Goal: Task Accomplishment & Management: Manage account settings

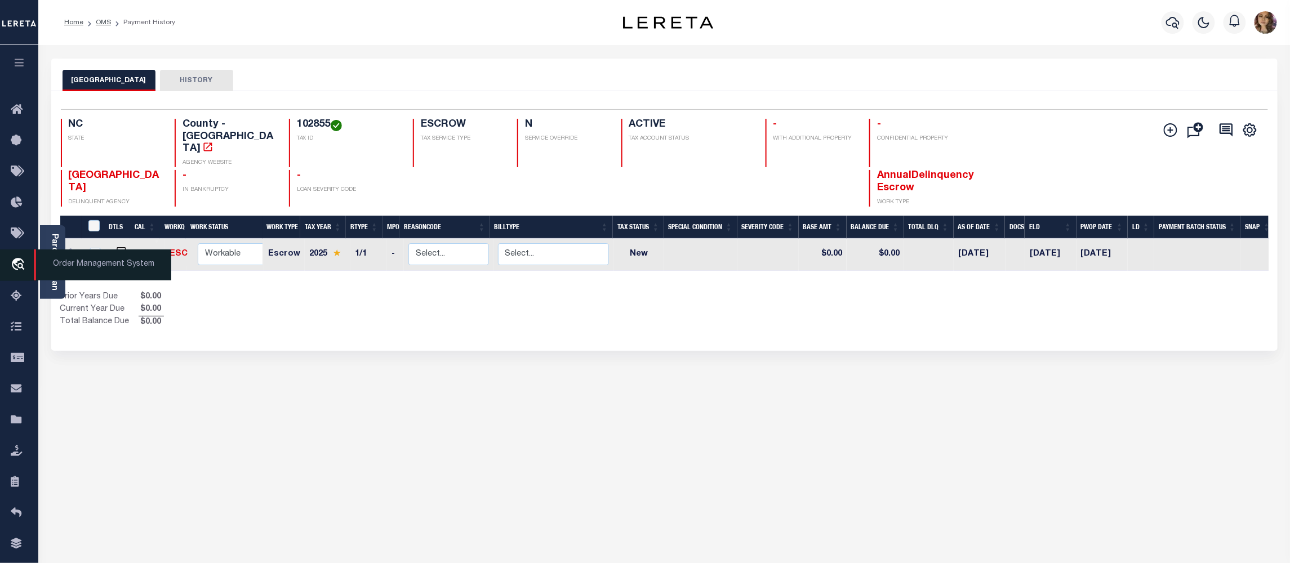
click at [91, 264] on span "Order Management System" at bounding box center [102, 265] width 137 height 31
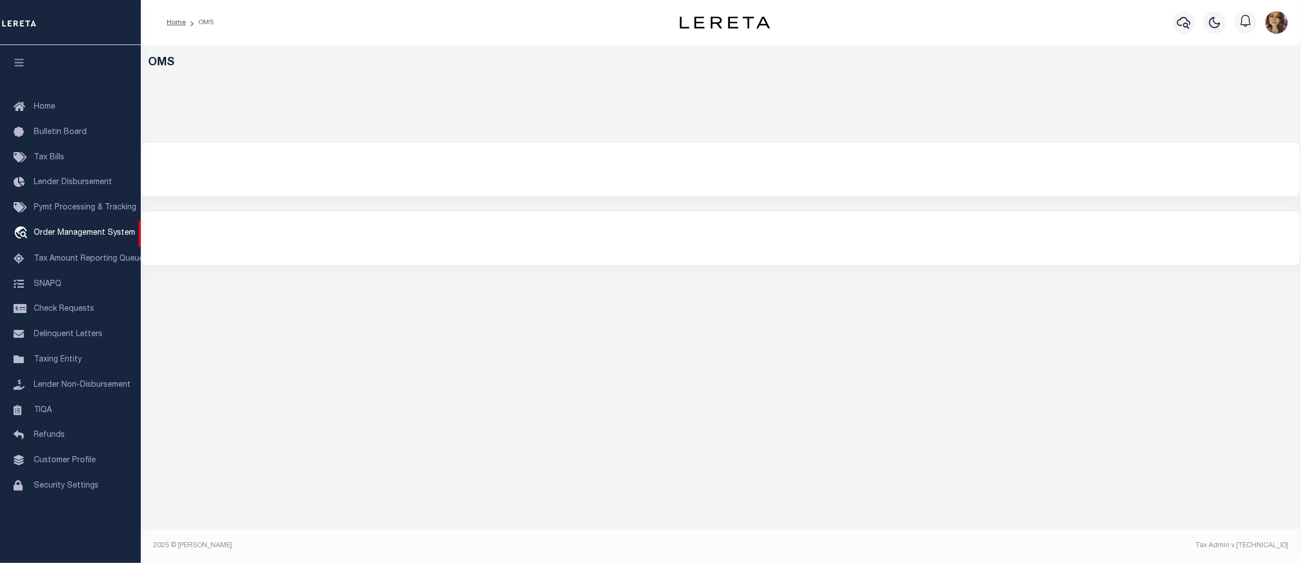
select select "200"
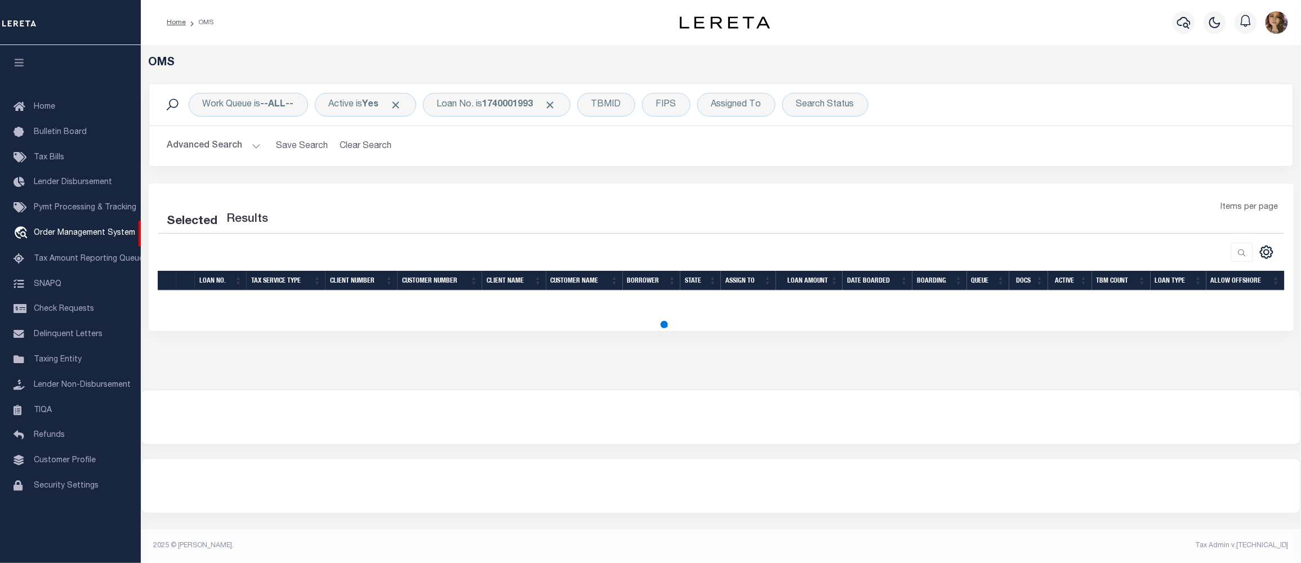
select select "200"
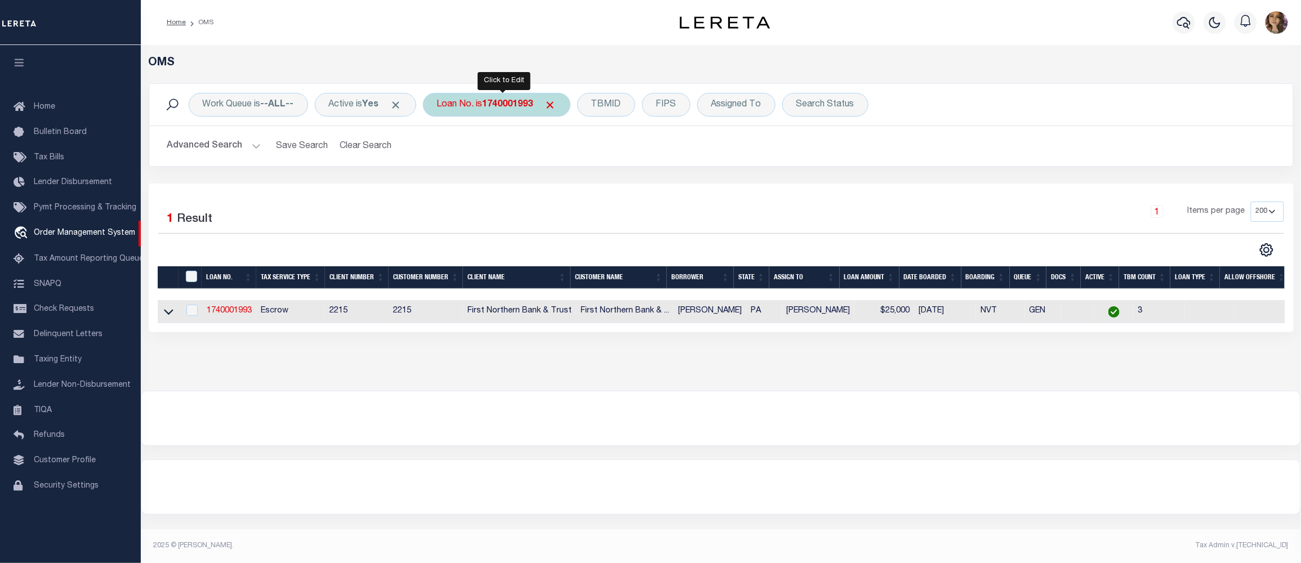
click at [490, 105] on b "1740001993" at bounding box center [508, 104] width 51 height 9
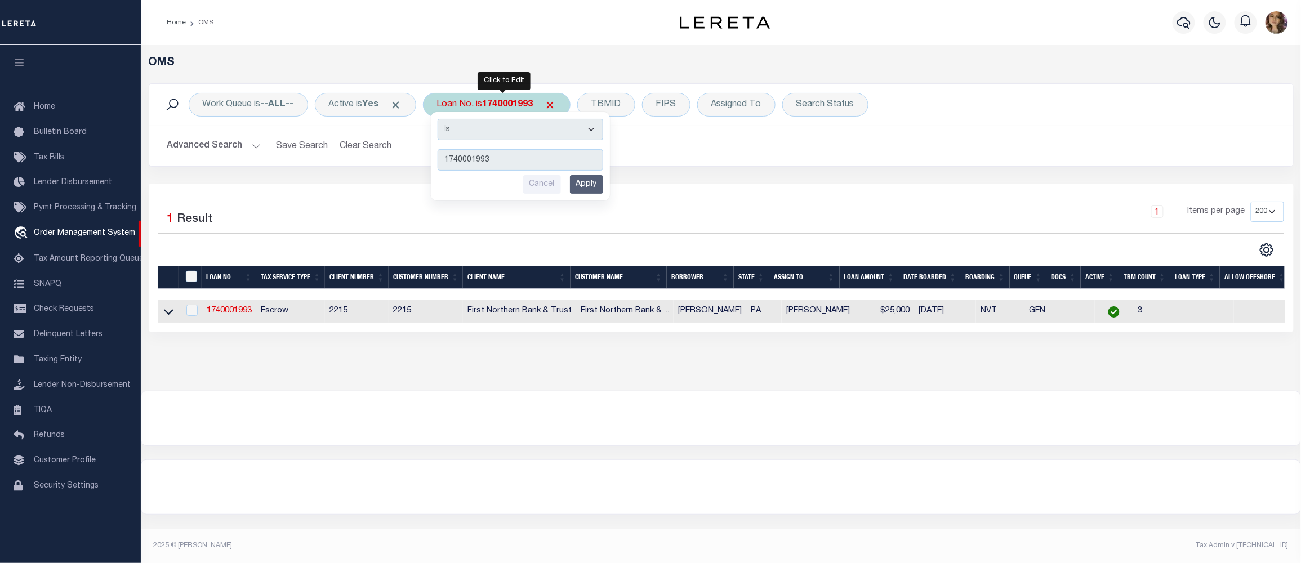
type input "104843"
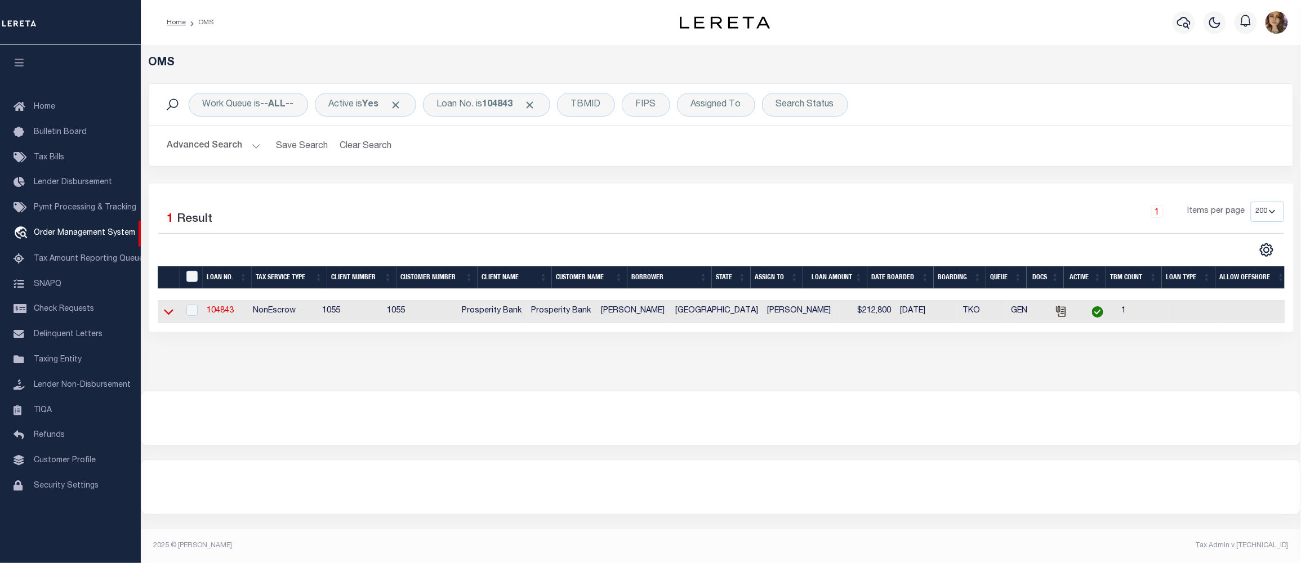
click at [165, 314] on icon at bounding box center [169, 313] width 10 height 6
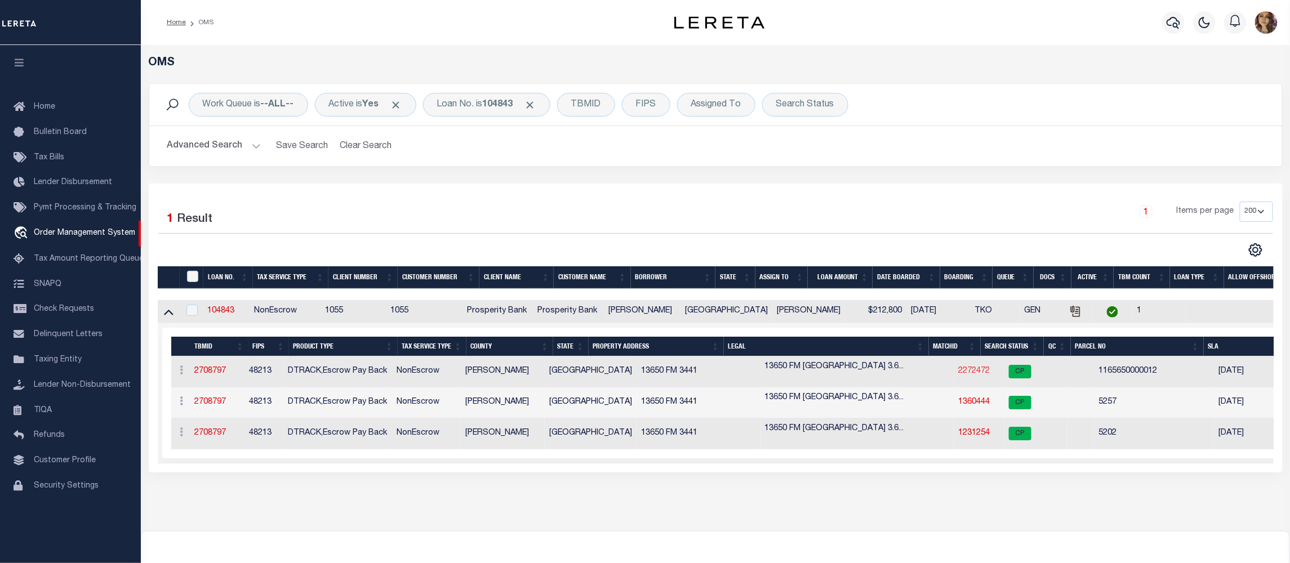
click at [959, 373] on link "2272472" at bounding box center [975, 371] width 32 height 8
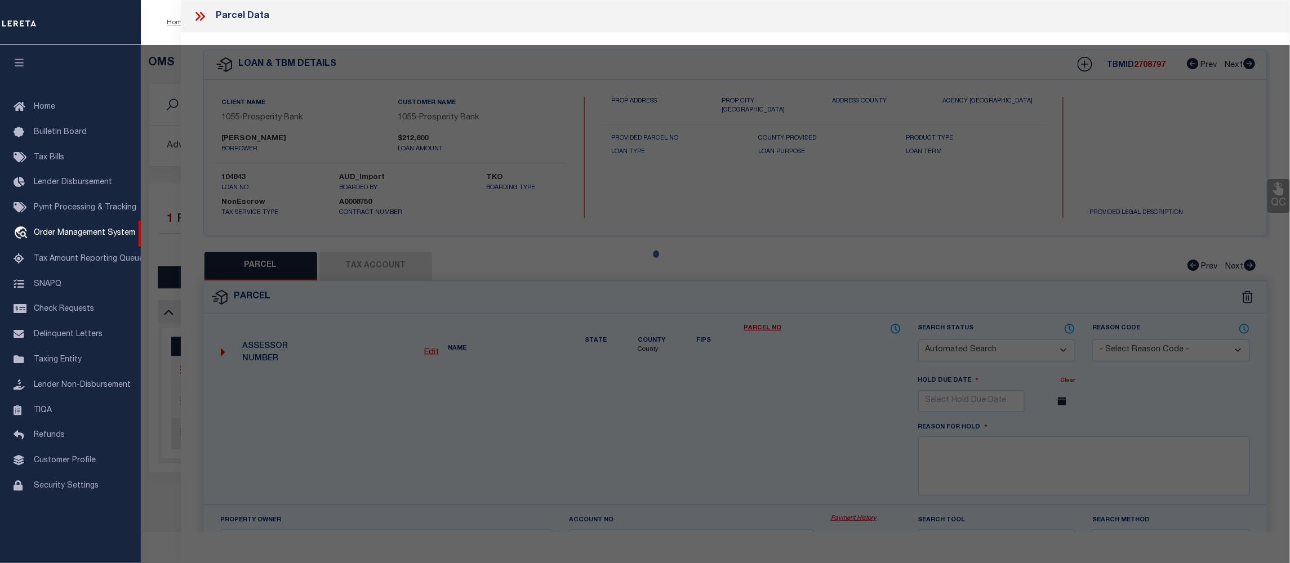
checkbox input "false"
select select "CP"
select select "ADD"
type input "VINTAGE ENTERPRISE LLC"
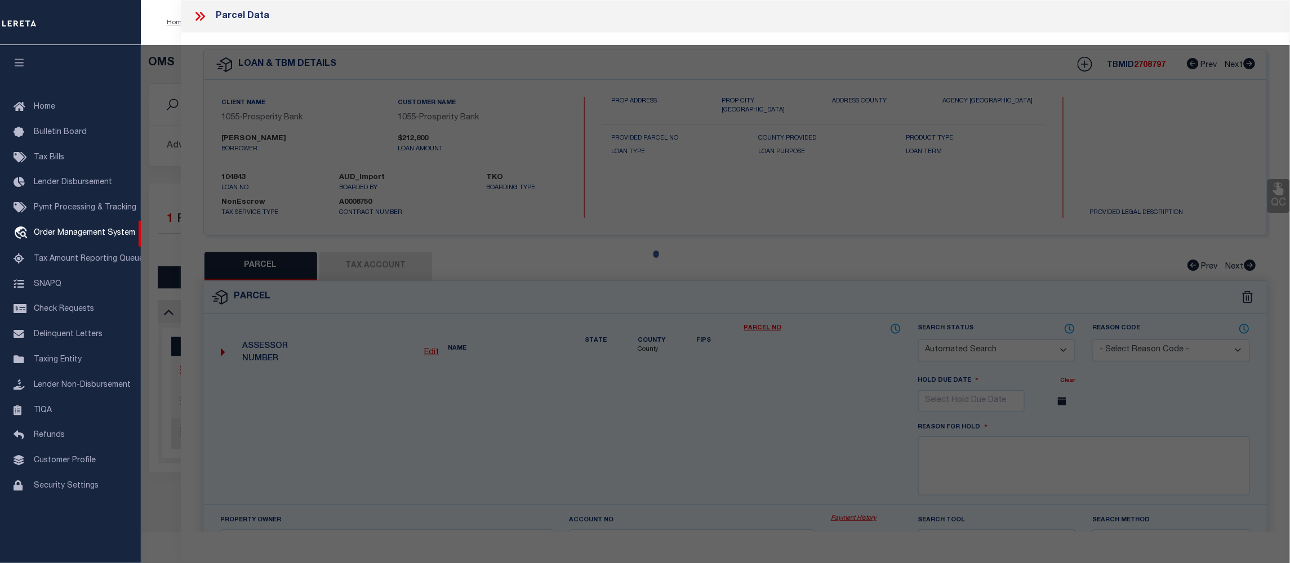
select select "AGW"
select select "LEG"
type input "11311 NEESHAW DR"
type input "HOUSTON TX 77065"
type textarea "RES C1 BLK 2 LAKES OF WHITE OAK"
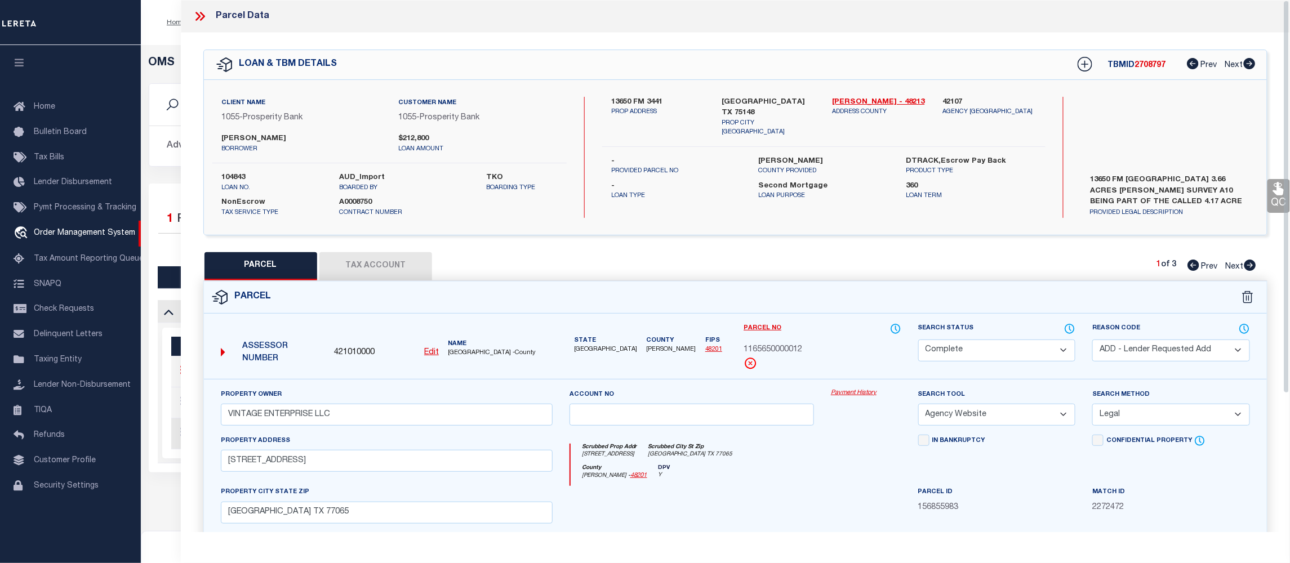
click at [841, 390] on link "Payment History" at bounding box center [866, 394] width 70 height 10
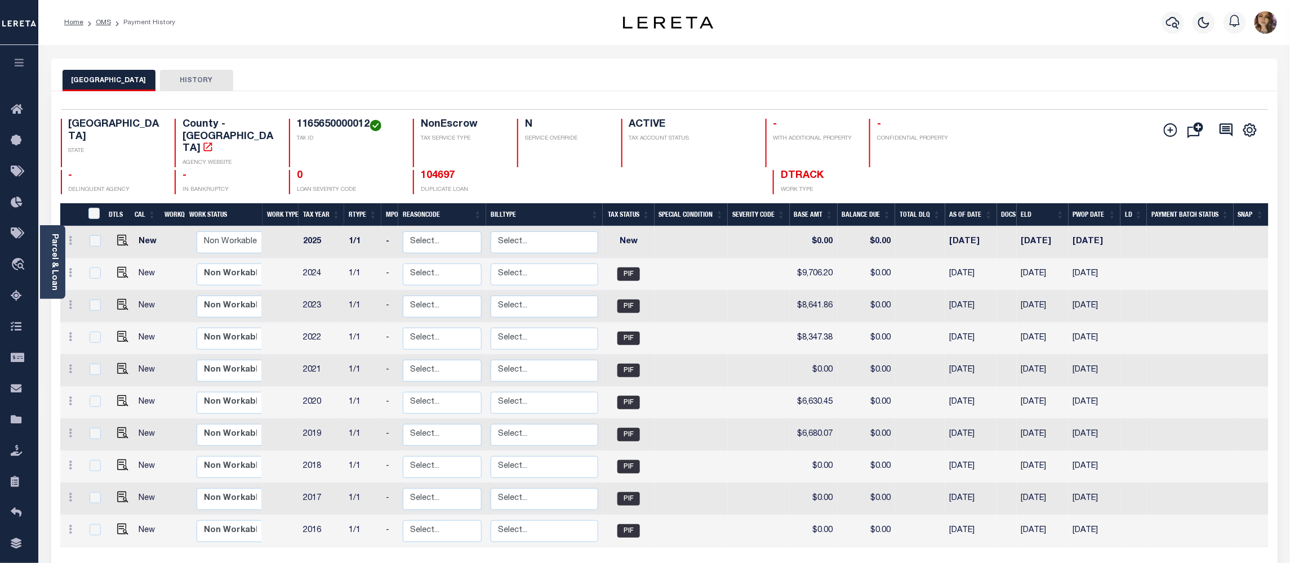
click at [343, 124] on h4 "1165650000012" at bounding box center [348, 125] width 103 height 12
copy h4 "1165650000012"
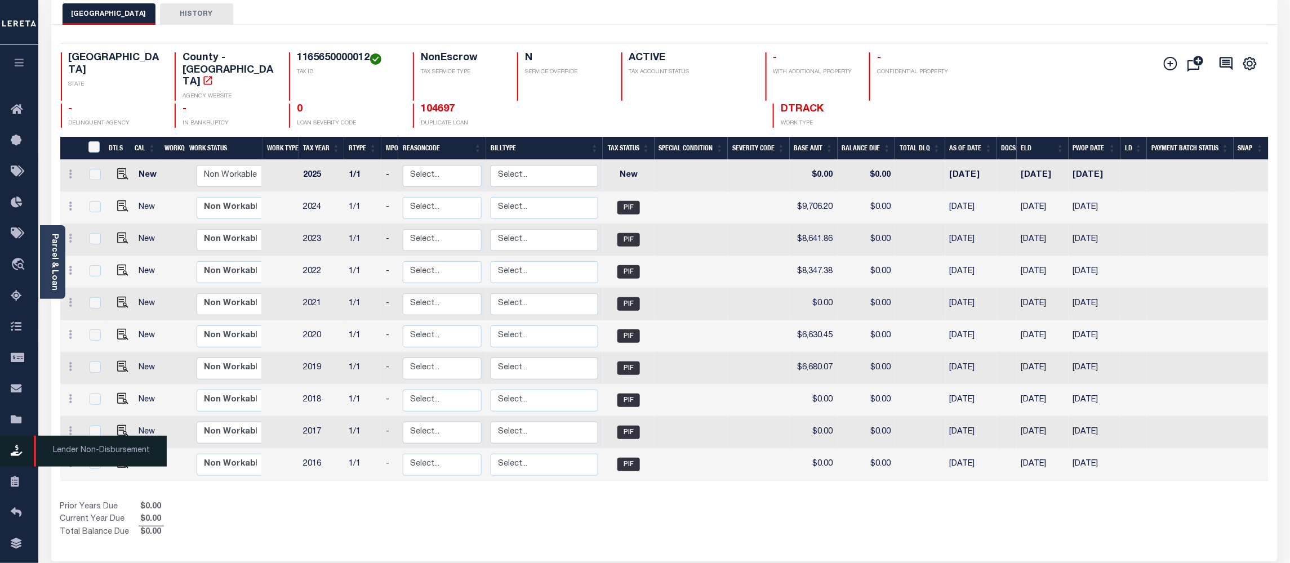
scroll to position [135, 0]
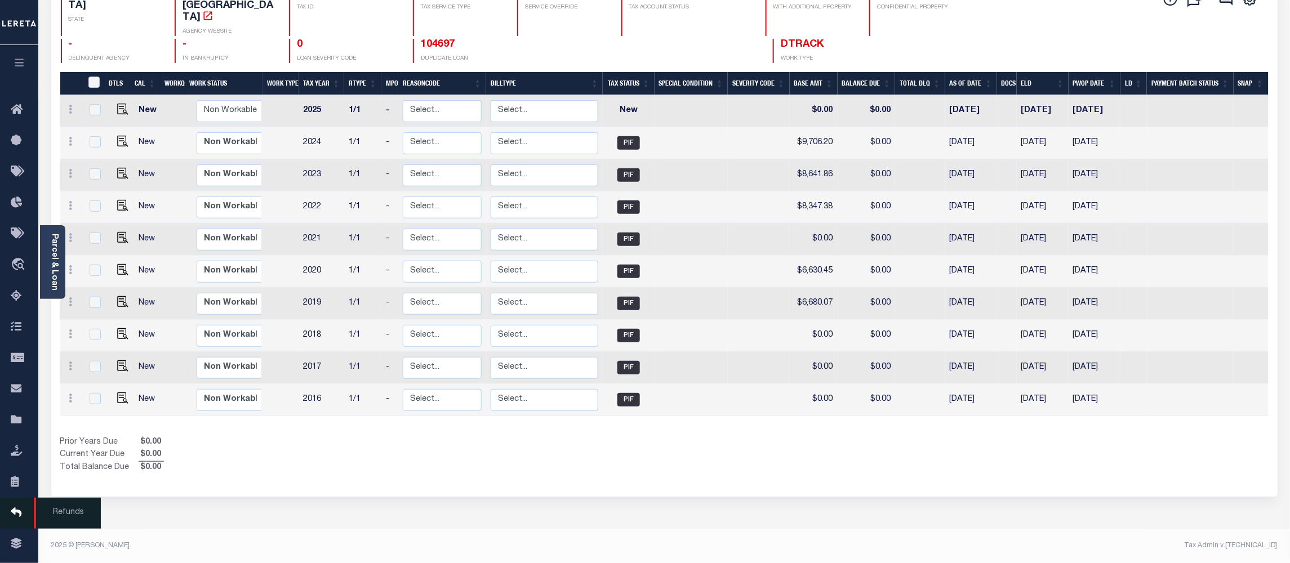
click at [17, 521] on icon at bounding box center [20, 513] width 18 height 14
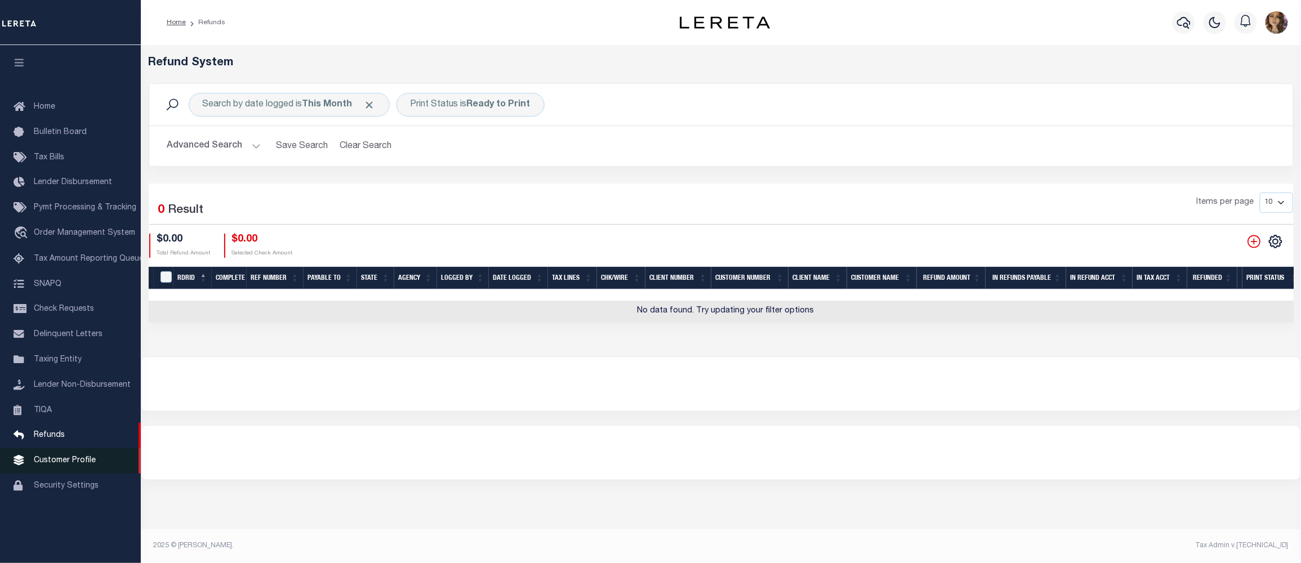
click at [74, 470] on link "Customer Profile" at bounding box center [70, 460] width 141 height 25
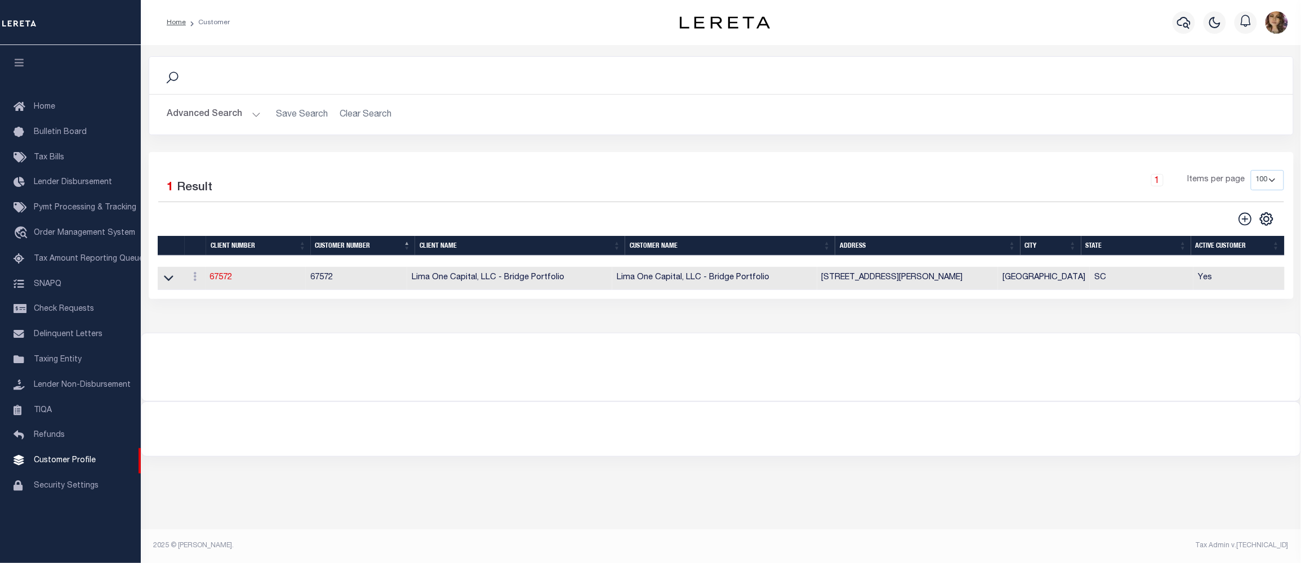
click at [255, 114] on button "Advanced Search" at bounding box center [214, 115] width 94 height 22
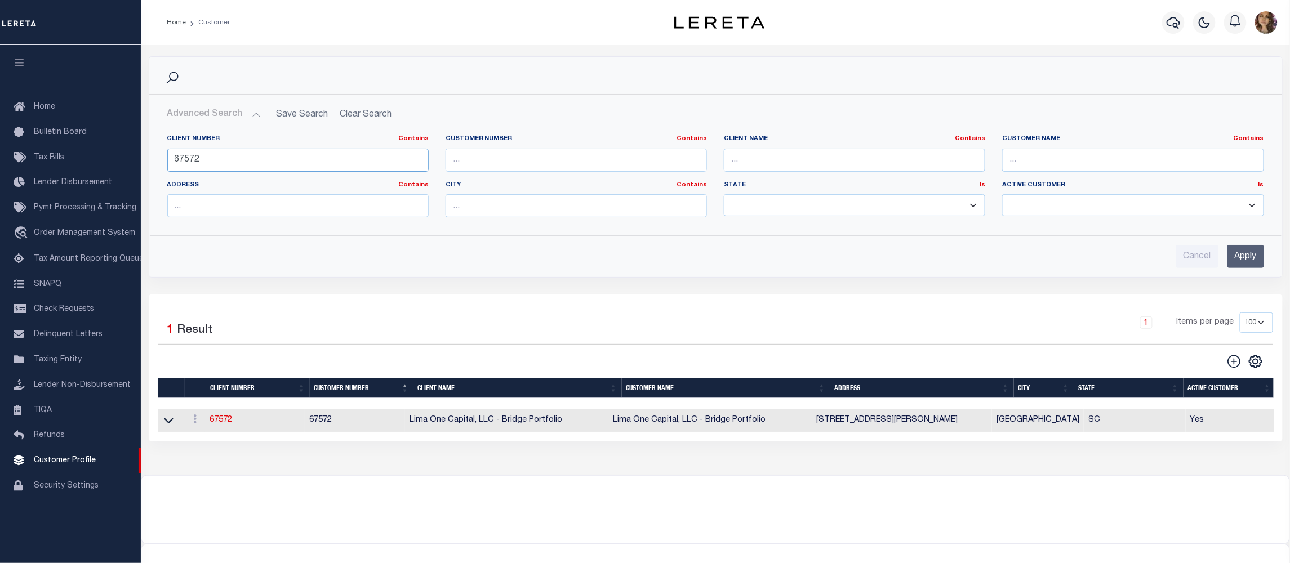
drag, startPoint x: 244, startPoint y: 161, endPoint x: 150, endPoint y: 160, distance: 94.1
click at [150, 160] on div "Client Number Contains Contains Is 67572 Customer Number Contains Contains Is C…" at bounding box center [716, 176] width 1132 height 101
click at [753, 163] on input "text" at bounding box center [854, 160] width 261 height 23
type input "w"
click at [1252, 255] on input "Apply" at bounding box center [1246, 256] width 37 height 23
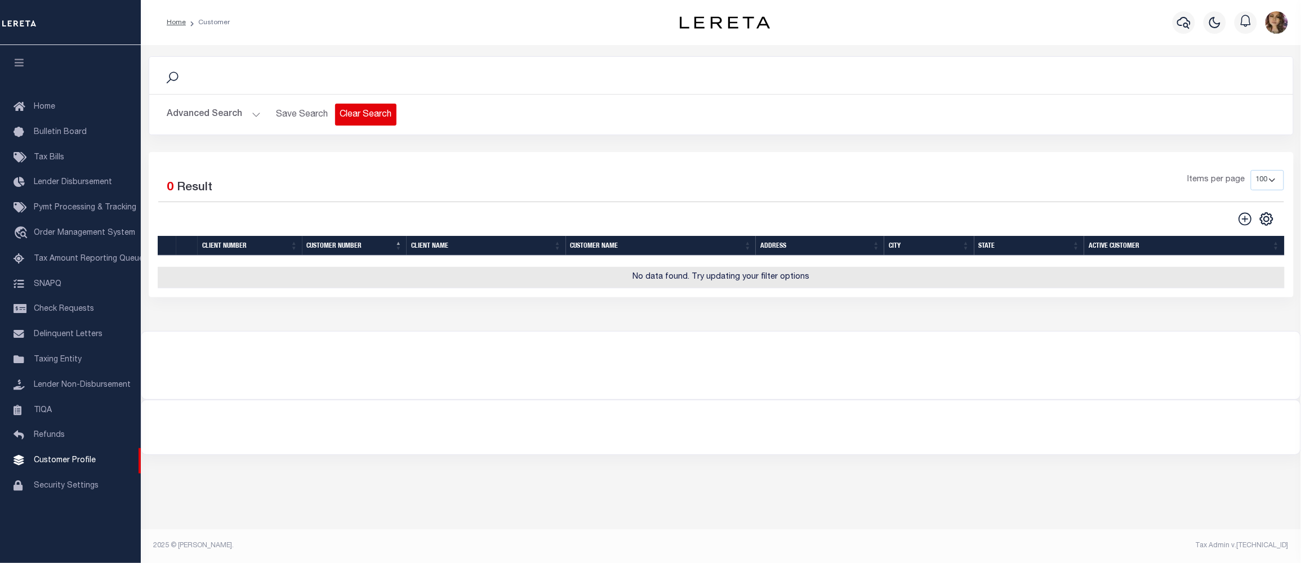
click at [363, 118] on button "Clear Search" at bounding box center [365, 115] width 61 height 22
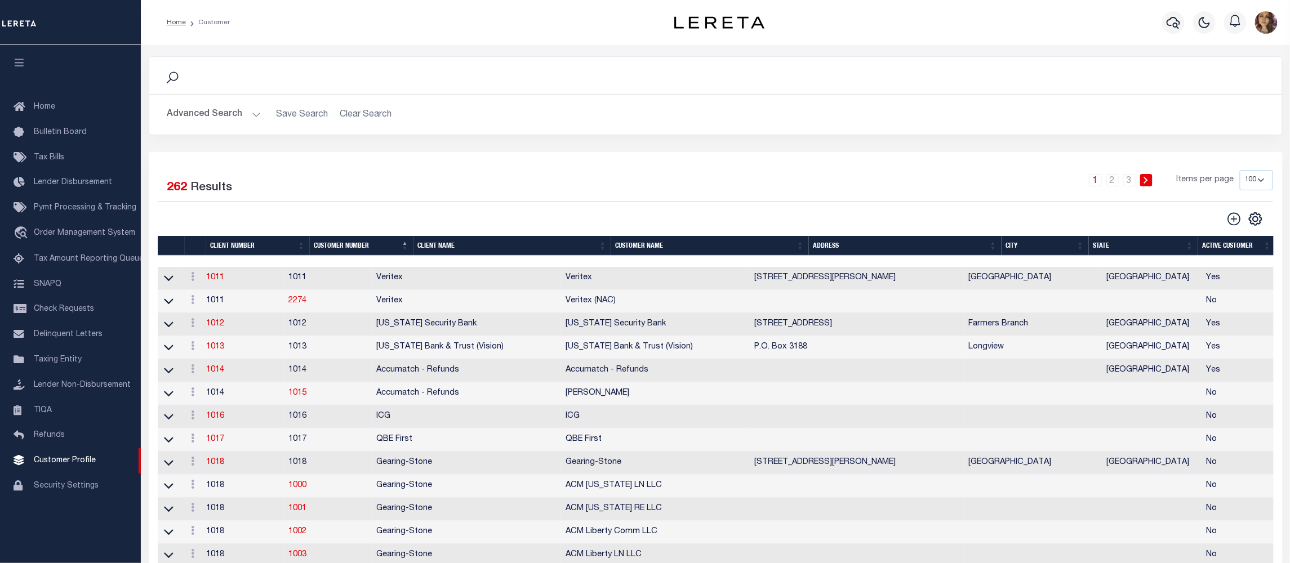
click at [427, 246] on th "Client Name" at bounding box center [513, 246] width 198 height 20
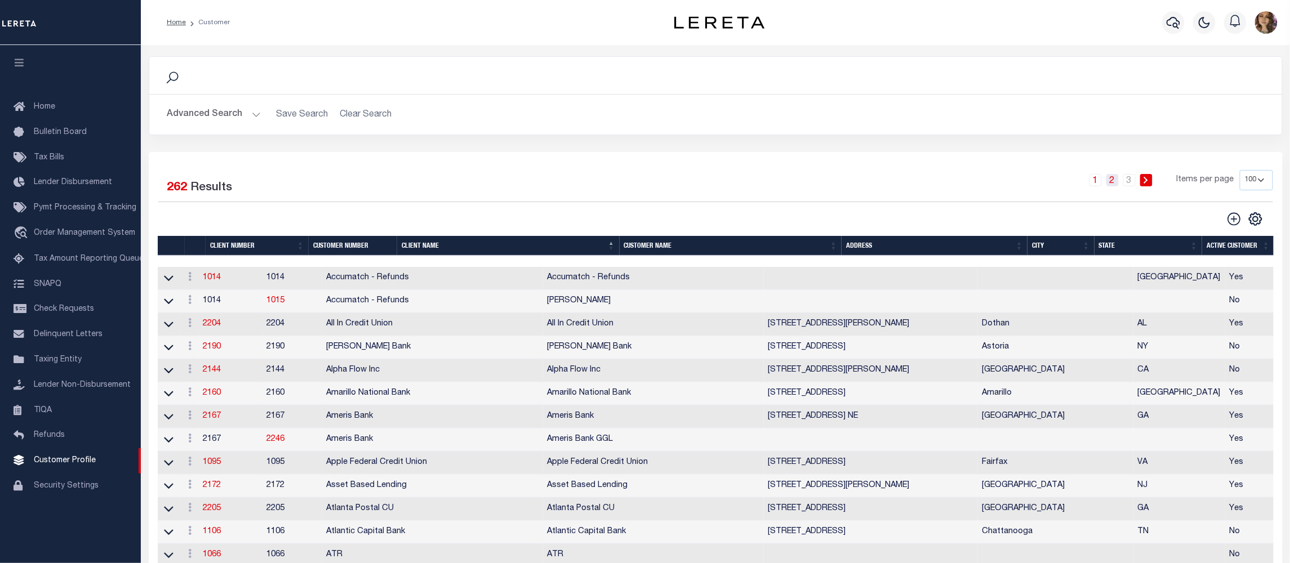
click at [1115, 183] on link "2" at bounding box center [1112, 180] width 12 height 12
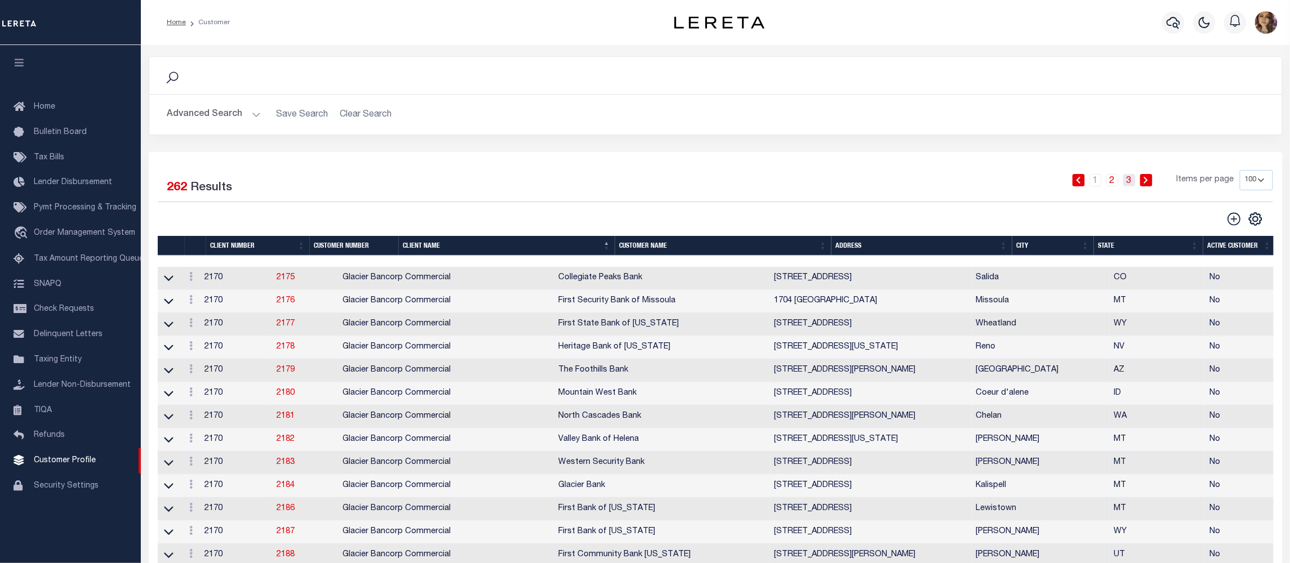
click at [1131, 185] on link "3" at bounding box center [1129, 180] width 12 height 12
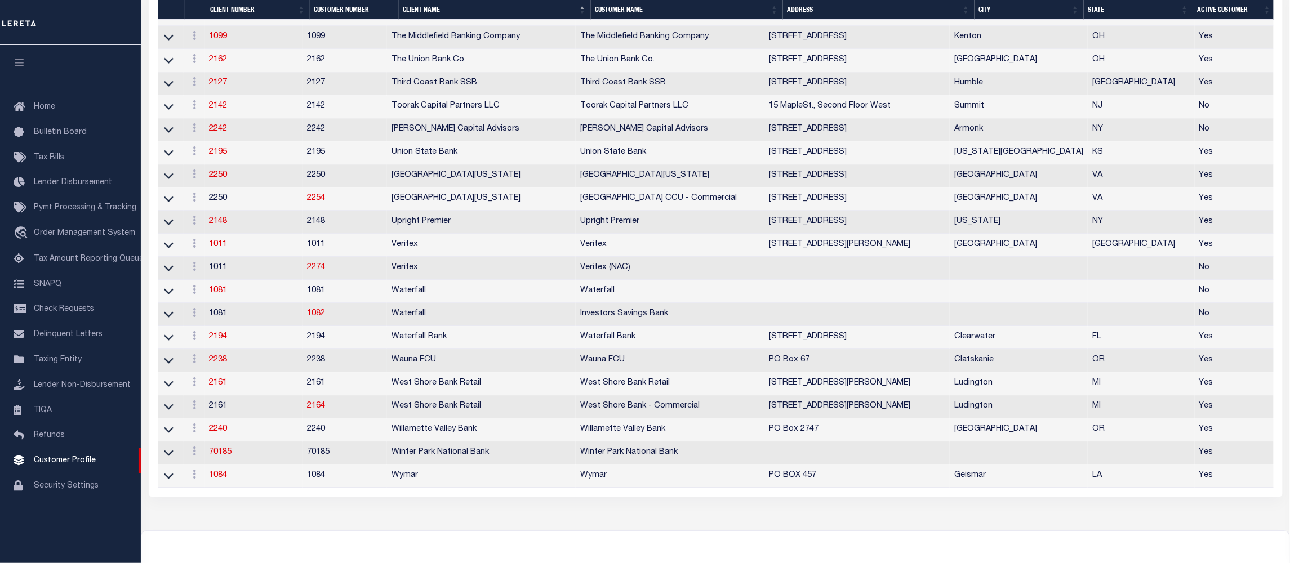
scroll to position [1202, 0]
click at [224, 385] on link "2161" at bounding box center [219, 381] width 18 height 8
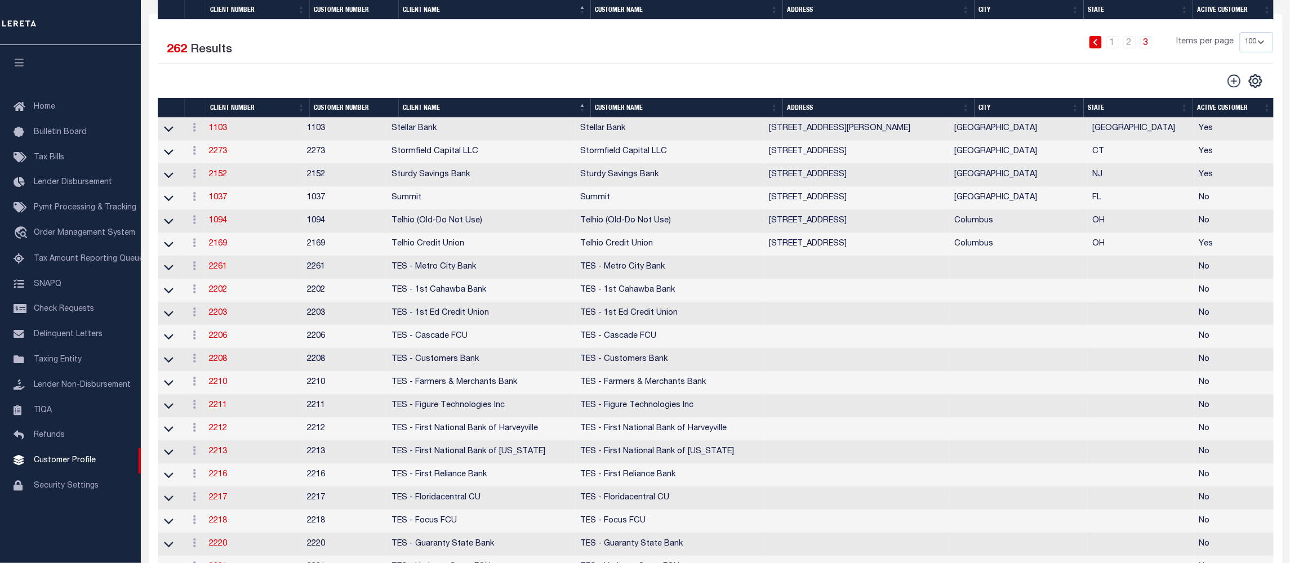
select select
type input "West Shore Bank Retail"
type input "2161"
type input "West Shore Bank Retail"
type input "Laurie"
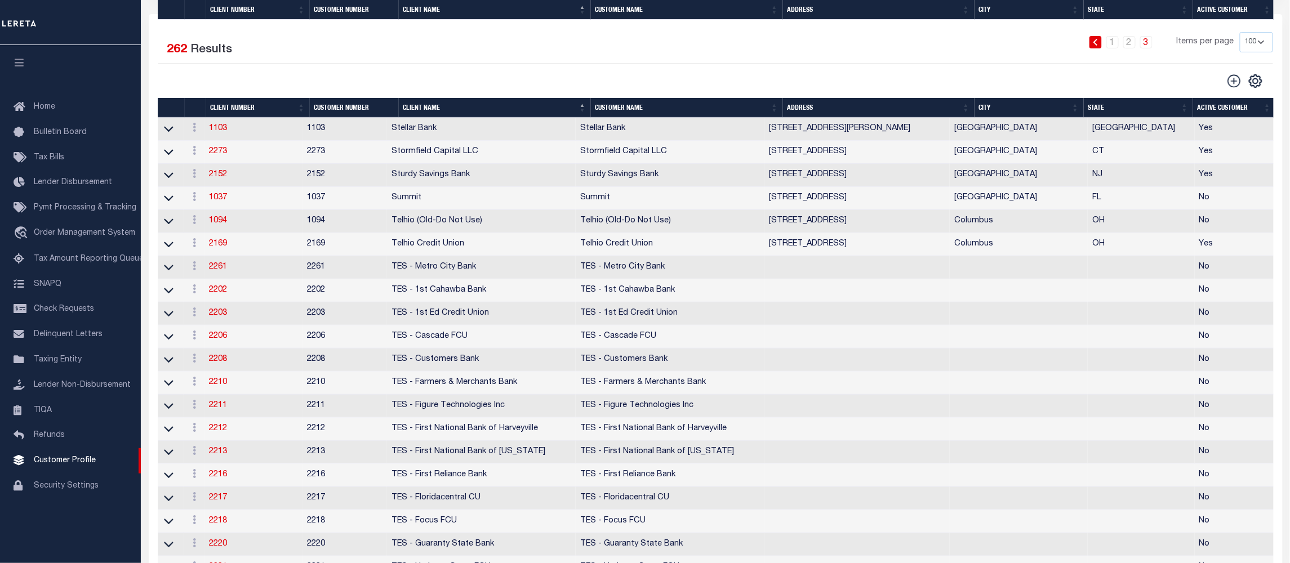
type input "Cozart"
select select "Residential"
type input "Briza Alvarado"
type input "[PERSON_NAME]"
type input "Tony Targhetta"
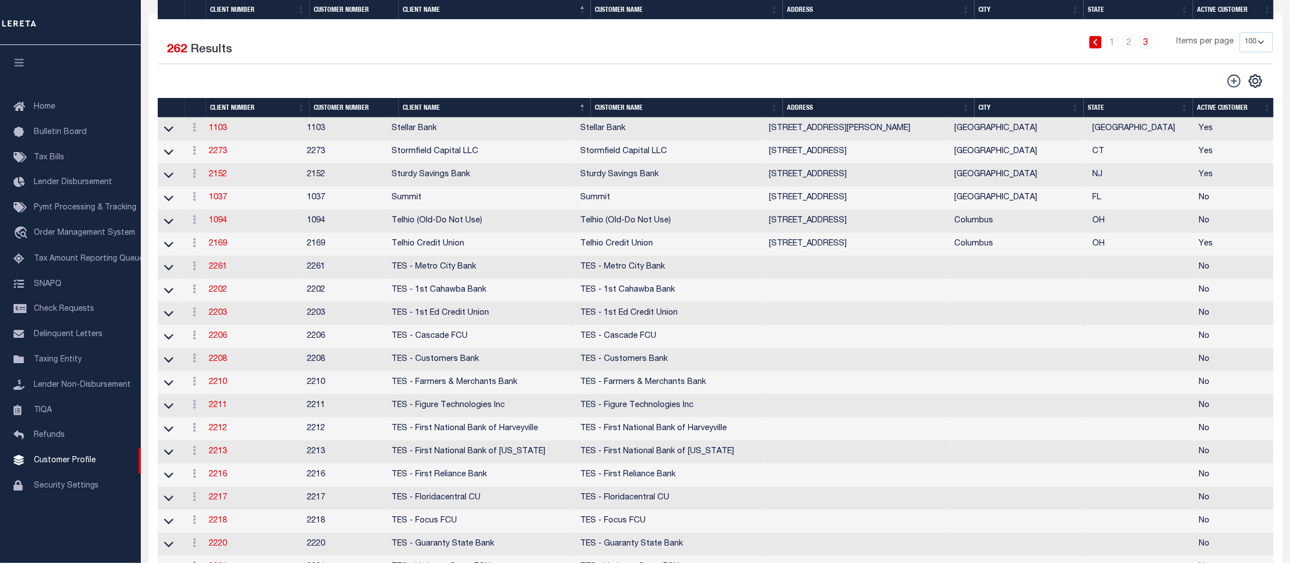
select select "JHS"
checkbox input "true"
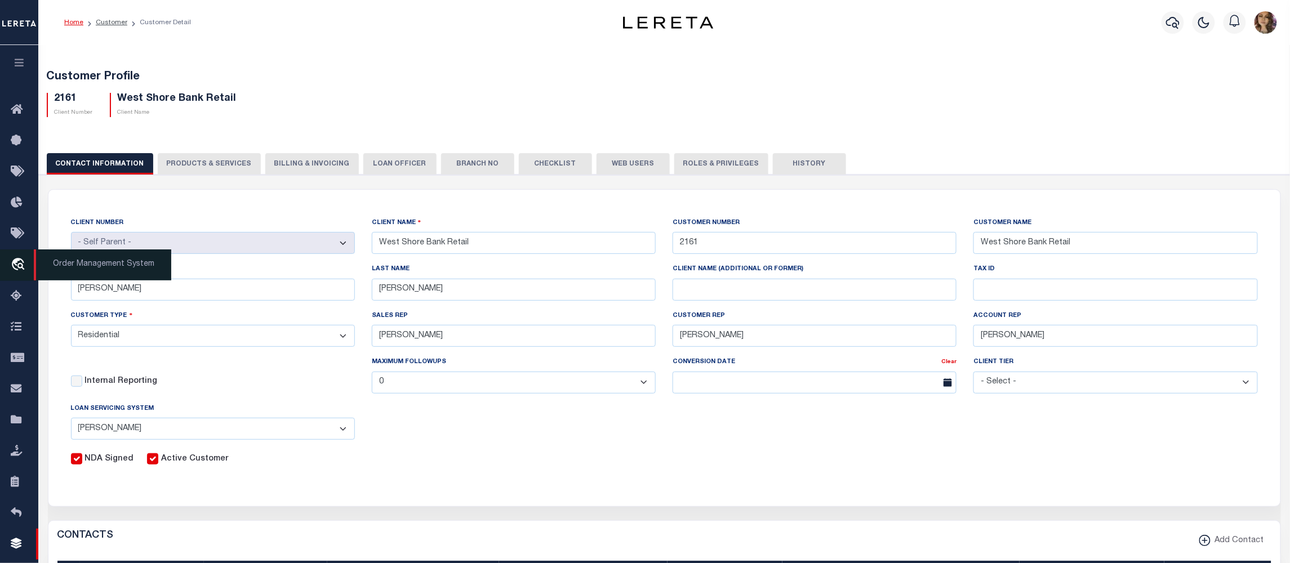
click at [95, 269] on span "Order Management System" at bounding box center [102, 265] width 137 height 31
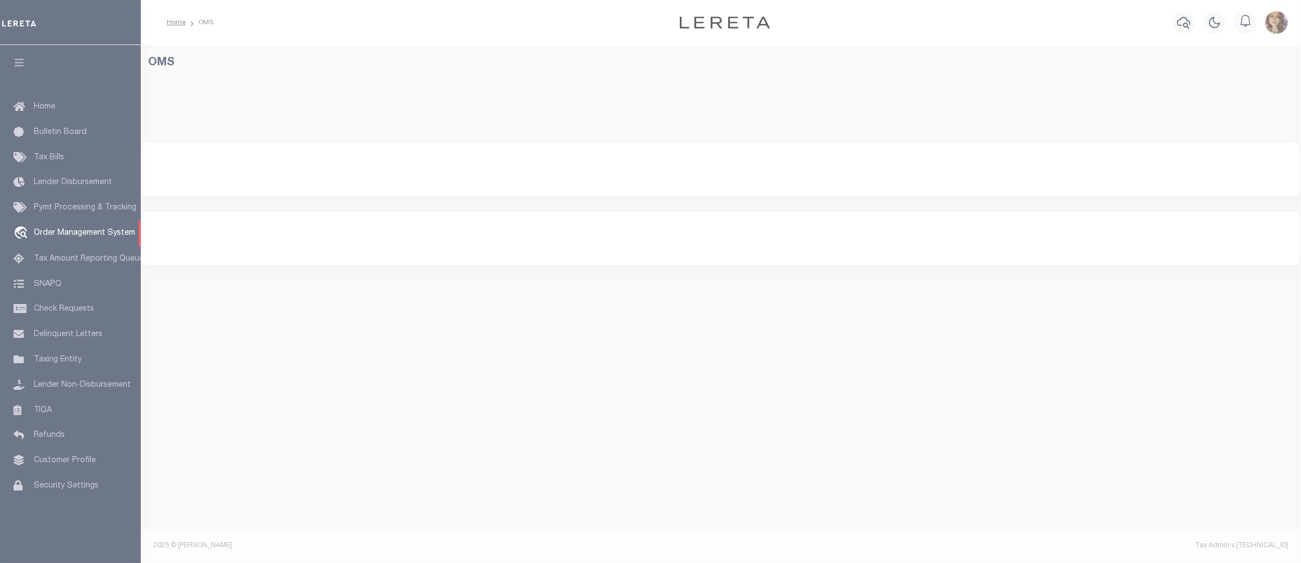
select select "200"
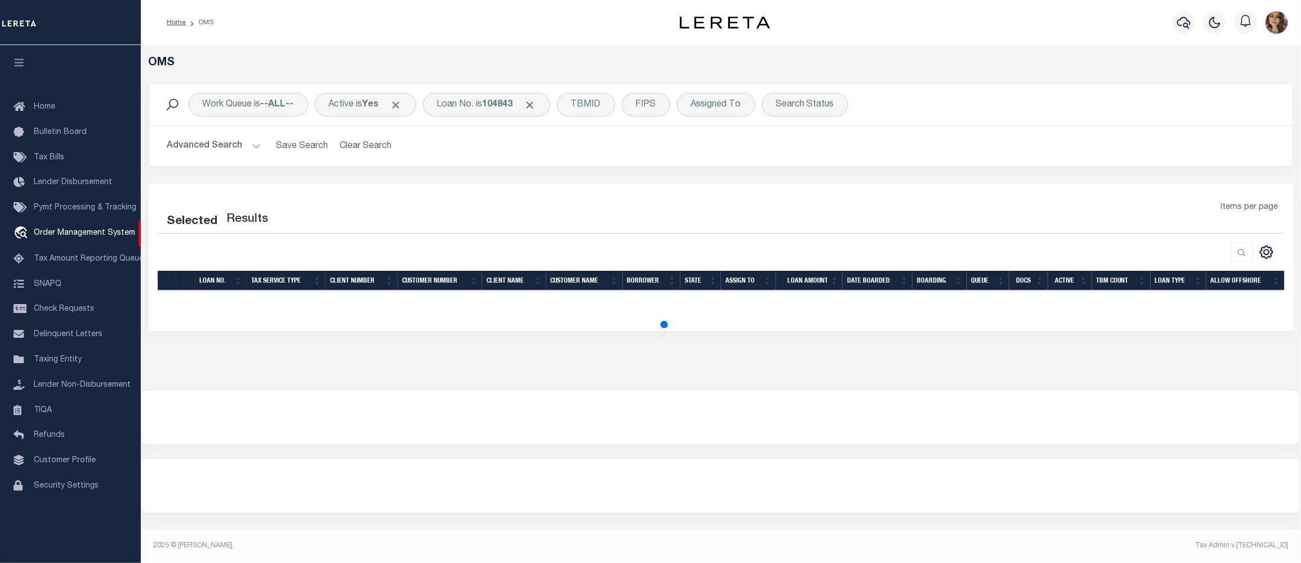
select select "200"
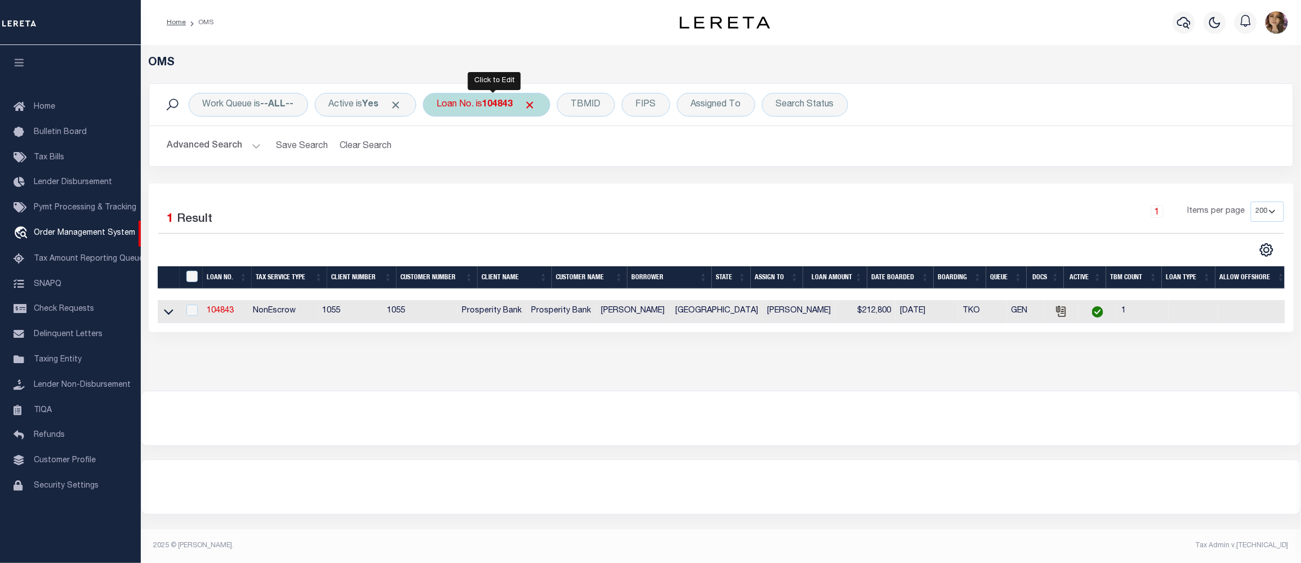
click at [499, 104] on b "104843" at bounding box center [498, 104] width 30 height 9
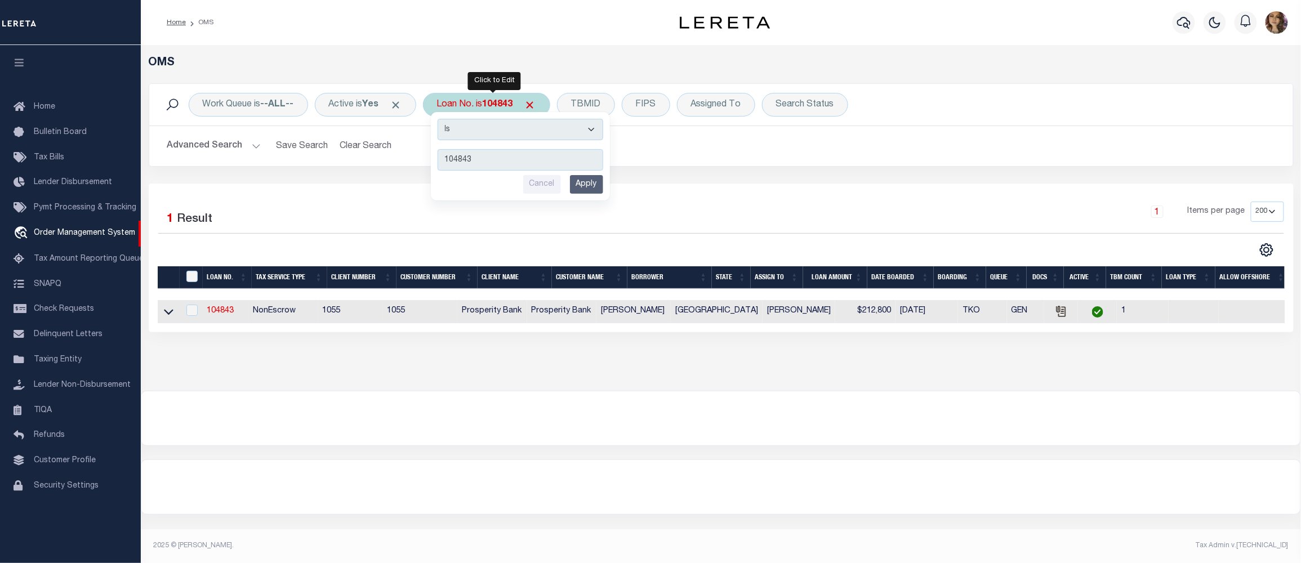
type input "25075ND"
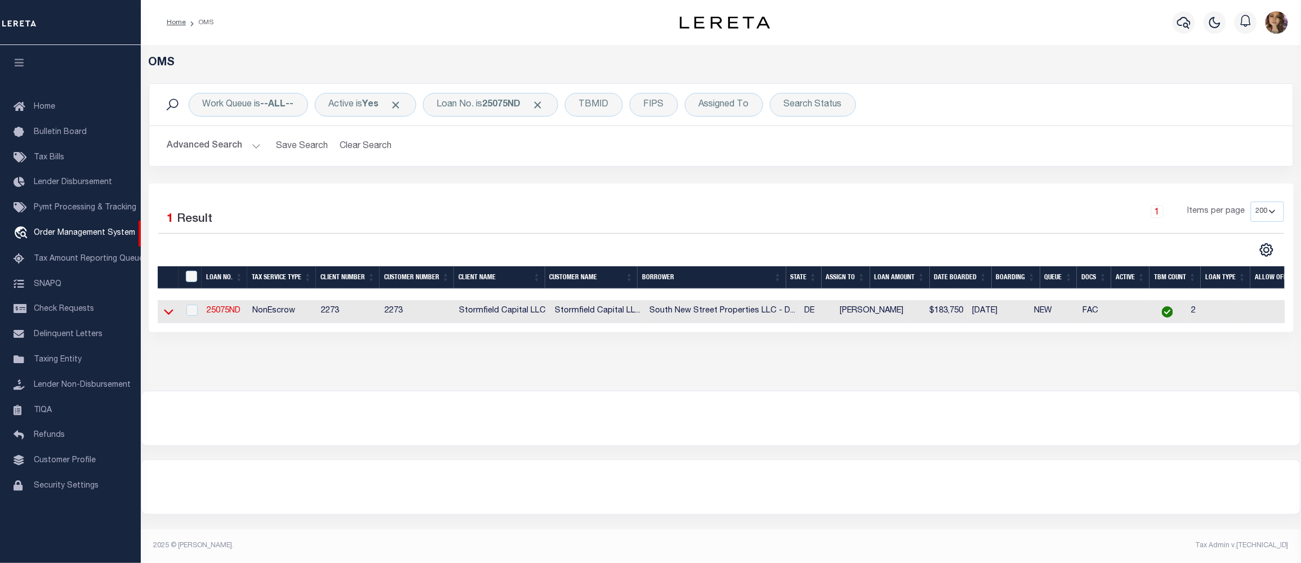
click at [167, 309] on icon at bounding box center [169, 312] width 10 height 12
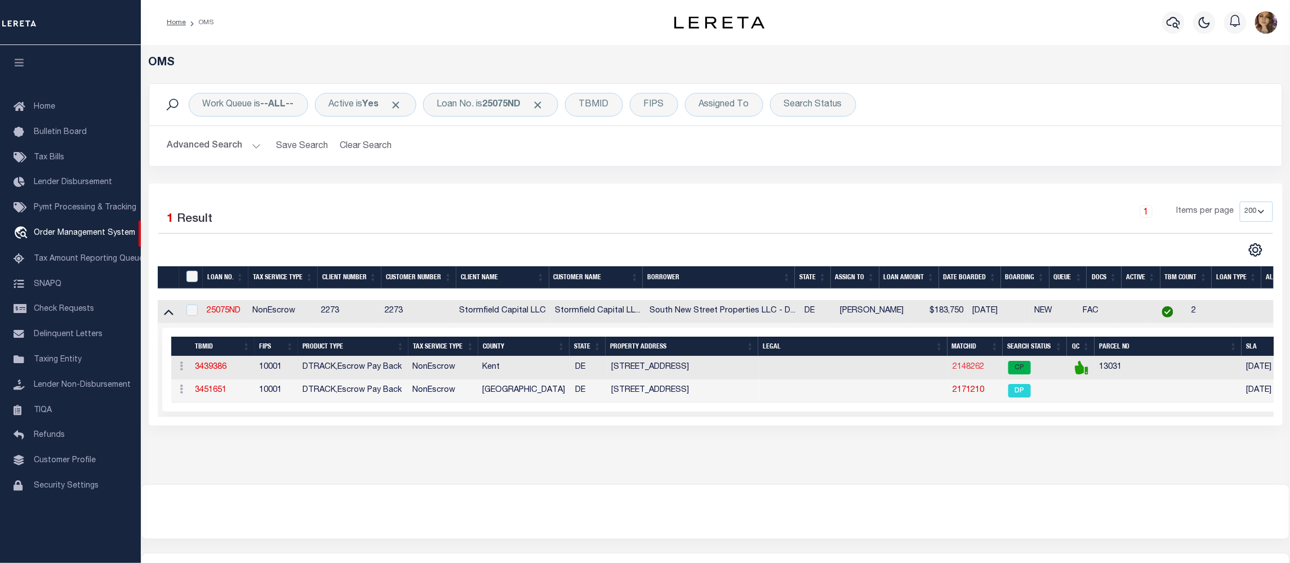
click at [953, 371] on link "2148262" at bounding box center [969, 367] width 32 height 8
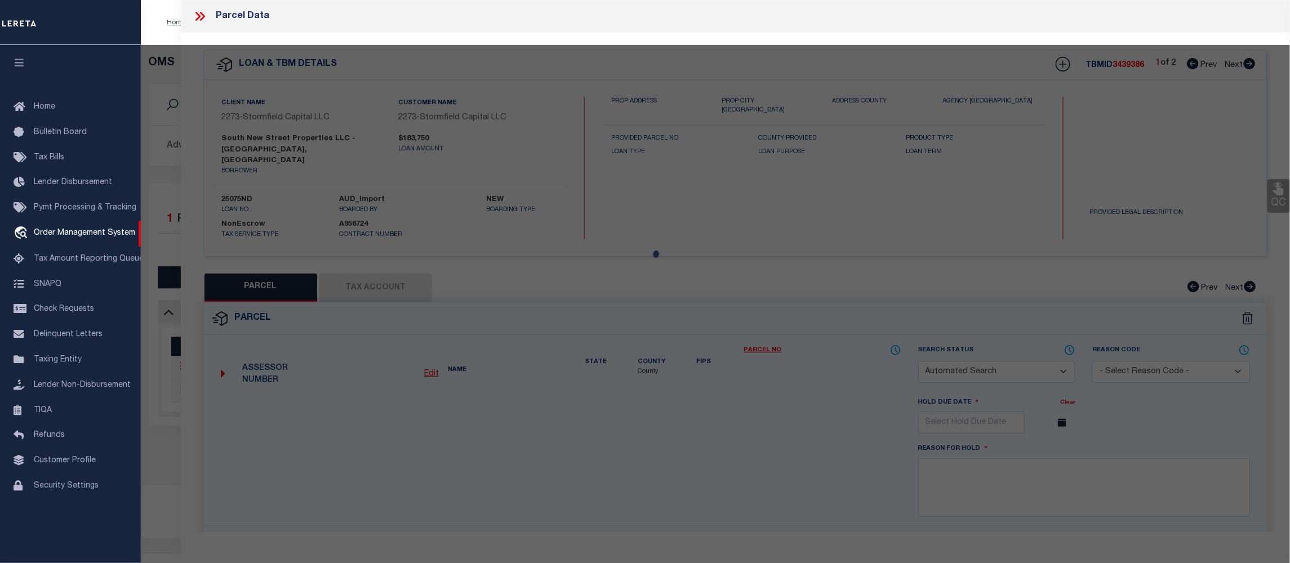
checkbox input "false"
select select "CP"
type input "SOUTH NEW STREET PROPERTIES LLC"
select select "AGW"
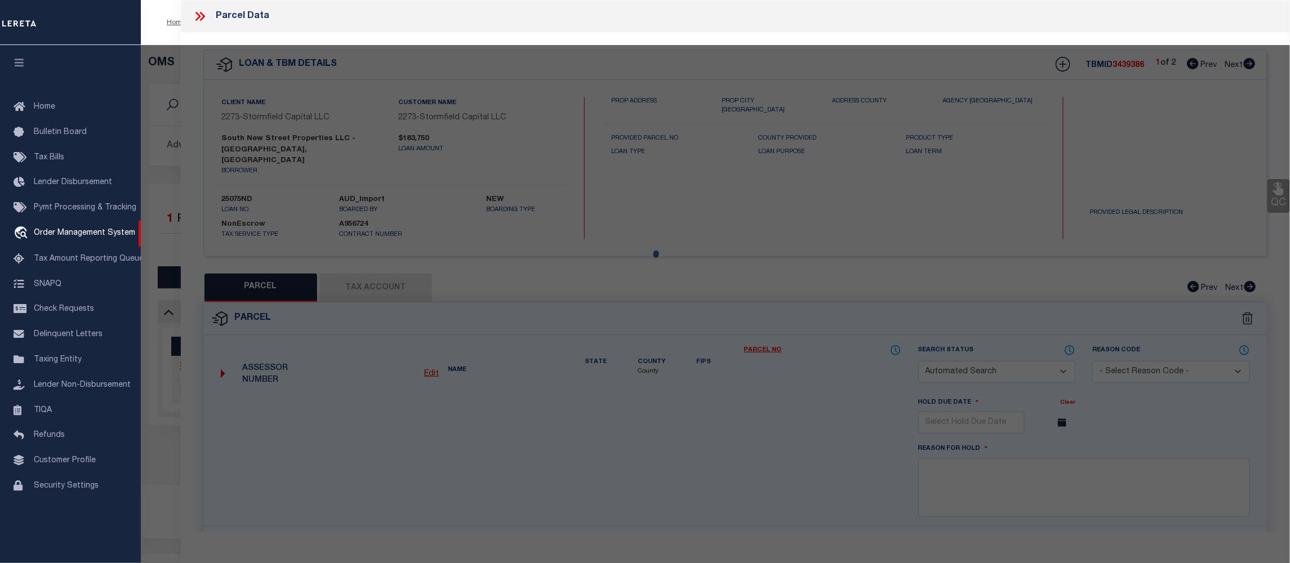
select select
type input "[STREET_ADDRESS]"
checkbox input "false"
type input "DOVER, DE 19901"
type textarea "W. [GEOGRAPHIC_DATA] SQ.FT. [STREET_ADDRESS]"
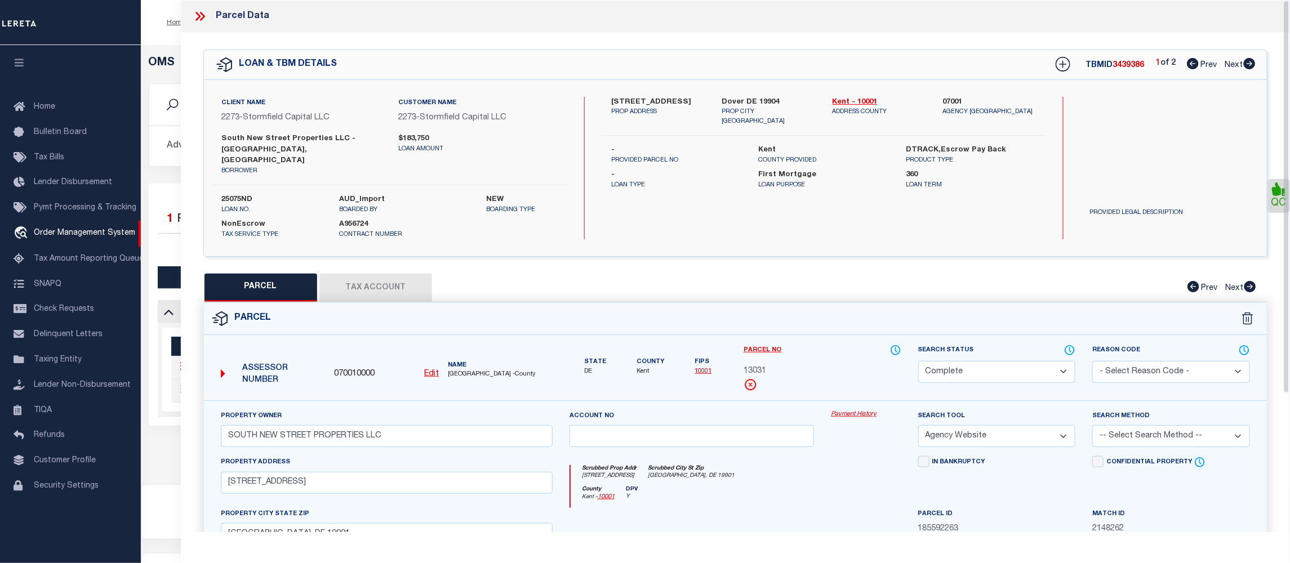
click at [198, 18] on icon at bounding box center [197, 16] width 5 height 9
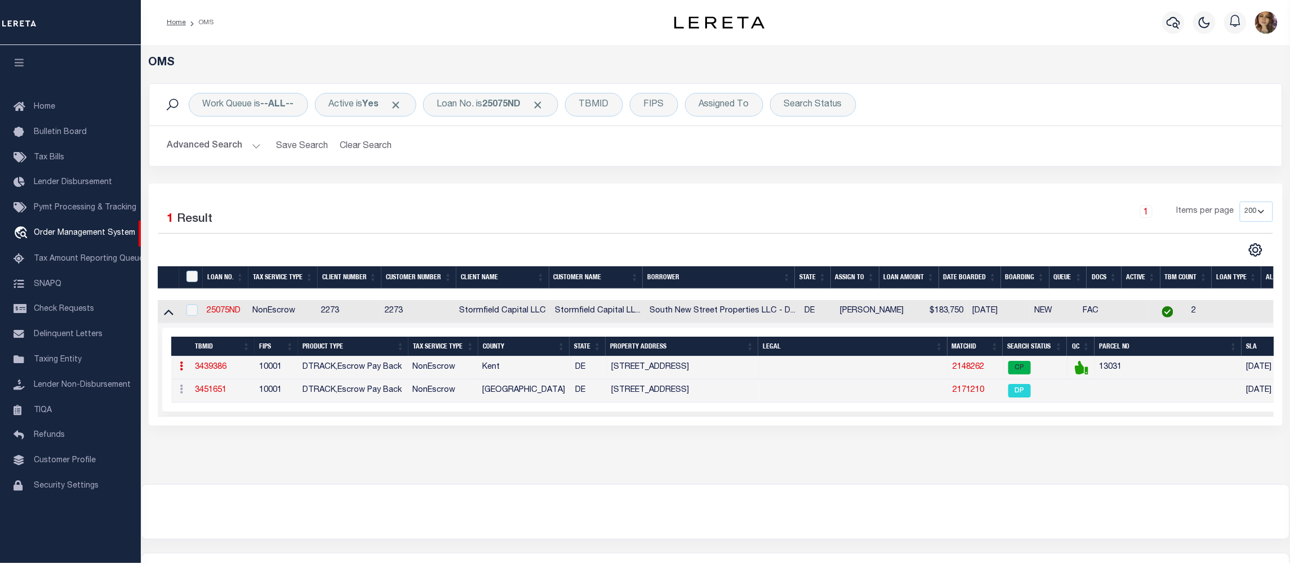
click at [963, 371] on link "2148262" at bounding box center [969, 367] width 32 height 8
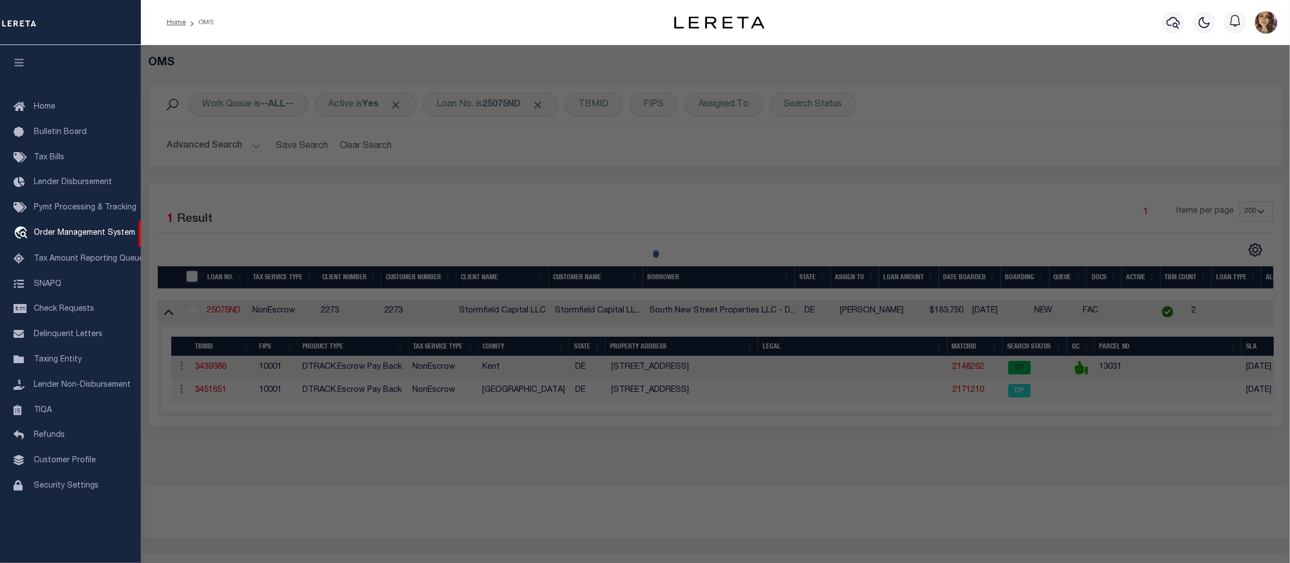
select select "AS"
select select
checkbox input "false"
select select "CP"
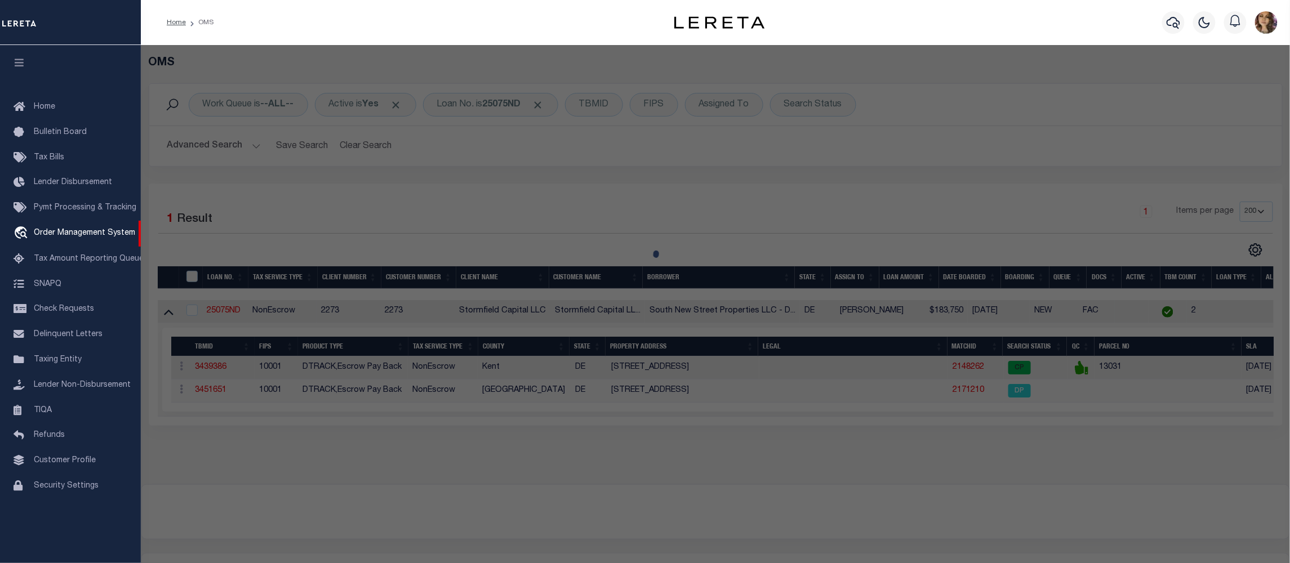
type input "SOUTH NEW STREET PROPERTIES LLC"
select select "AGW"
select select
type input "8 S NEW ST"
checkbox input "false"
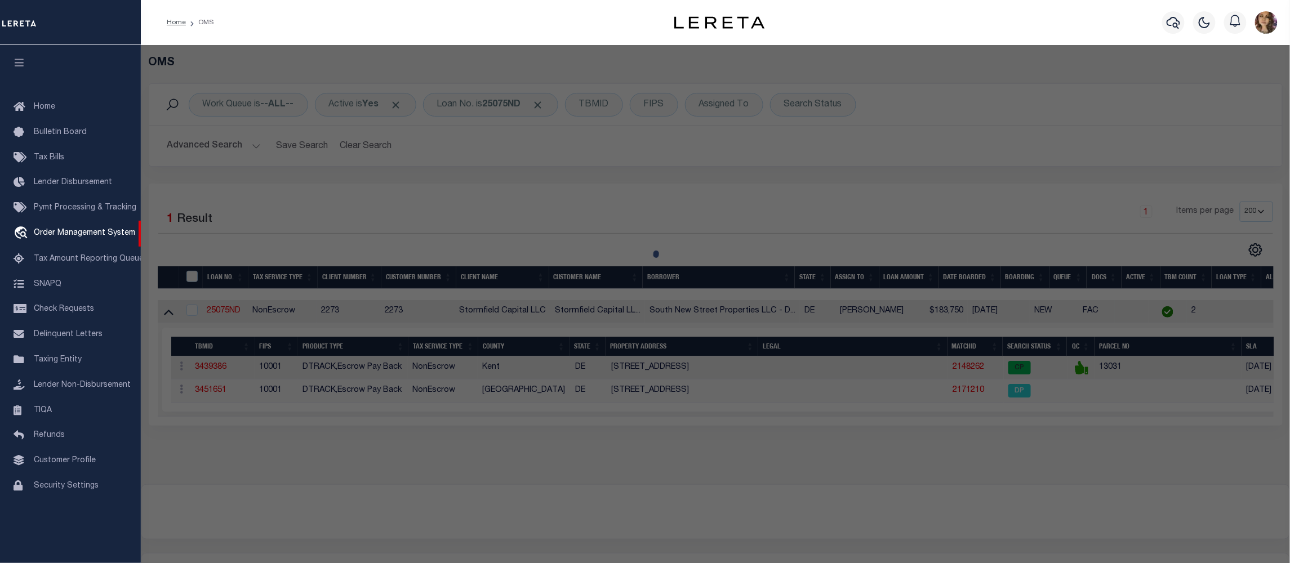
type input "DOVER, DE 19901"
type textarea "W. SIDE NEW STREET, 9,065 SQ.FT. 8-10 S. NEW STREET"
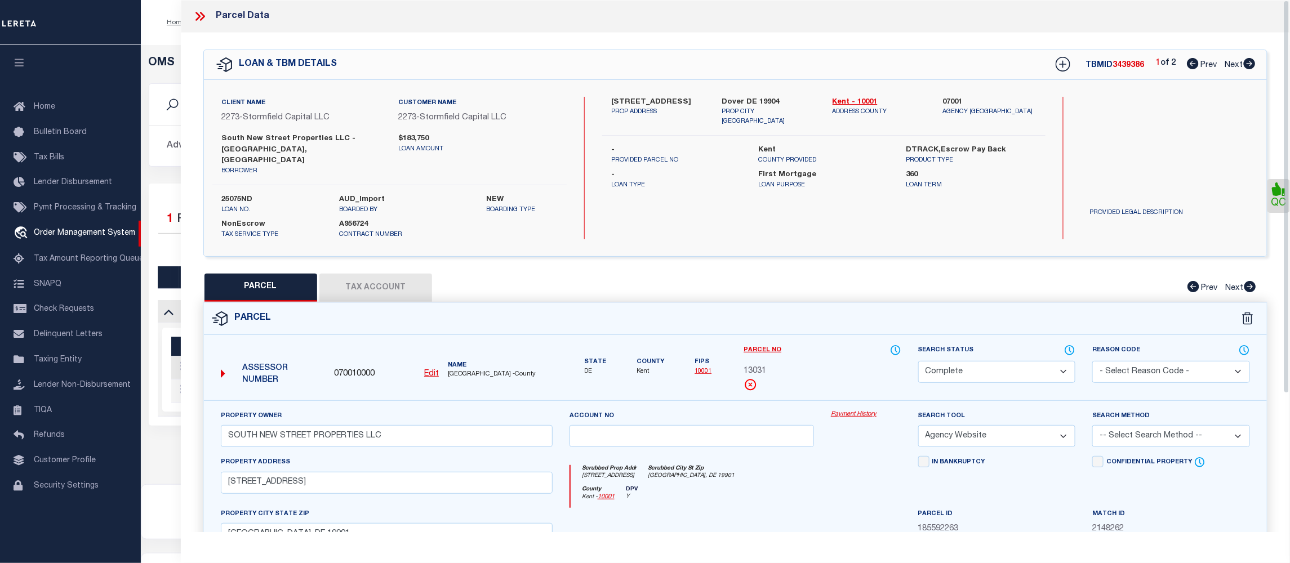
click at [871, 410] on link "Payment History" at bounding box center [866, 415] width 70 height 10
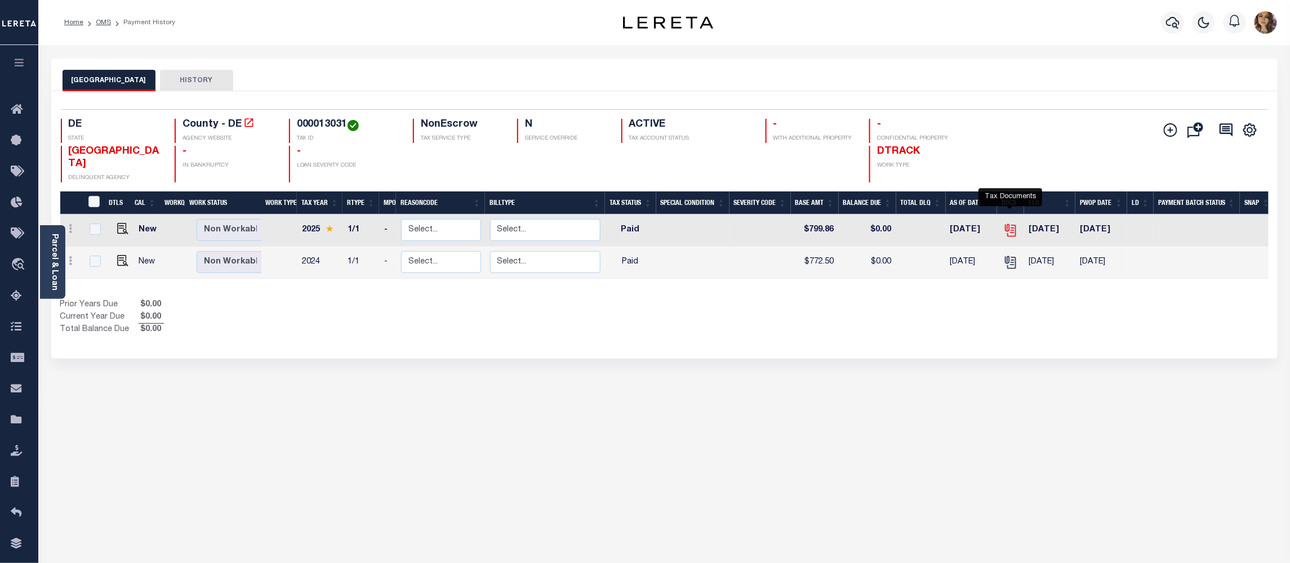
click at [1011, 223] on icon "" at bounding box center [1010, 230] width 15 height 15
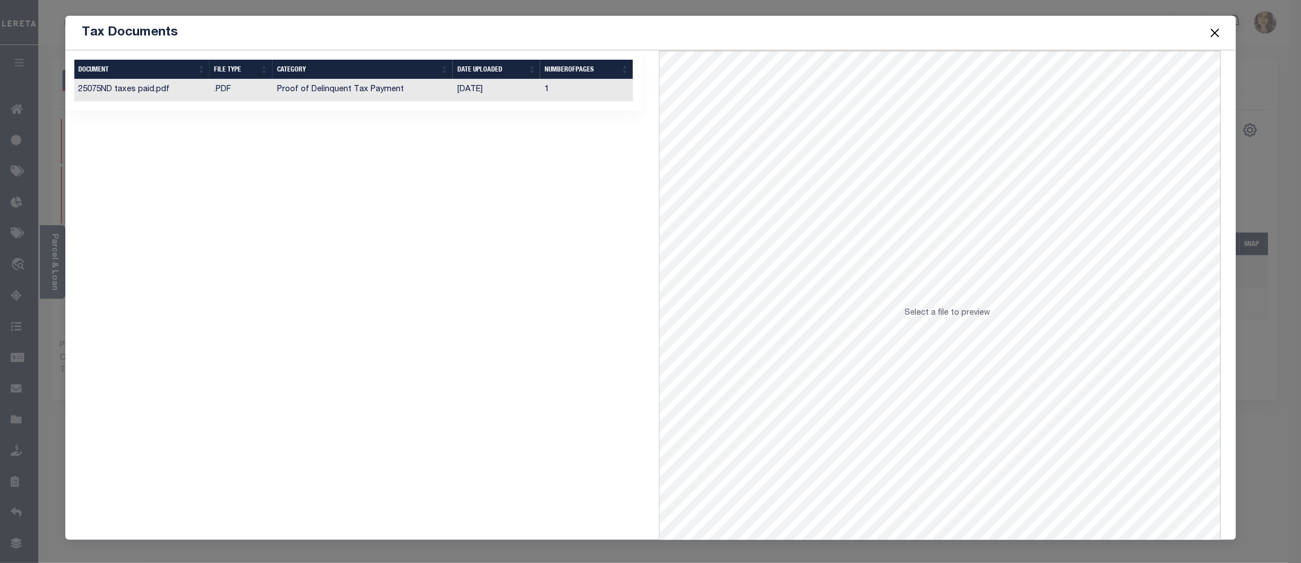
click at [488, 89] on td "[DATE]" at bounding box center [497, 90] width 88 height 22
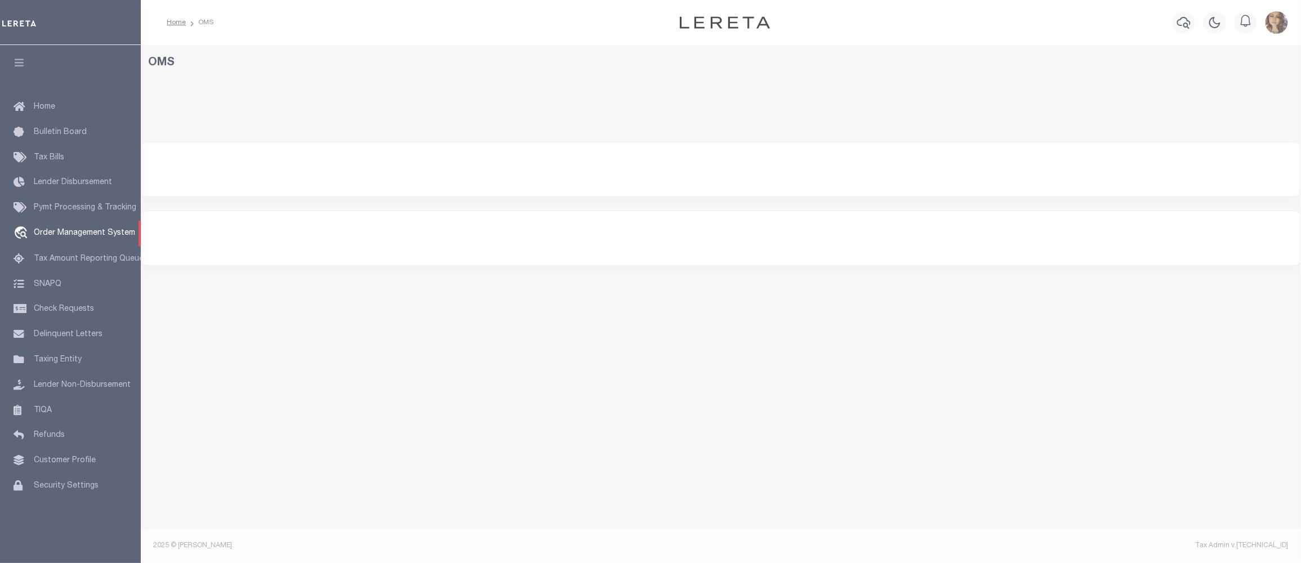
select select "200"
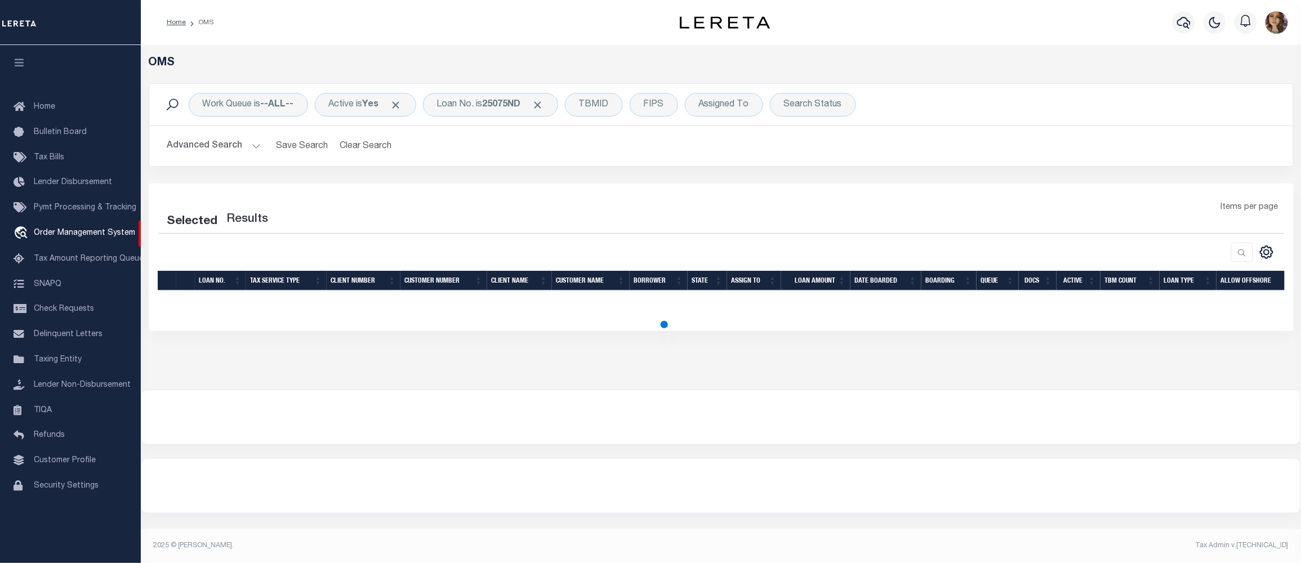
select select "200"
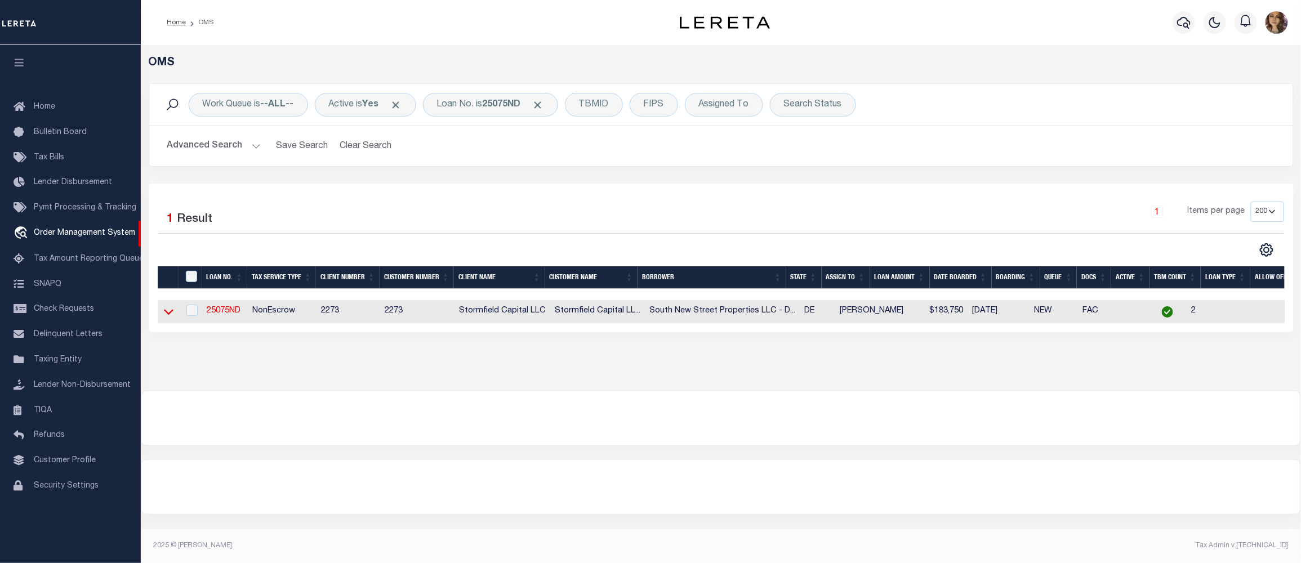
click at [166, 312] on icon at bounding box center [169, 312] width 10 height 12
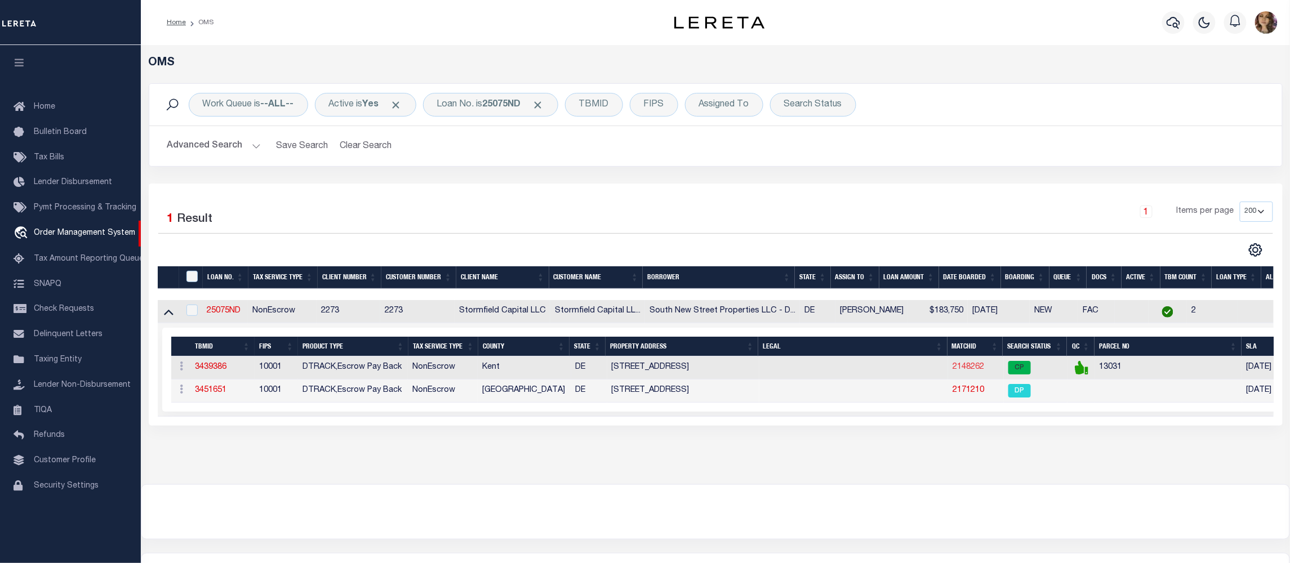
click link "2148262"
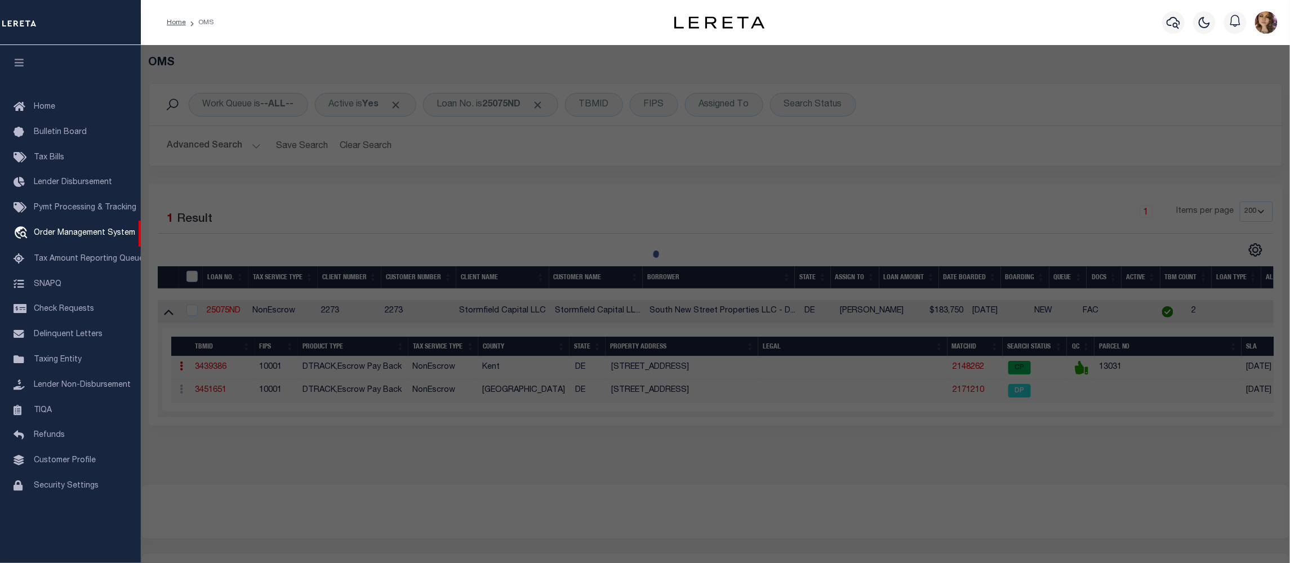
checkbox input "false"
select select "CP"
type input "SOUTH NEW STREET PROPERTIES LLC"
select select "AGW"
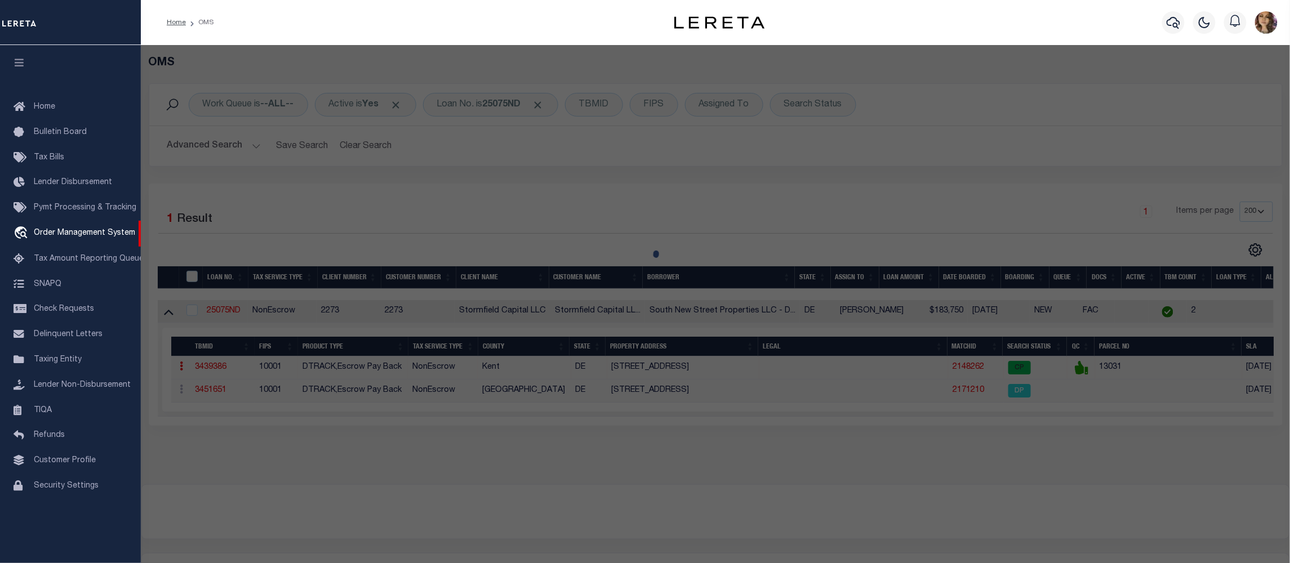
select select
type input "8 S NEW ST"
checkbox input "false"
type input "DOVER, DE 19901"
type textarea "W. SIDE NEW STREET, 9,065 SQ.FT. 8-10 S. NEW STREET"
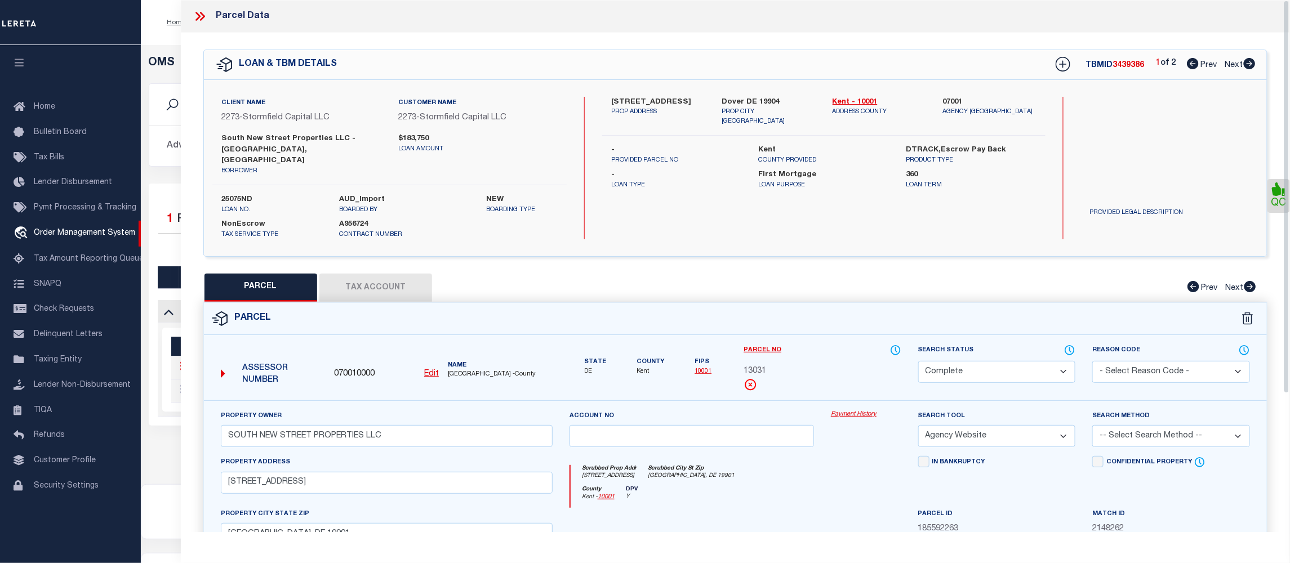
click link "Payment History"
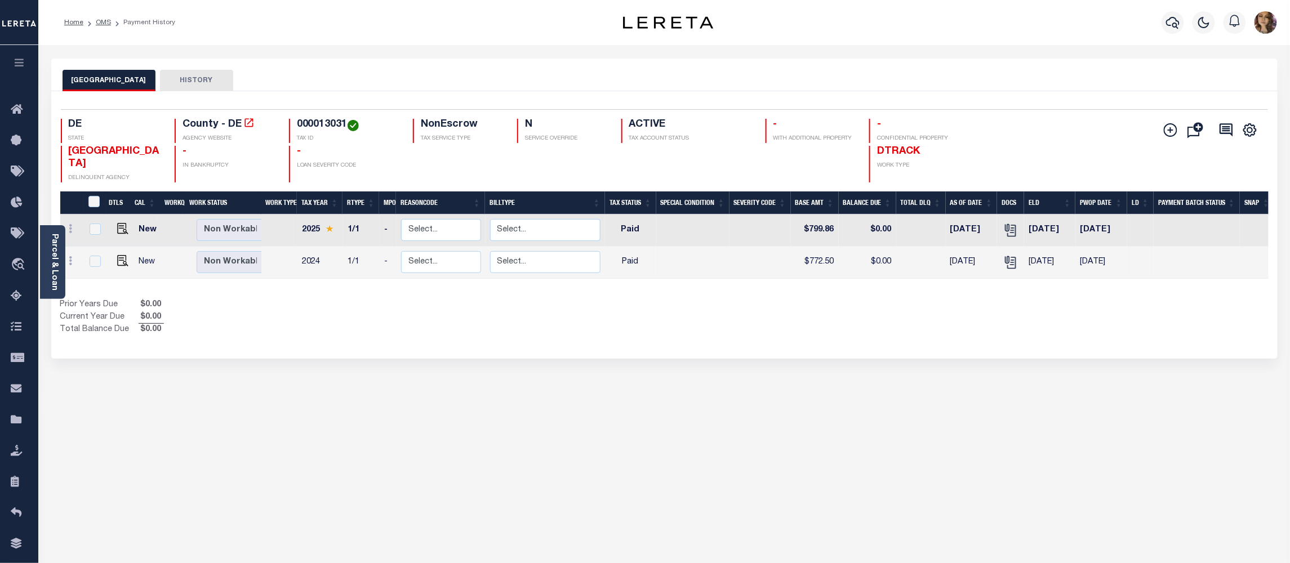
click at [305, 125] on h4 "000013031" at bounding box center [348, 125] width 103 height 12
copy h4 "000013031"
click at [122, 223] on img "" at bounding box center [122, 228] width 11 height 11
checkbox input "true"
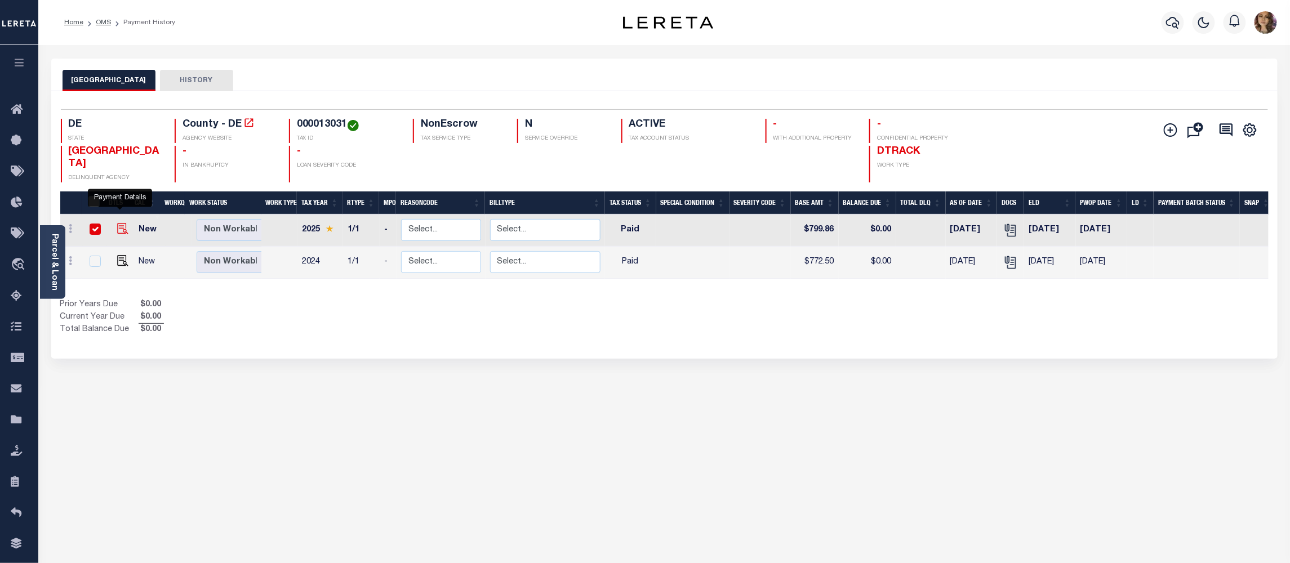
checkbox input "true"
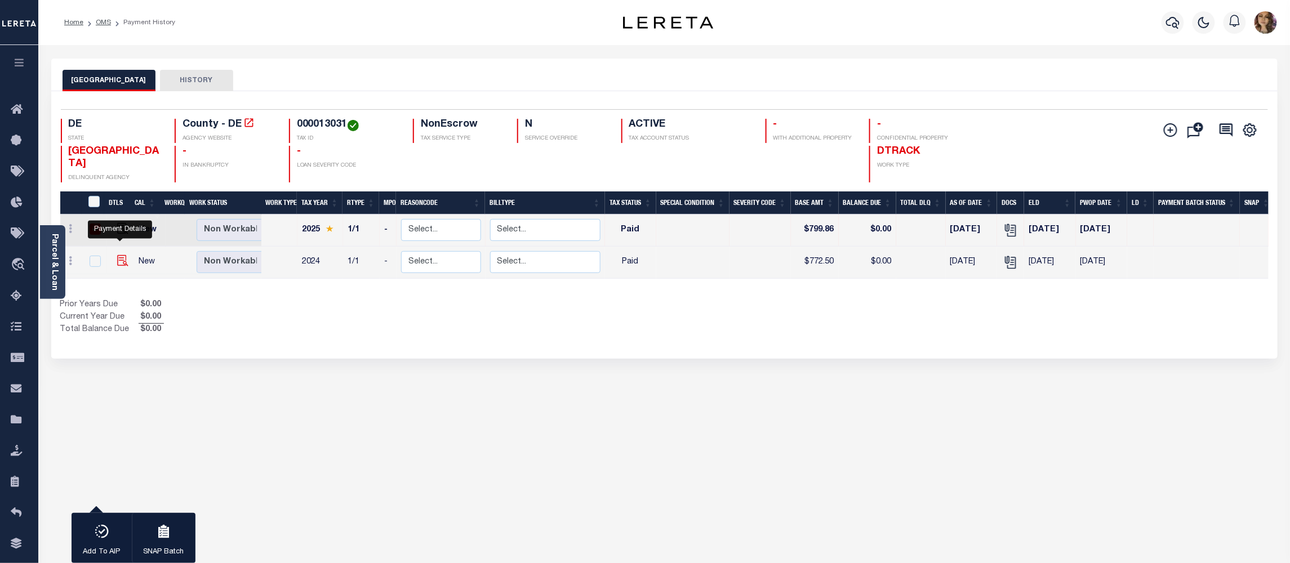
click at [118, 255] on img "" at bounding box center [122, 260] width 11 height 11
checkbox input "true"
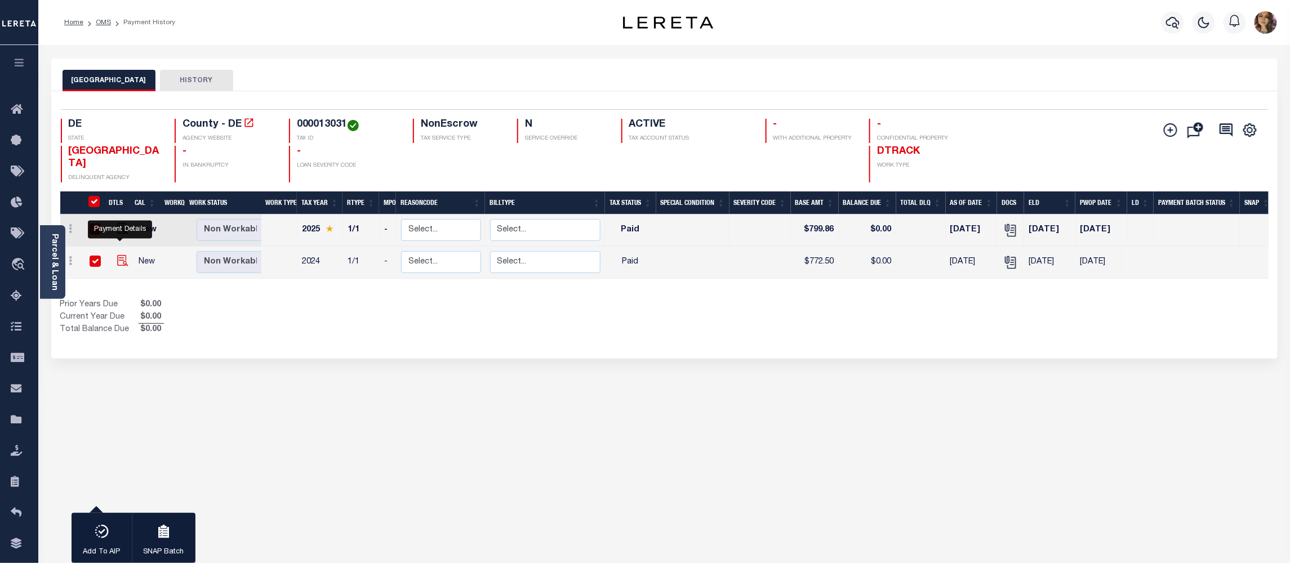
checkbox input "true"
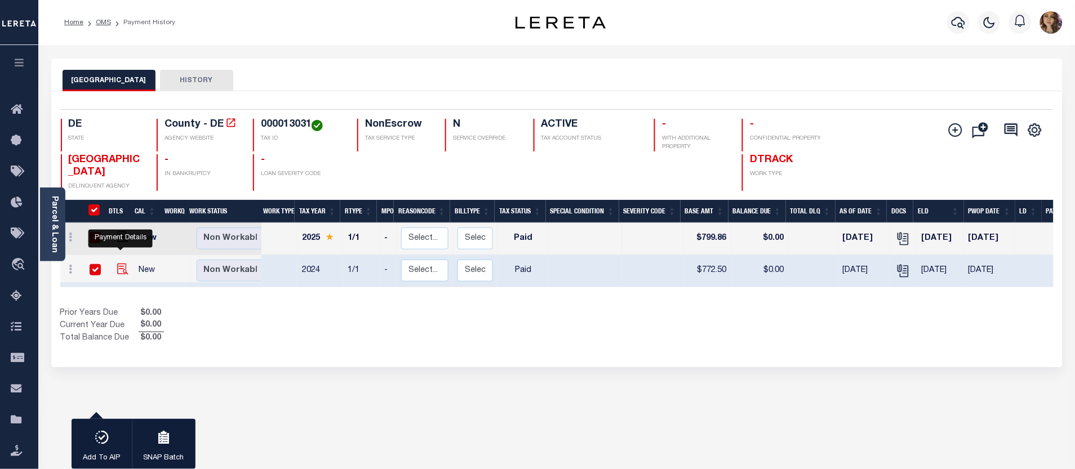
click at [119, 264] on img "" at bounding box center [122, 269] width 11 height 11
checkbox input "false"
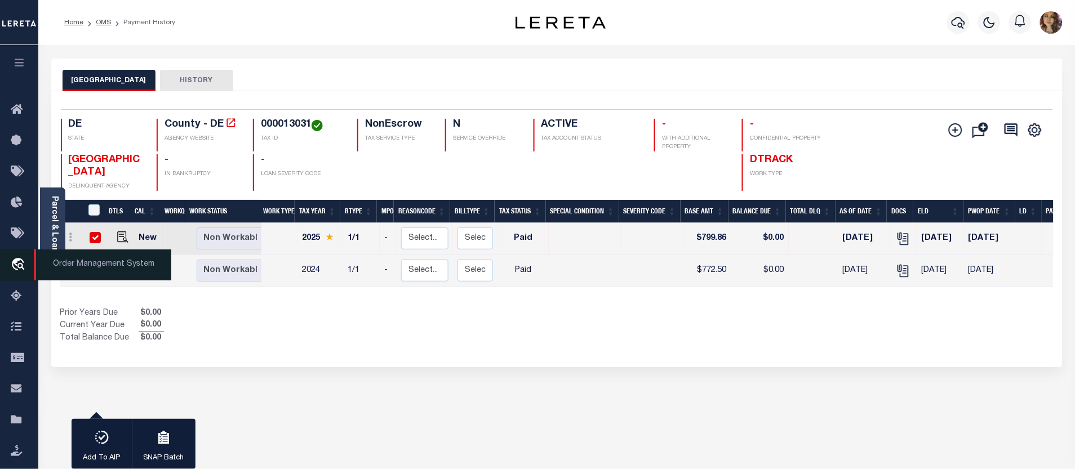
click at [65, 262] on span "Order Management System" at bounding box center [102, 265] width 137 height 31
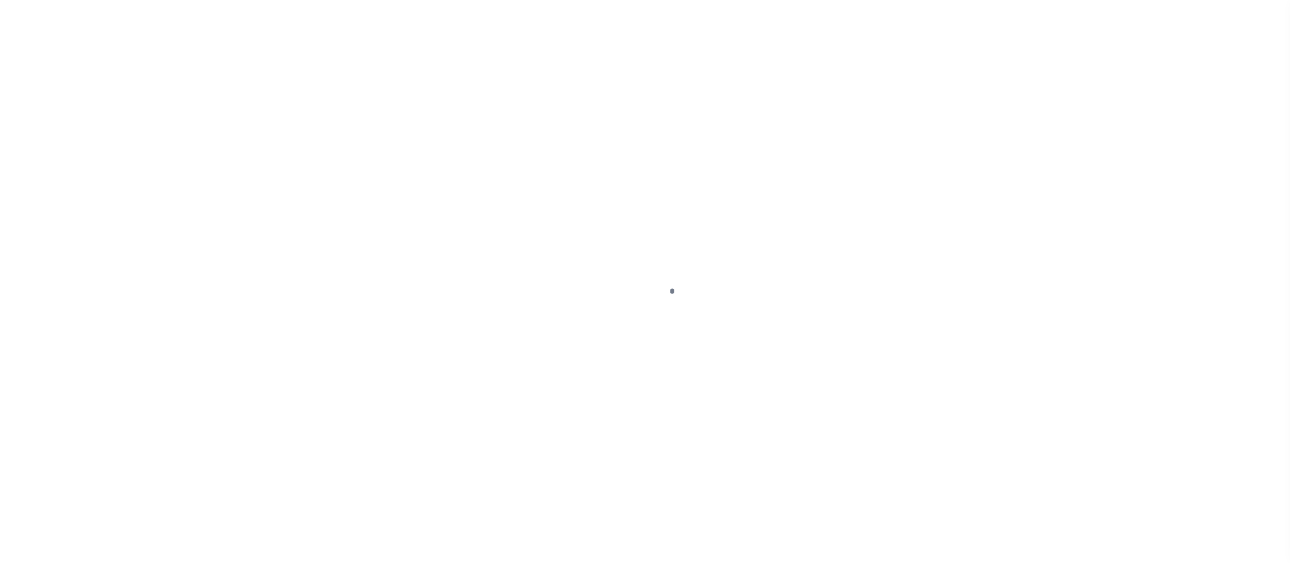
select select "PYD"
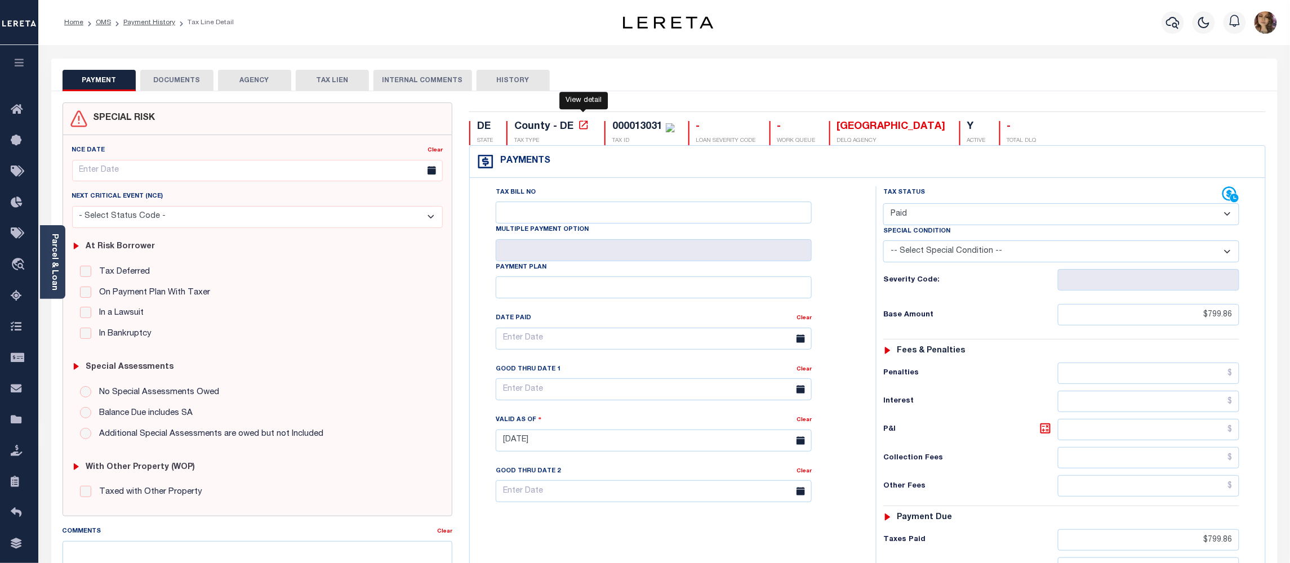
click at [584, 125] on icon at bounding box center [583, 124] width 11 height 11
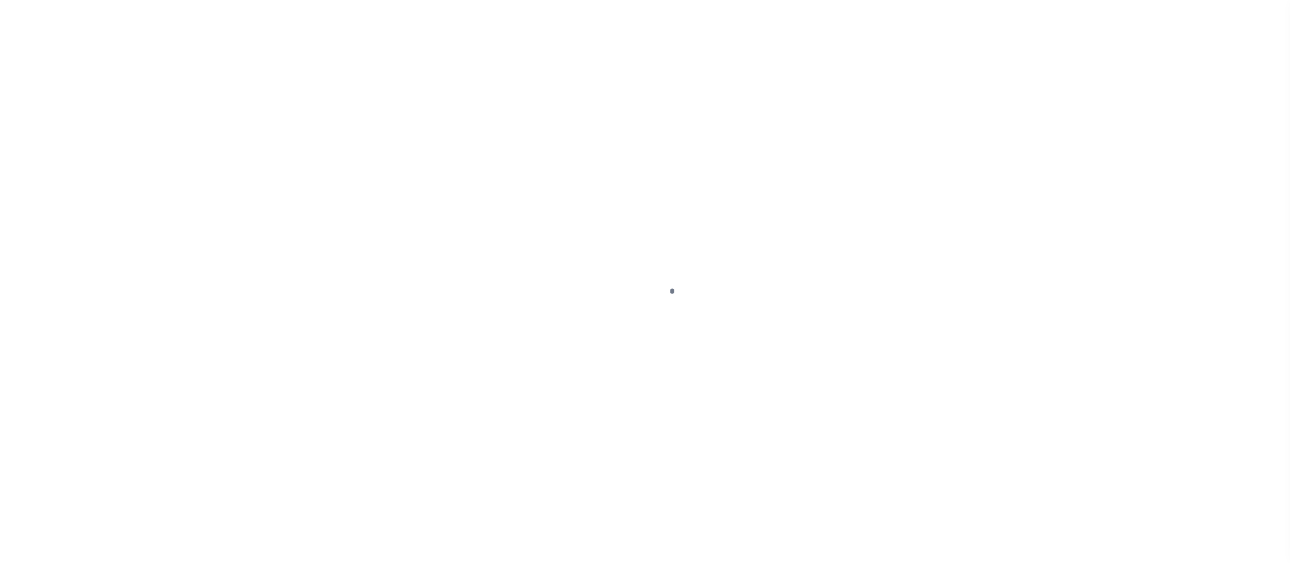
select select "PYD"
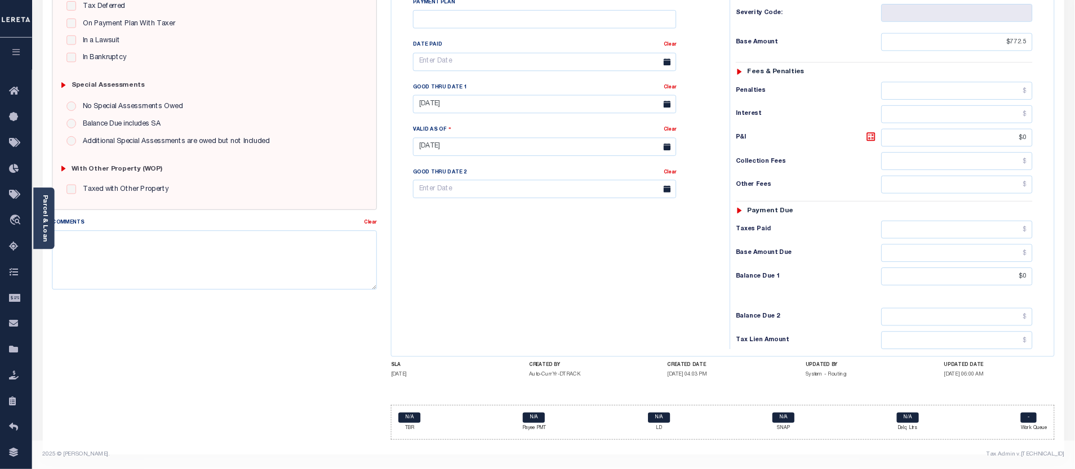
scroll to position [272, 0]
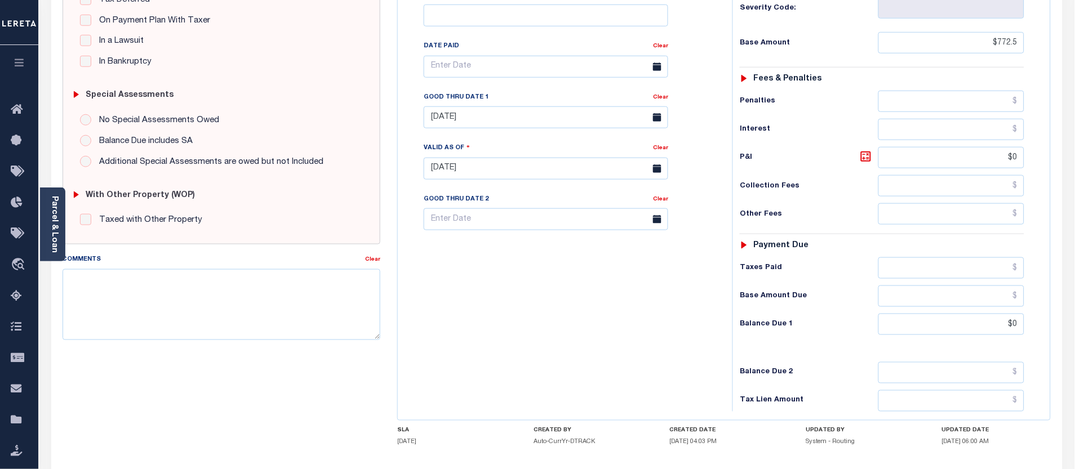
drag, startPoint x: 496, startPoint y: 381, endPoint x: 476, endPoint y: 318, distance: 66.6
click at [476, 318] on div "Tax Bill No Multiple Payment Option Payment Plan Clear" at bounding box center [562, 162] width 323 height 497
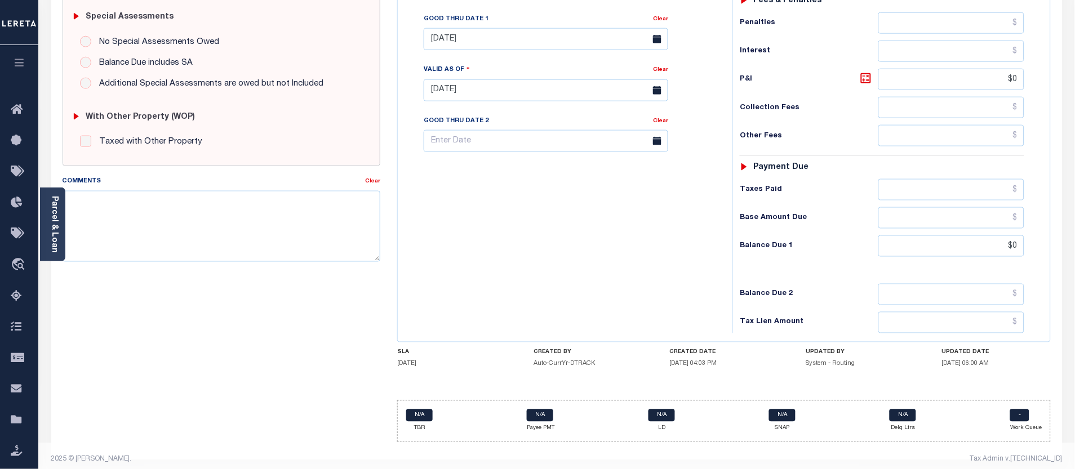
scroll to position [359, 0]
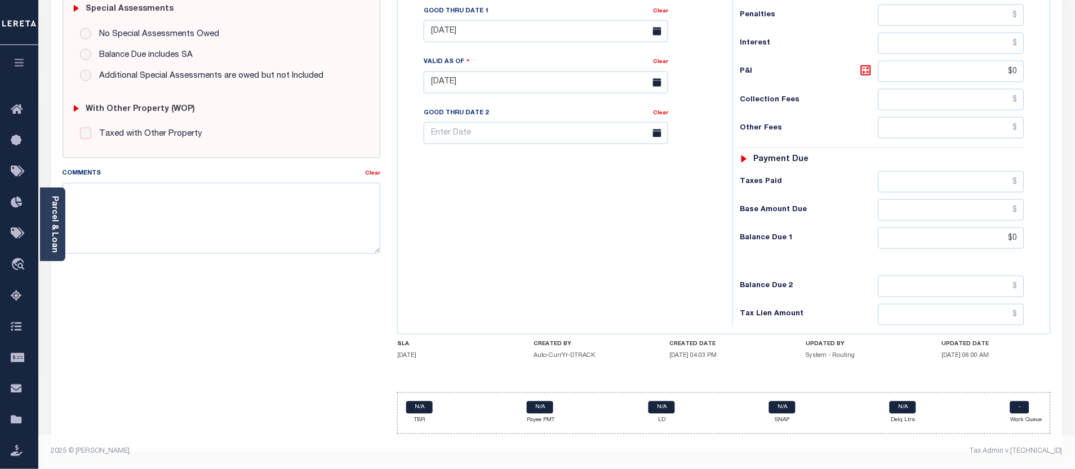
click at [574, 187] on div "Tax Bill No Multiple Payment Option Payment Plan Clear" at bounding box center [562, 76] width 323 height 497
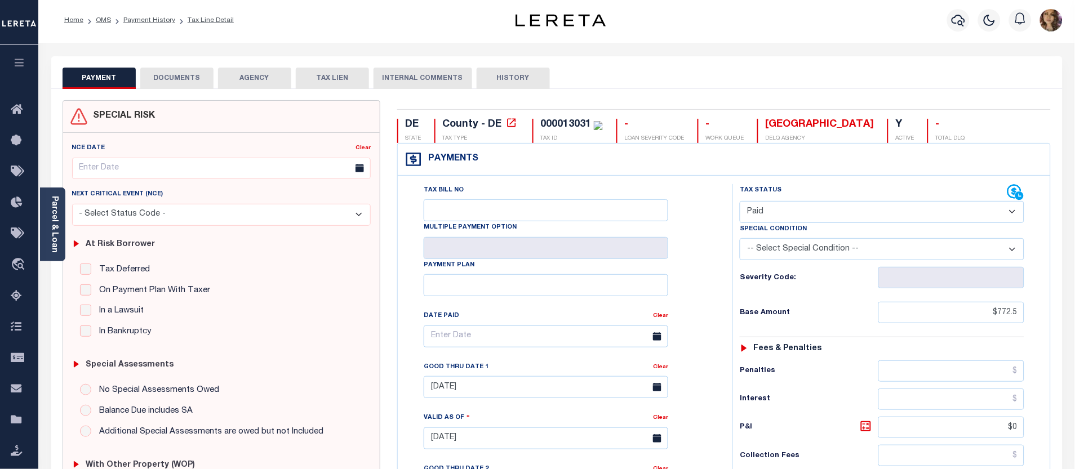
scroll to position [0, 0]
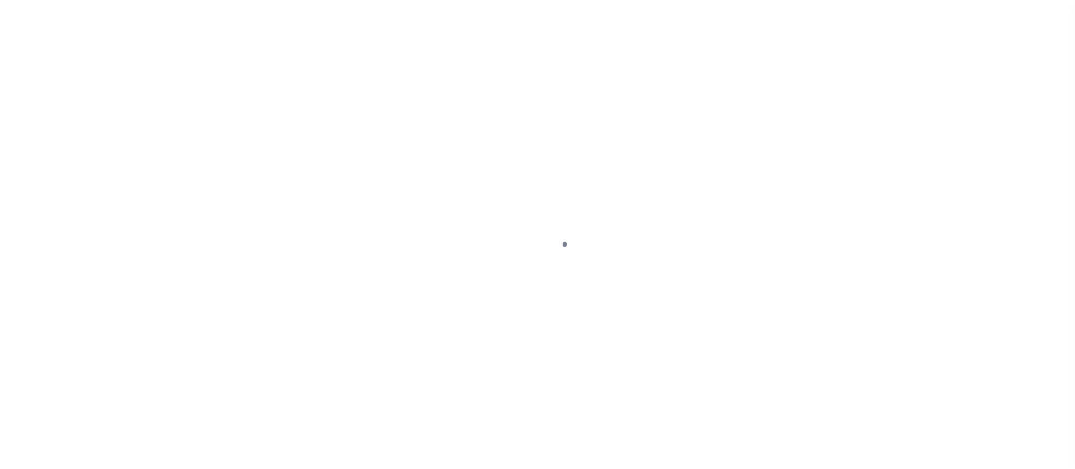
select select "PYD"
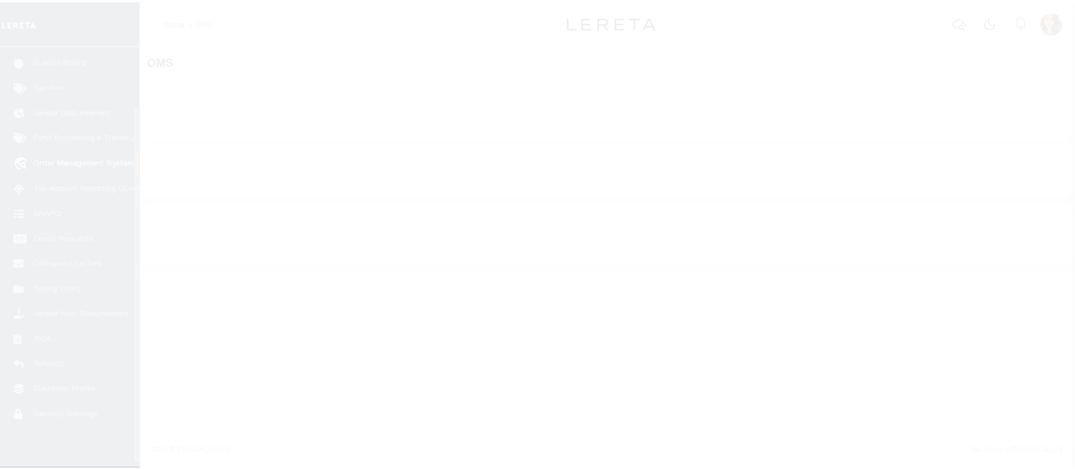
scroll to position [74, 0]
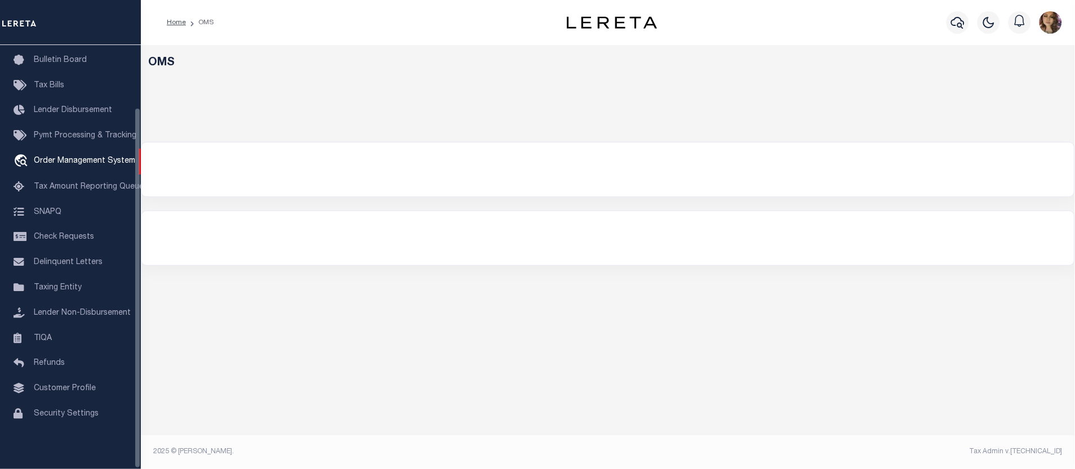
select select "200"
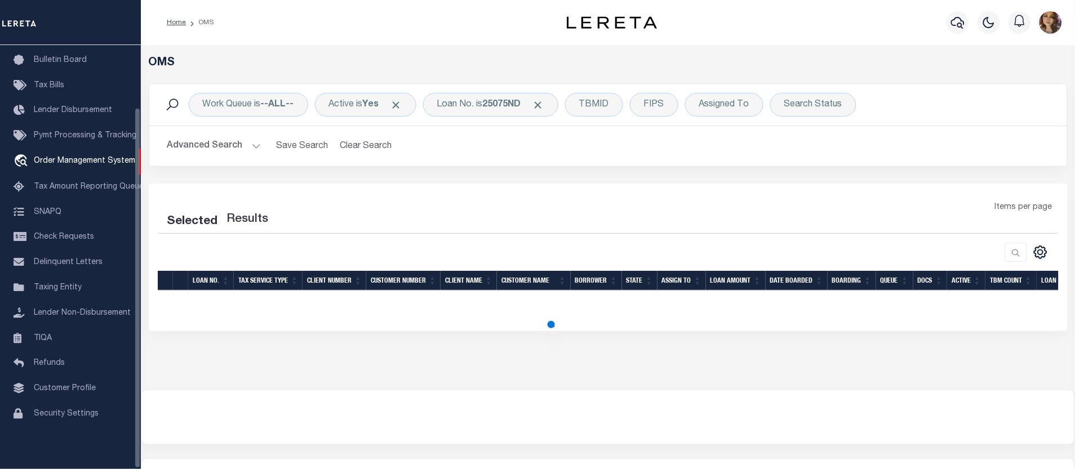
select select "200"
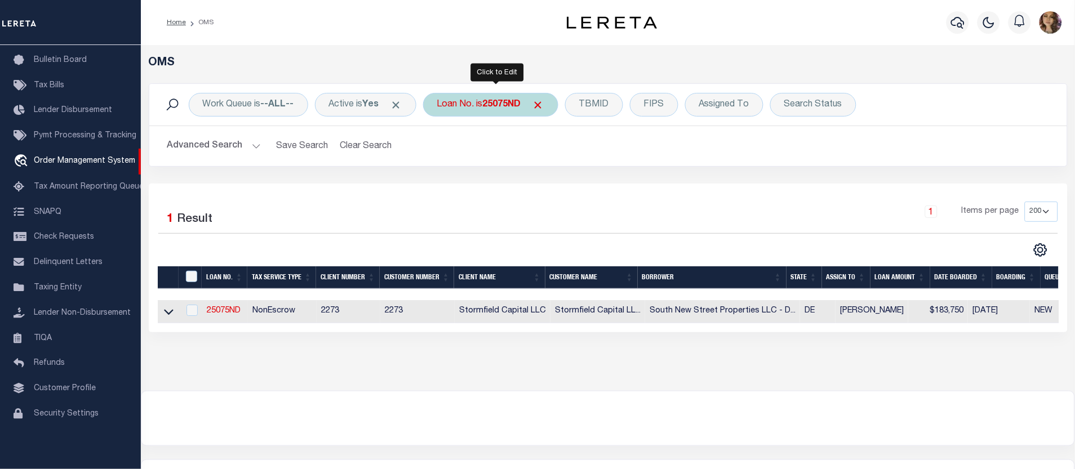
click at [482, 104] on div "Loan No. is 25075ND" at bounding box center [490, 105] width 135 height 24
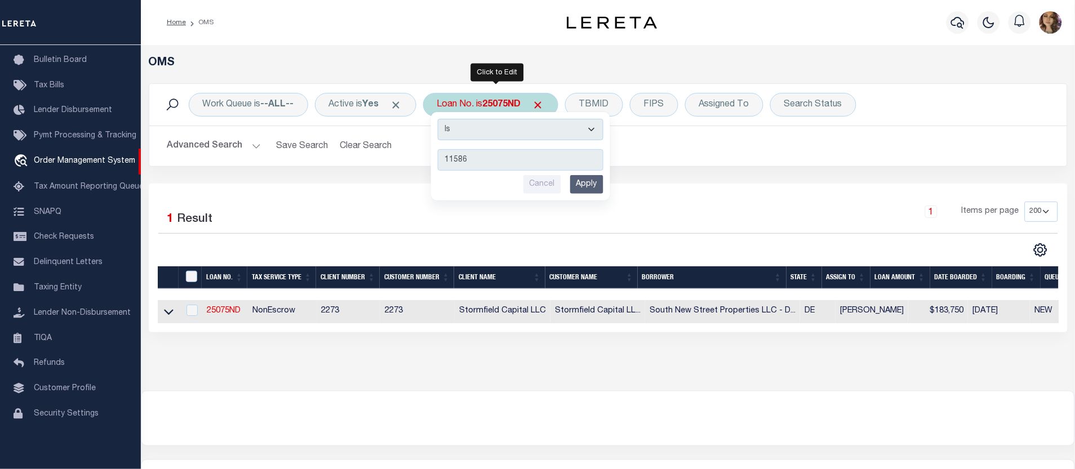
type input "115866"
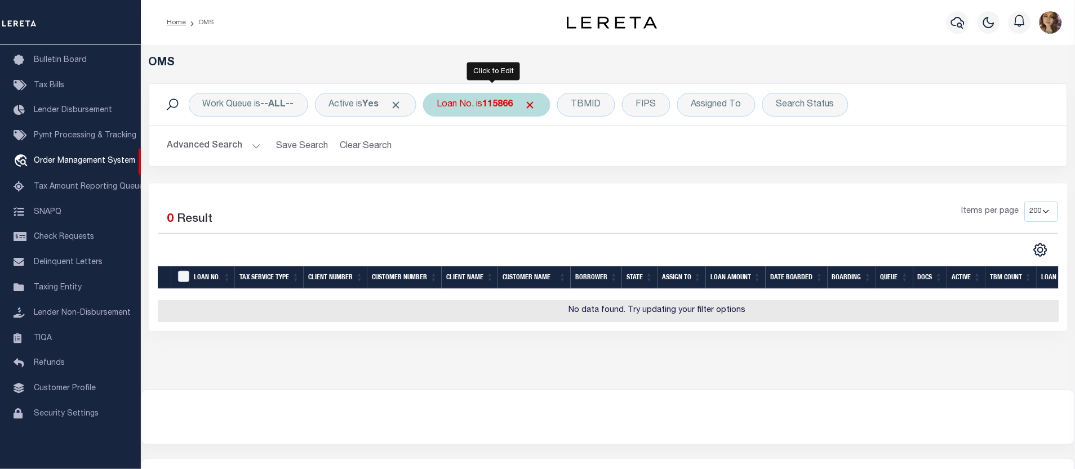
click at [475, 99] on div "Loan No. is 115866" at bounding box center [486, 105] width 127 height 24
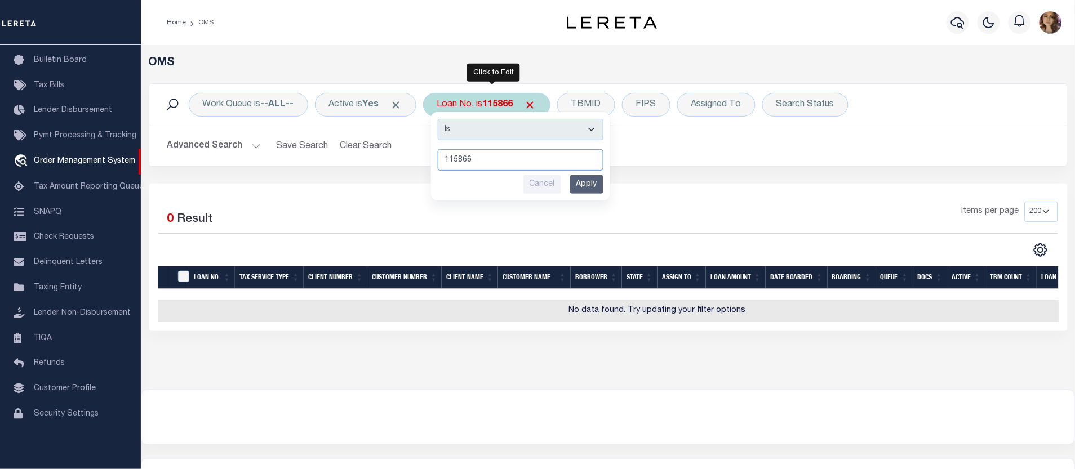
click at [491, 152] on input "115866" at bounding box center [521, 159] width 166 height 21
type input "115966"
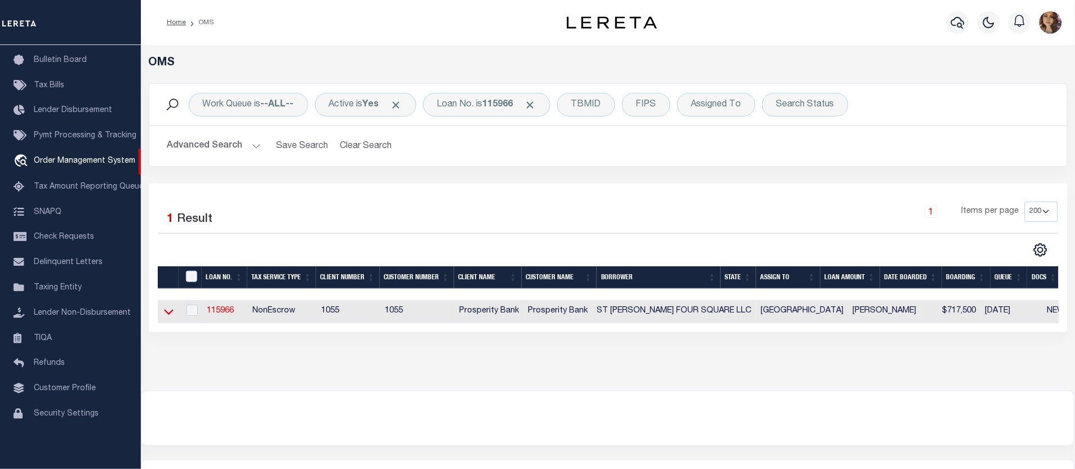
click at [165, 313] on icon at bounding box center [169, 313] width 10 height 6
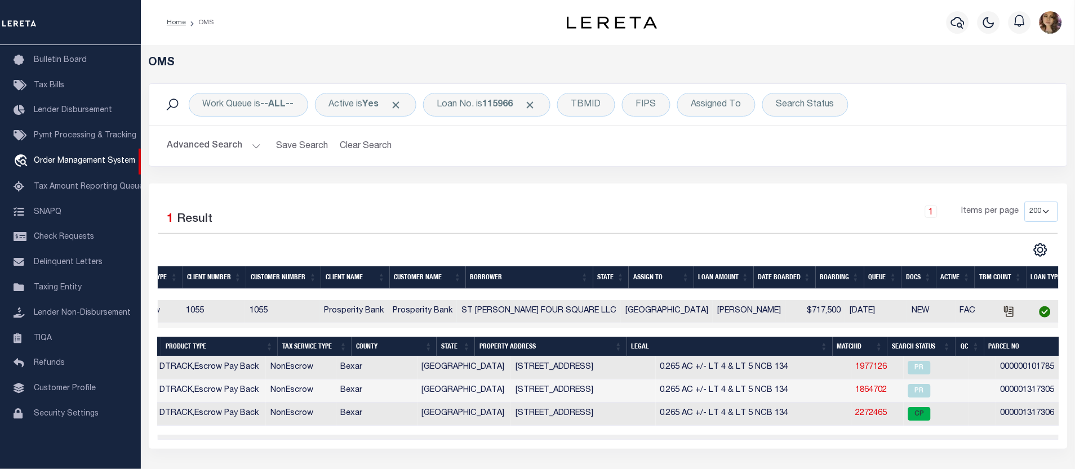
scroll to position [0, 137]
click at [853, 414] on link "2272465" at bounding box center [869, 414] width 32 height 8
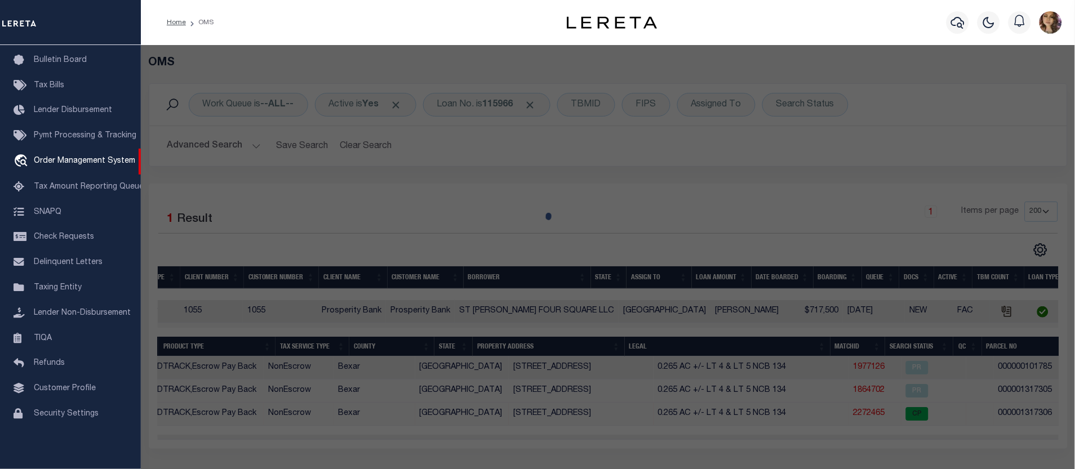
checkbox input "false"
select select "CP"
type input "ST [PERSON_NAME] FOUR SQUARE LLC"
select select "AGW"
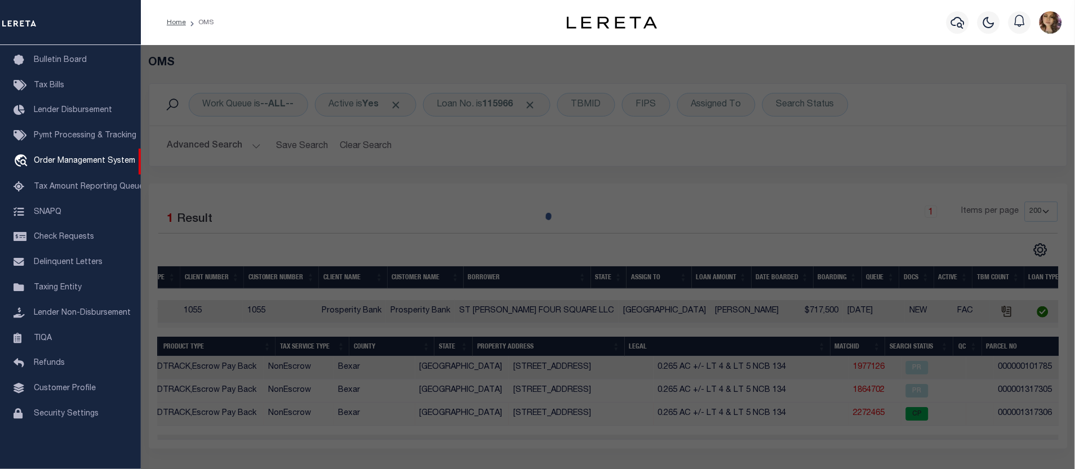
select select "LEG"
type input "S PRESA ST"
type textarea "NCB 134 ([GEOGRAPHIC_DATA][PERSON_NAME]), LOT SE IRR 77.5 FT OF 22"
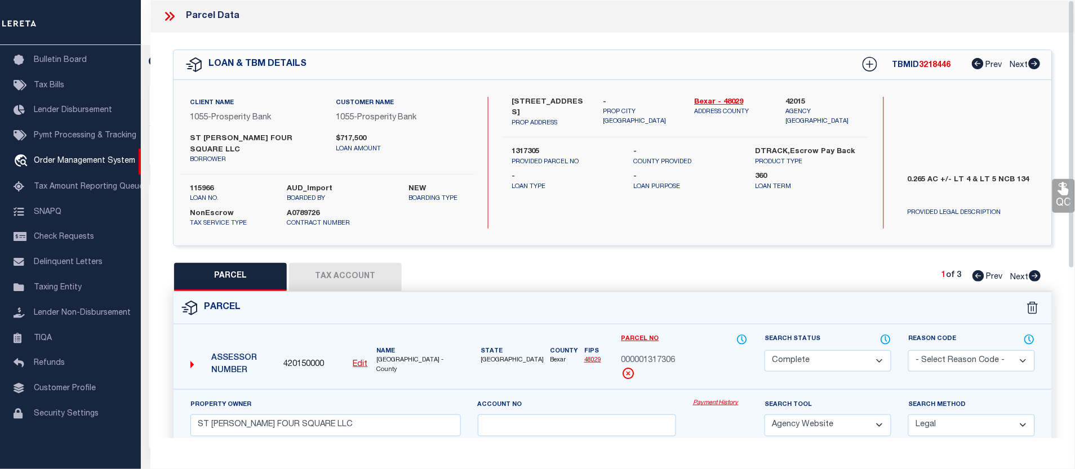
click at [723, 399] on link "Payment History" at bounding box center [720, 404] width 55 height 10
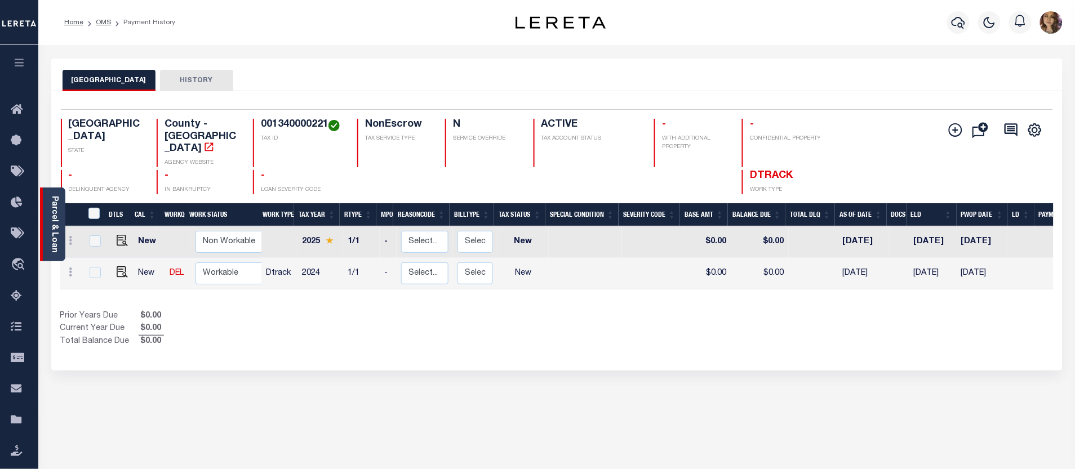
click at [51, 233] on link "Parcel & Loan" at bounding box center [54, 224] width 8 height 57
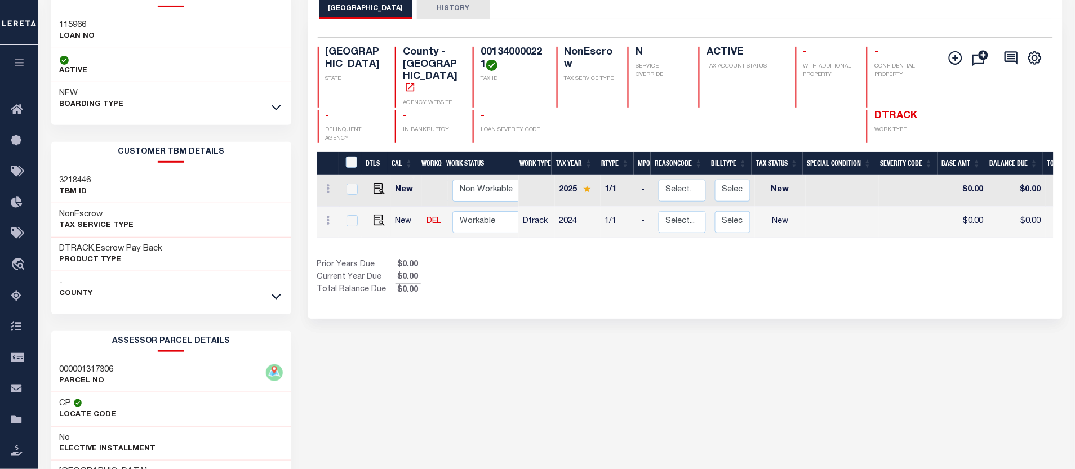
scroll to position [125, 0]
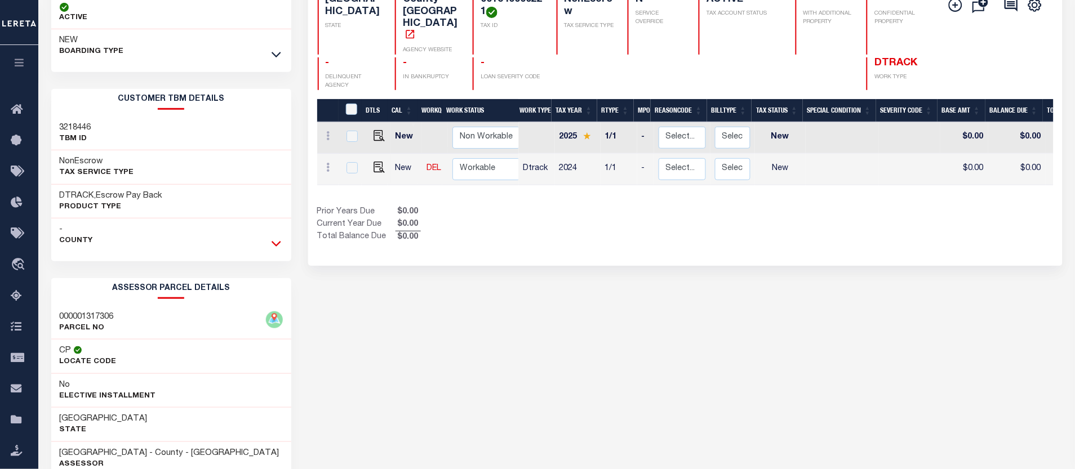
click at [276, 245] on icon at bounding box center [277, 245] width 10 height 6
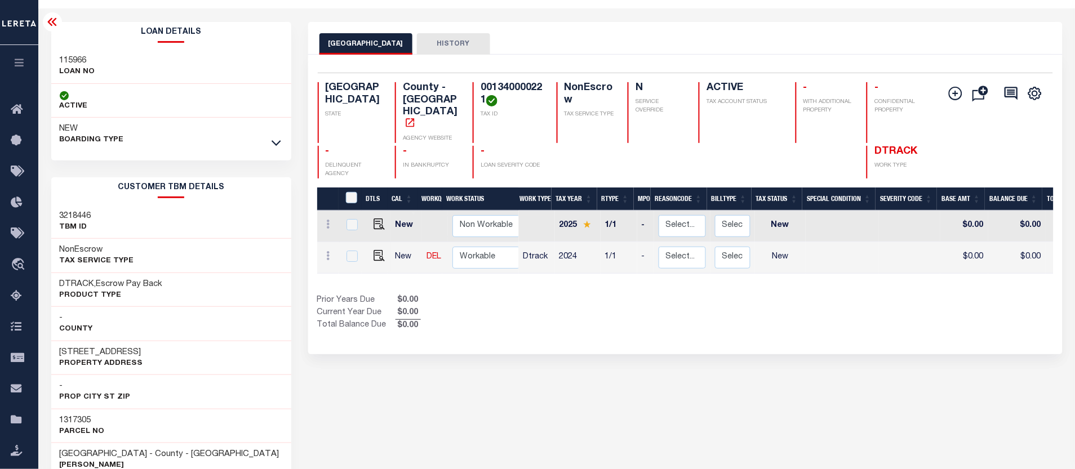
scroll to position [0, 0]
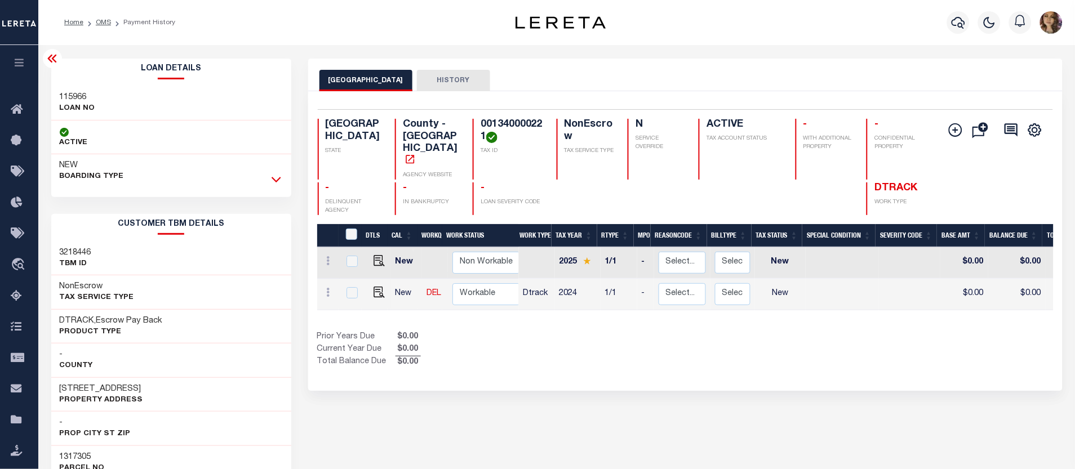
click at [279, 176] on icon at bounding box center [277, 180] width 10 height 12
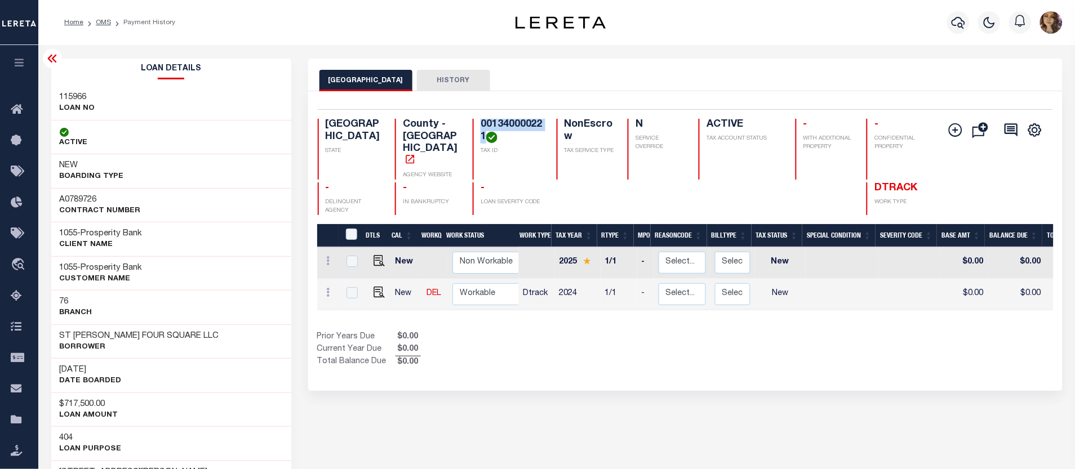
drag, startPoint x: 483, startPoint y: 136, endPoint x: 472, endPoint y: 127, distance: 14.4
click at [473, 127] on div "001340000221 TAX ID" at bounding box center [508, 149] width 70 height 61
copy h4 "001340000221"
click at [376, 255] on img "" at bounding box center [379, 260] width 11 height 11
checkbox input "true"
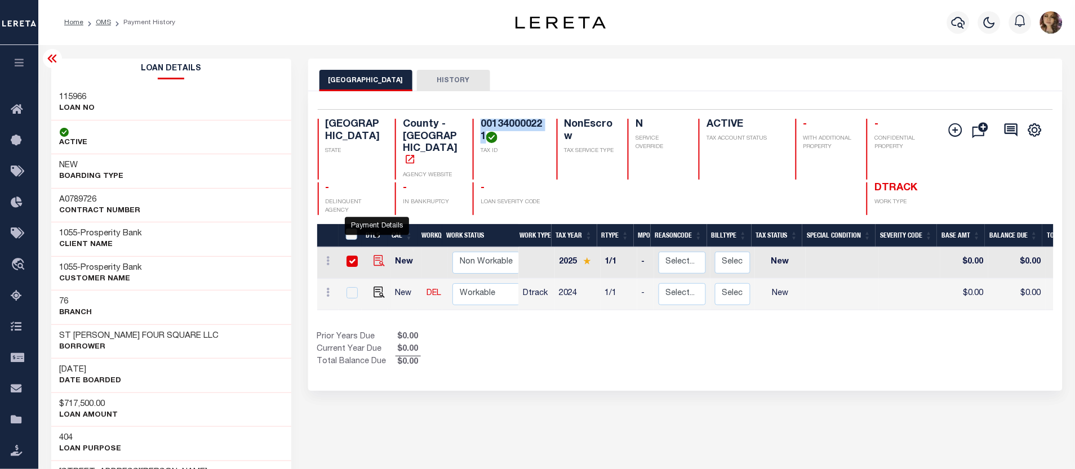
checkbox input "true"
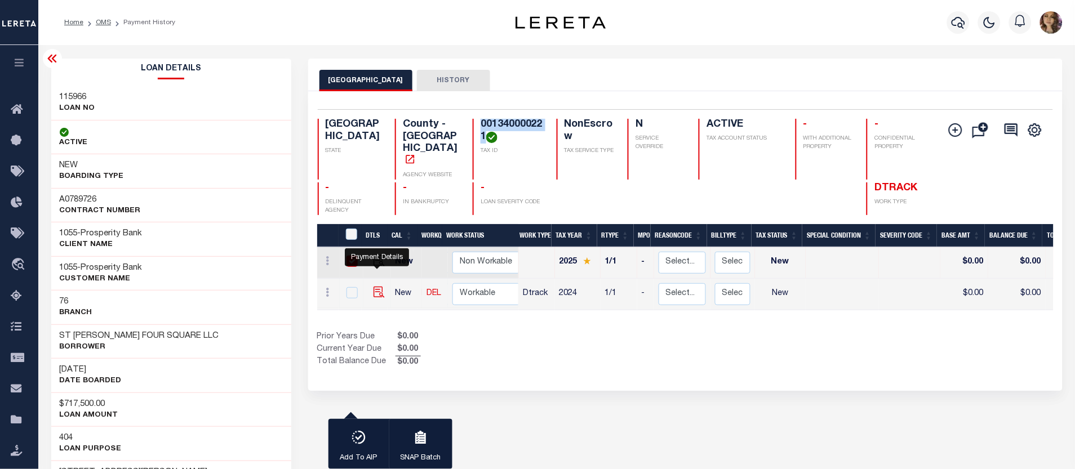
click at [374, 287] on img "" at bounding box center [379, 292] width 11 height 11
checkbox input "true"
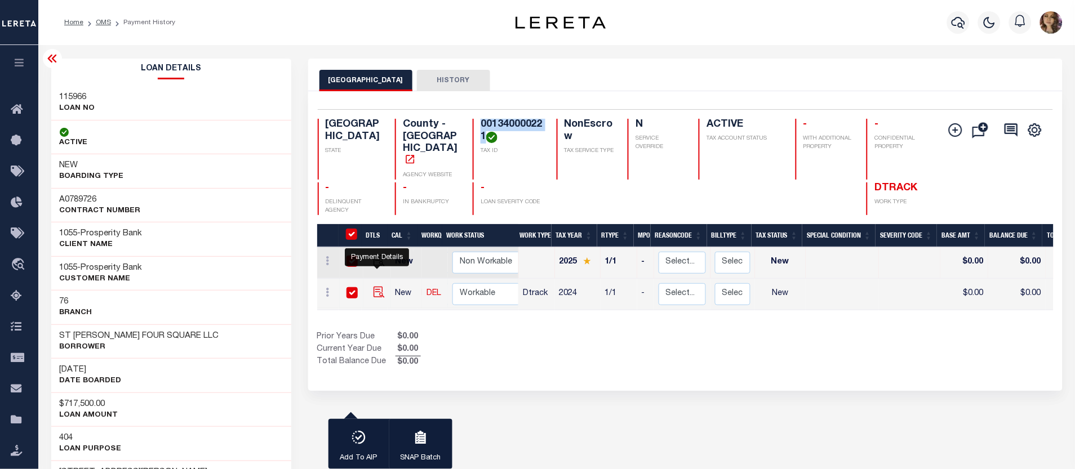
checkbox input "true"
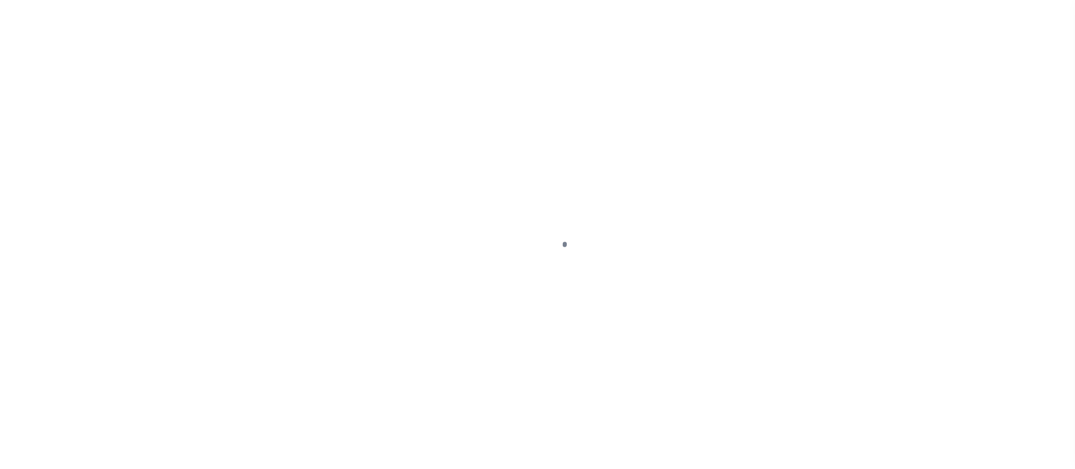
select select "NW2"
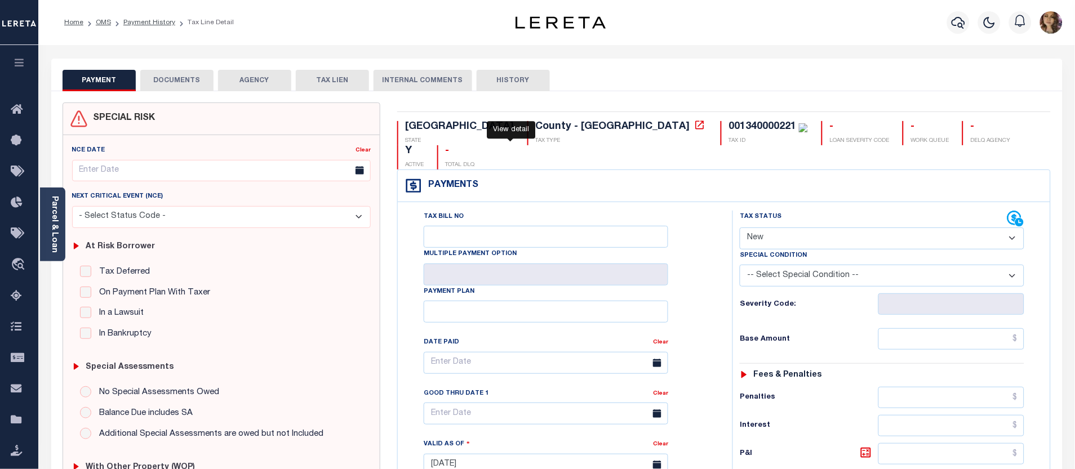
click at [694, 128] on icon at bounding box center [699, 124] width 11 height 11
click at [835, 228] on select "- Select Status Code - Open Due/Unpaid Paid Incomplete No Tax Due Internal Refu…" at bounding box center [882, 239] width 284 height 22
click at [631, 76] on div "PAYMENT DOCUMENTS AGENCY DELINQUENT PAYEE TAX LIEN HISTORY" at bounding box center [557, 80] width 989 height 21
click at [837, 228] on select "- Select Status Code - Open Due/Unpaid Paid Incomplete No Tax Due Internal Refu…" at bounding box center [882, 239] width 284 height 22
select select "PYD"
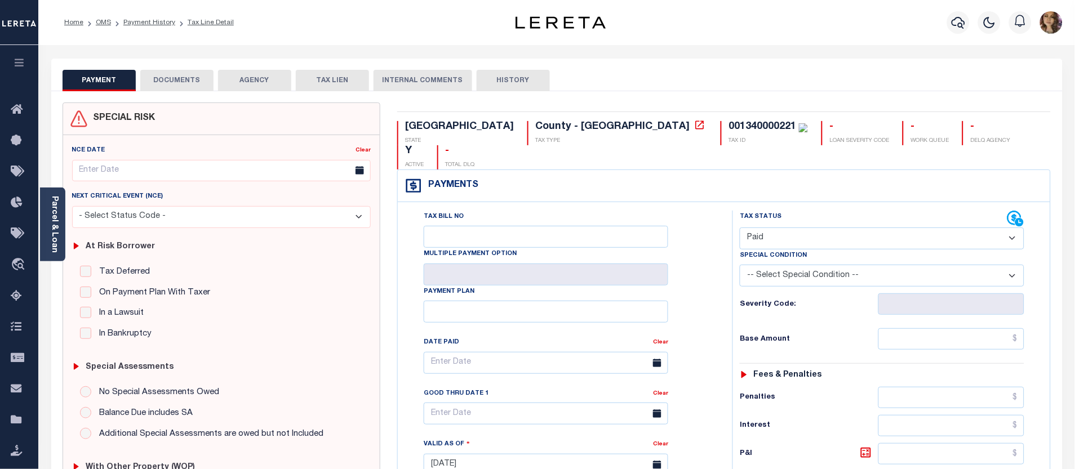
click at [740, 228] on select "- Select Status Code - Open Due/Unpaid Paid Incomplete No Tax Due Internal Refu…" at bounding box center [882, 239] width 284 height 22
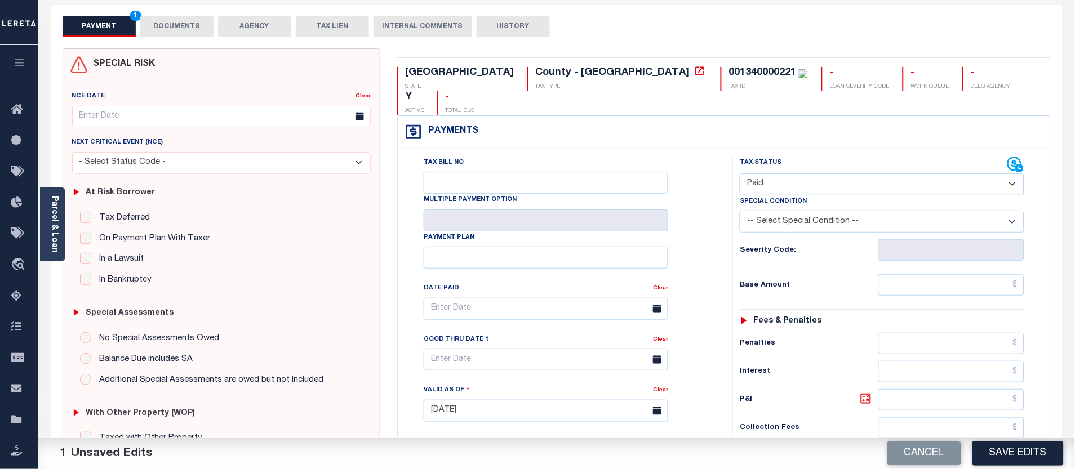
scroll to position [188, 0]
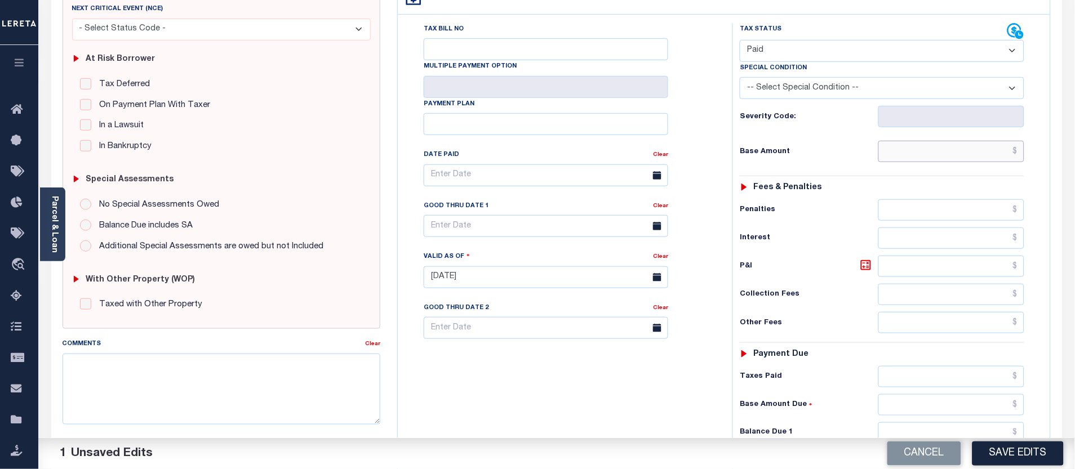
click at [1019, 141] on input "text" at bounding box center [951, 151] width 146 height 21
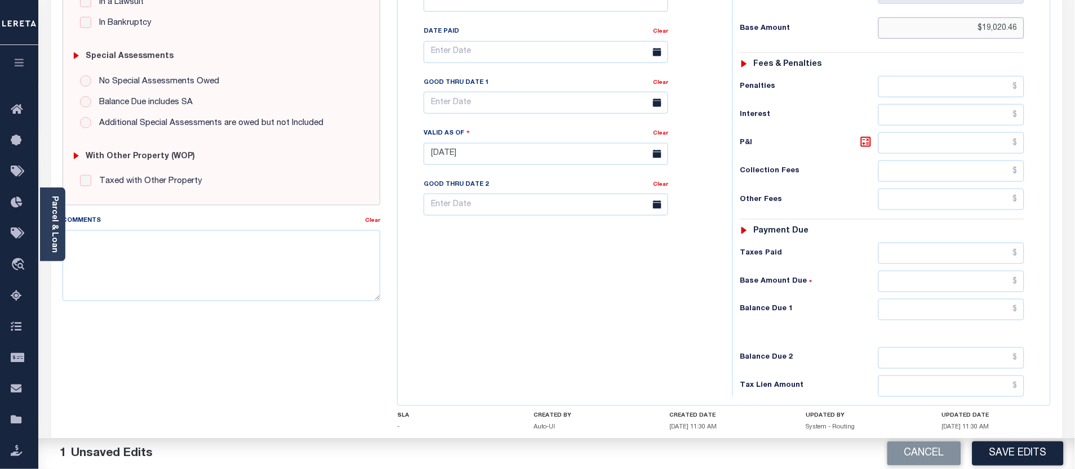
scroll to position [313, 0]
type input "$19,020.46"
click at [1021, 297] on input "text" at bounding box center [951, 307] width 146 height 21
type input "$0.00"
click at [999, 443] on button "Save Edits" at bounding box center [1017, 454] width 91 height 24
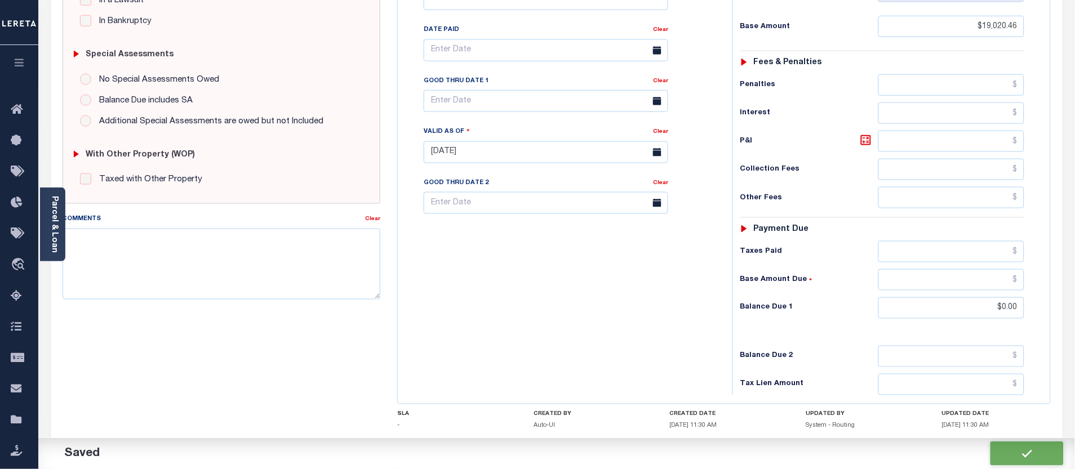
checkbox input "false"
type input "$19,020.46"
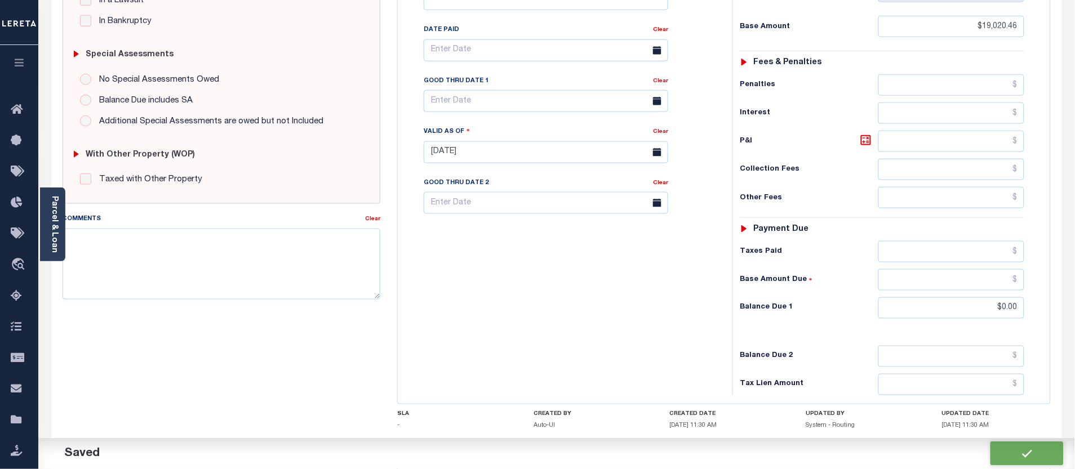
type input "$0"
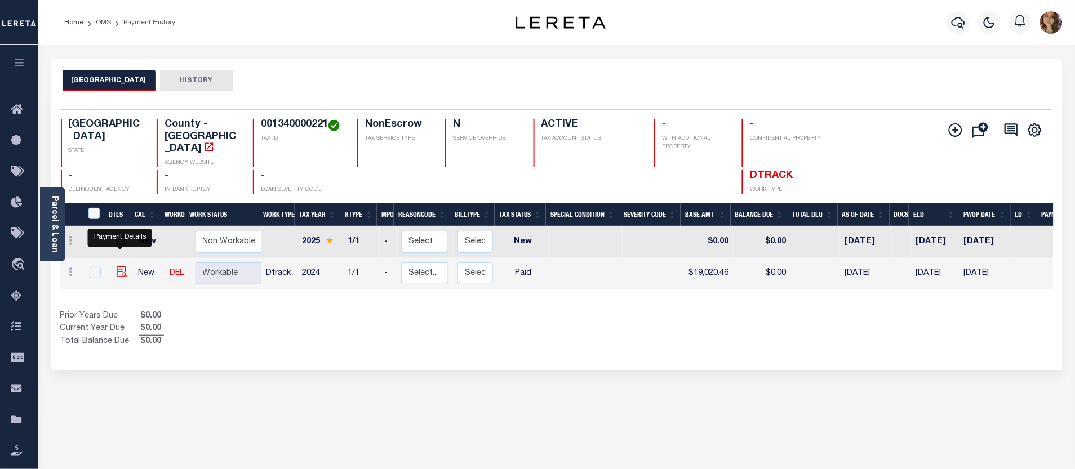
click at [121, 266] on img "" at bounding box center [122, 271] width 11 height 11
checkbox input "true"
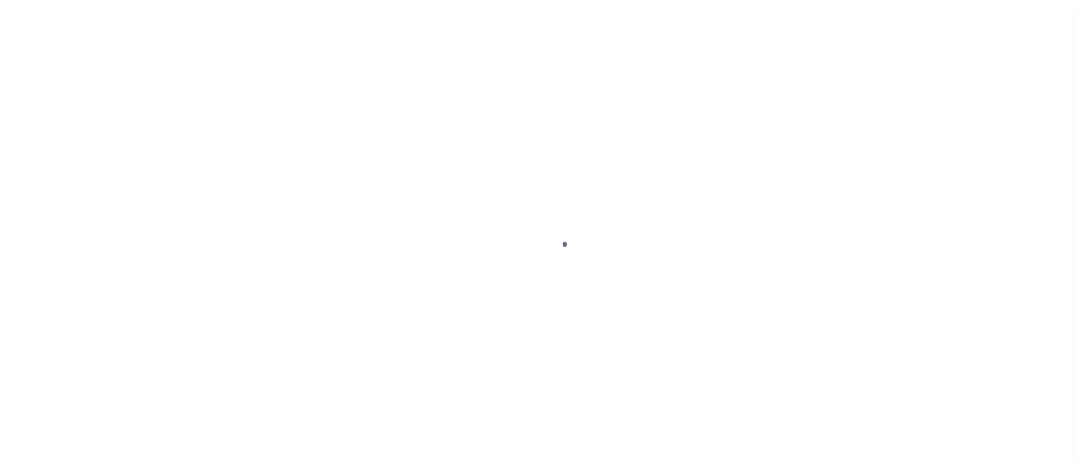
select select "PYD"
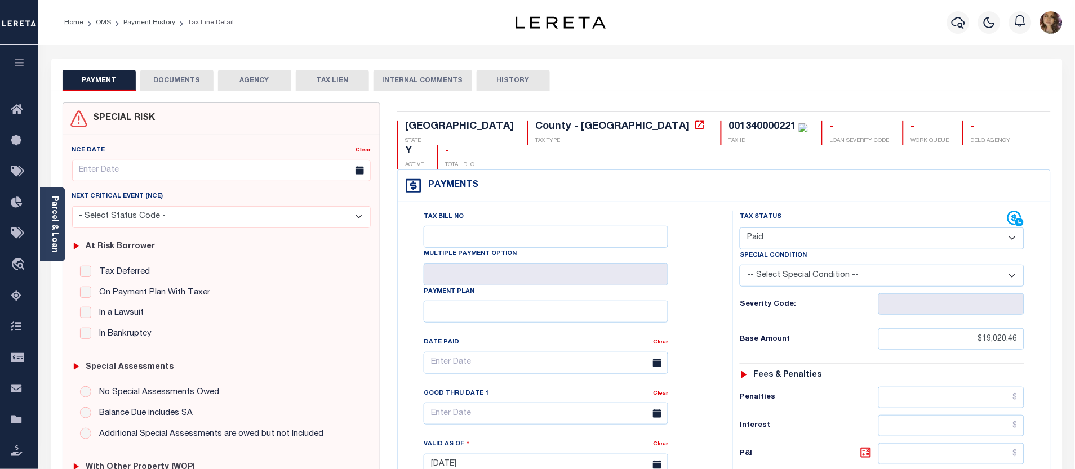
click at [189, 77] on button "DOCUMENTS" at bounding box center [176, 80] width 73 height 21
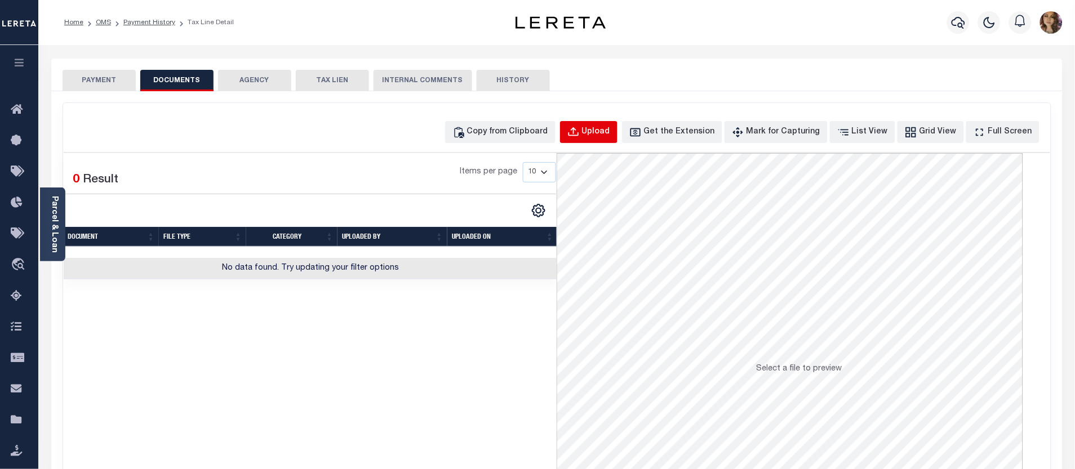
click at [609, 132] on div "Upload" at bounding box center [596, 132] width 28 height 12
select select "POP"
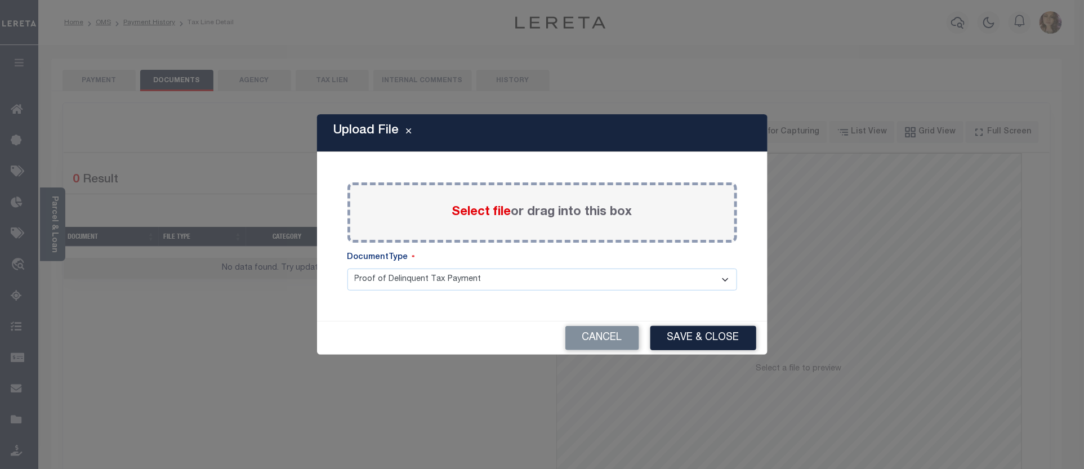
click at [465, 210] on span "Select file" at bounding box center [481, 212] width 59 height 12
click at [0, 0] on input "Select file or drag into this box" at bounding box center [0, 0] width 0 height 0
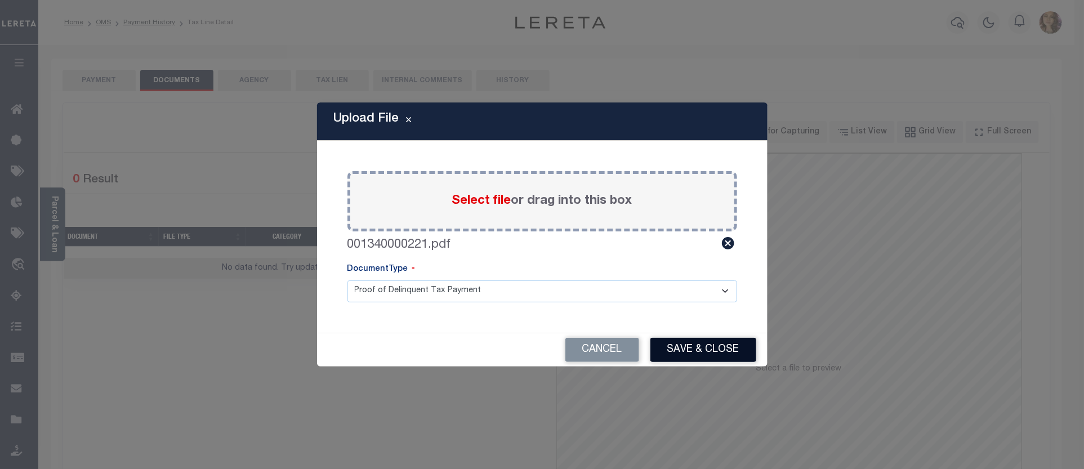
click at [678, 346] on button "Save & Close" at bounding box center [704, 350] width 106 height 24
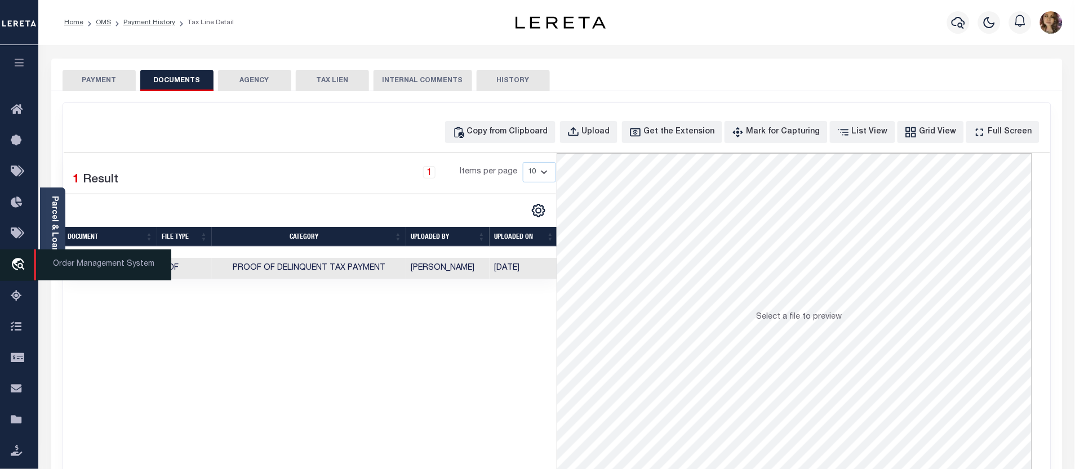
click at [97, 268] on span "Order Management System" at bounding box center [102, 265] width 137 height 31
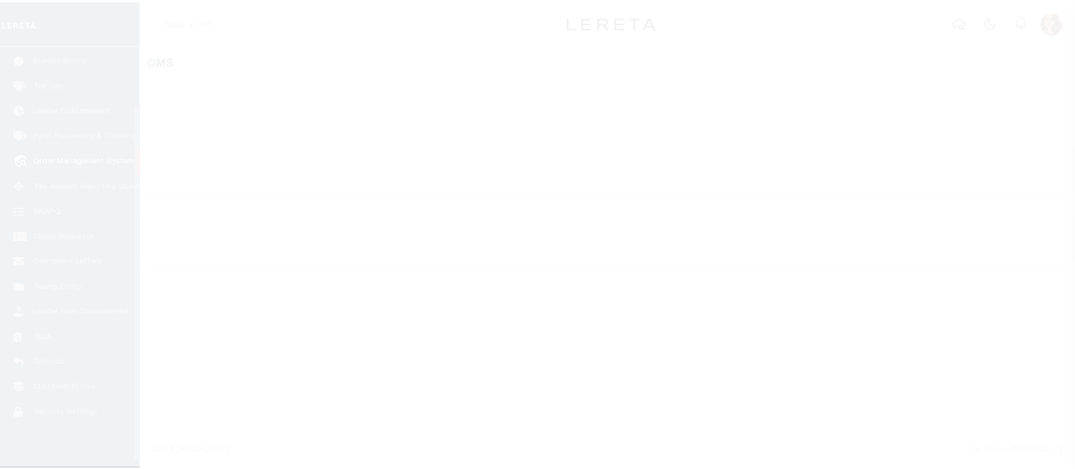
scroll to position [74, 0]
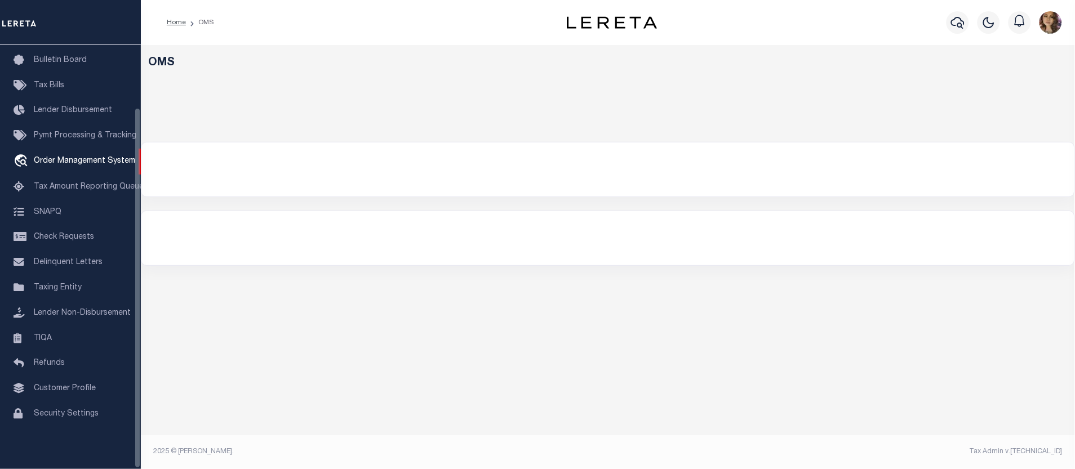
select select "200"
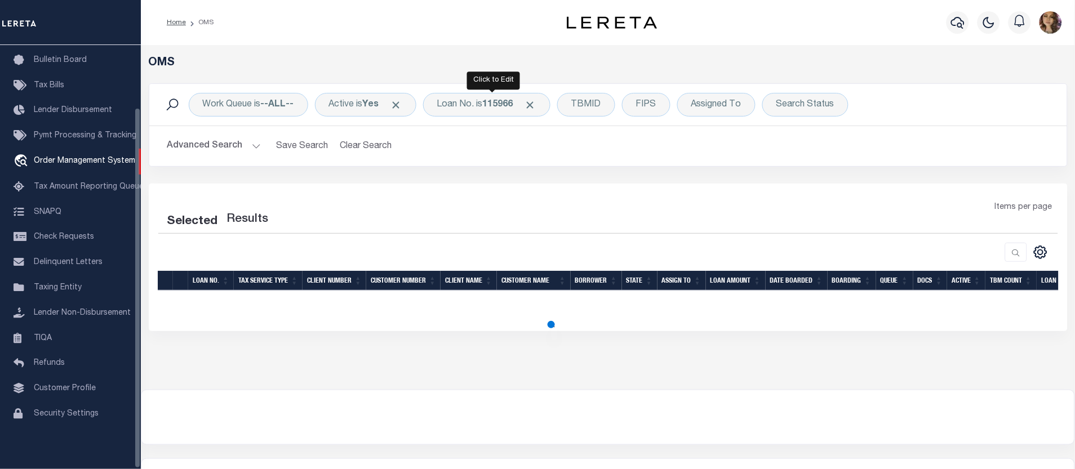
select select "200"
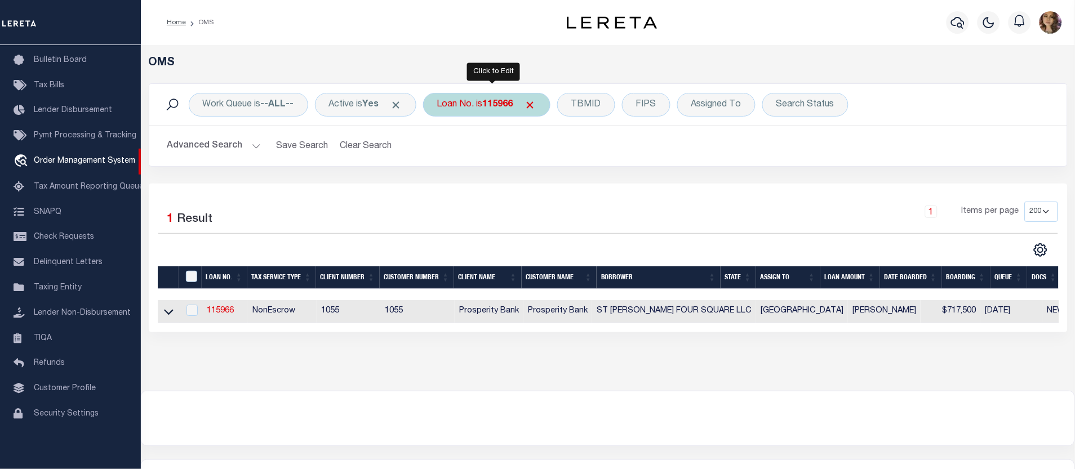
click at [469, 104] on div "Loan No. is 115966" at bounding box center [486, 105] width 127 height 24
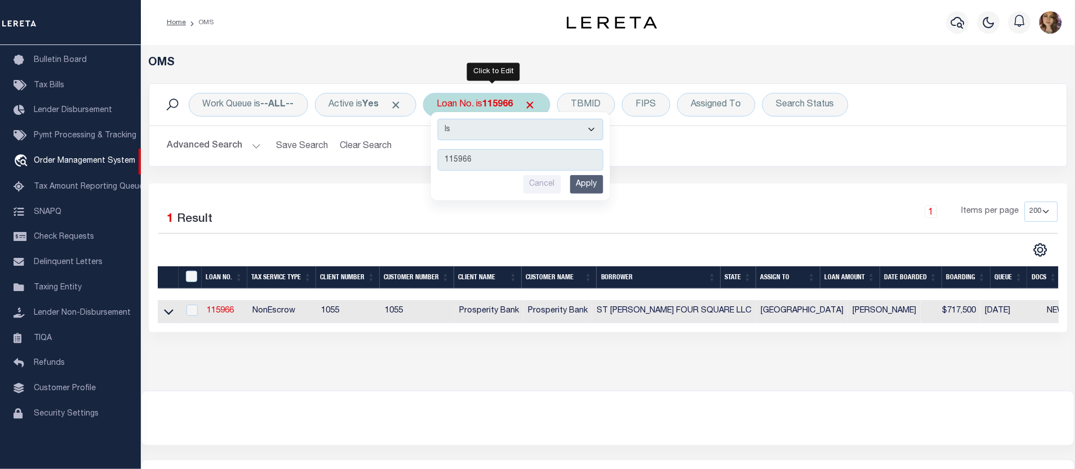
type input "175000983"
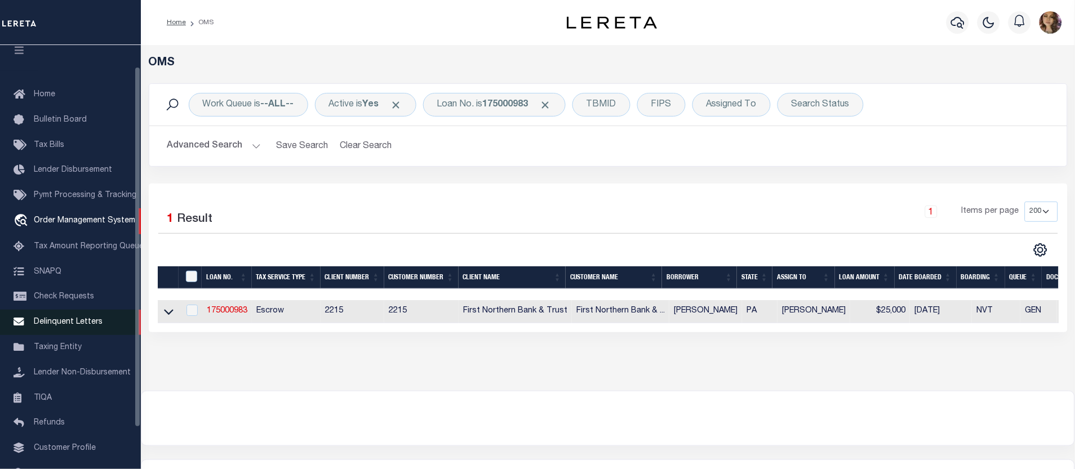
scroll to position [0, 0]
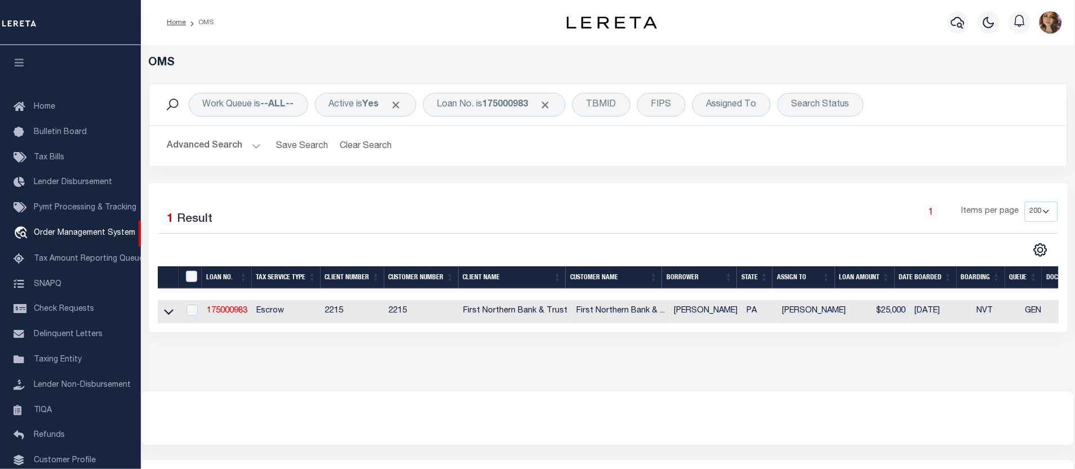
click at [18, 64] on icon "button" at bounding box center [19, 62] width 13 height 10
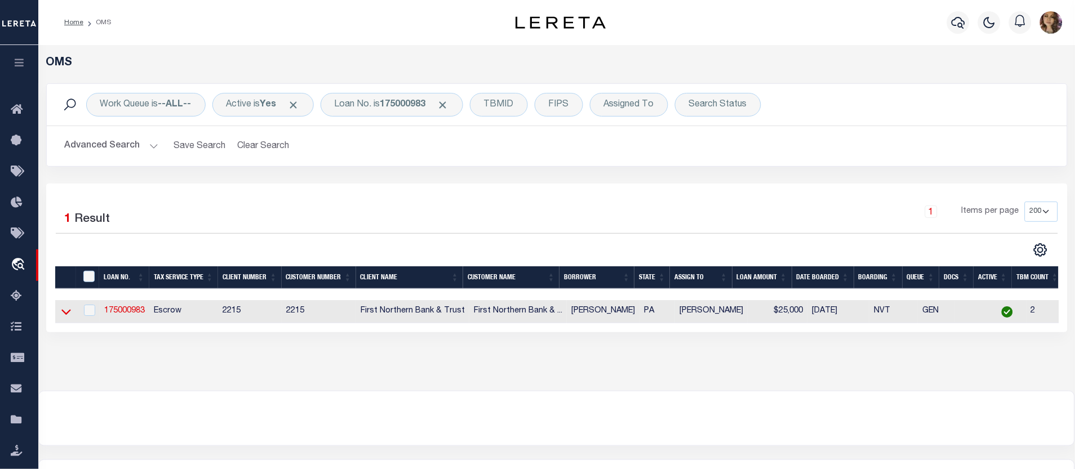
click at [65, 314] on icon at bounding box center [66, 313] width 10 height 6
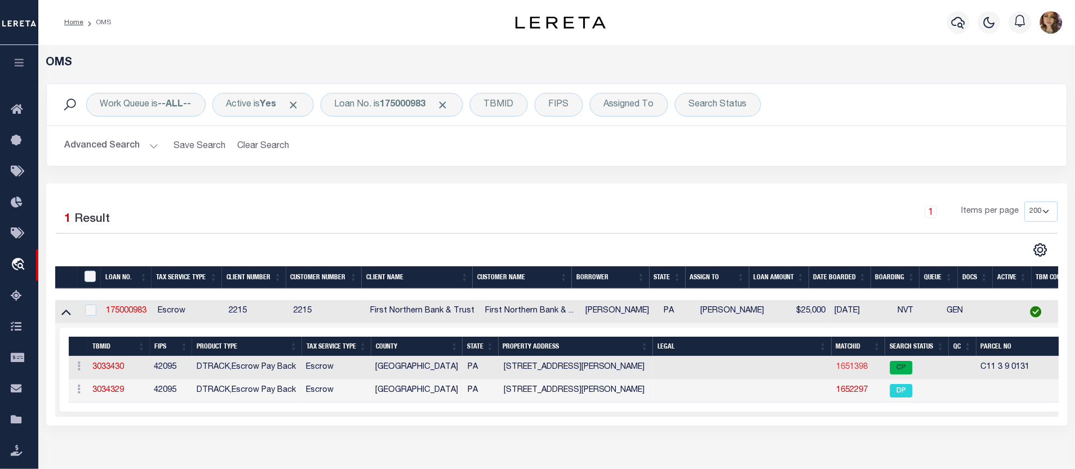
click at [853, 370] on link "1651398" at bounding box center [852, 367] width 32 height 8
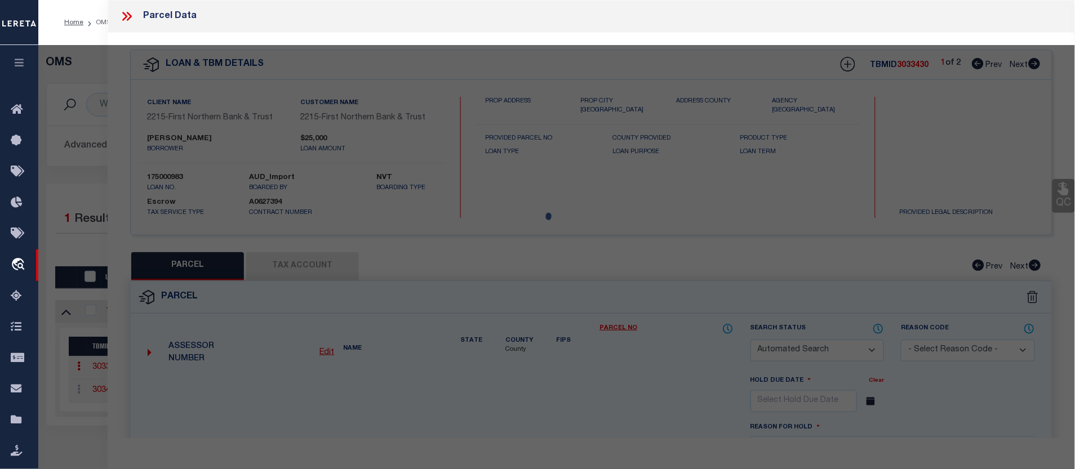
checkbox input "false"
select select "CP"
type input "[PERSON_NAME] [PERSON_NAME] & [PERSON_NAME],"
select select "AGF"
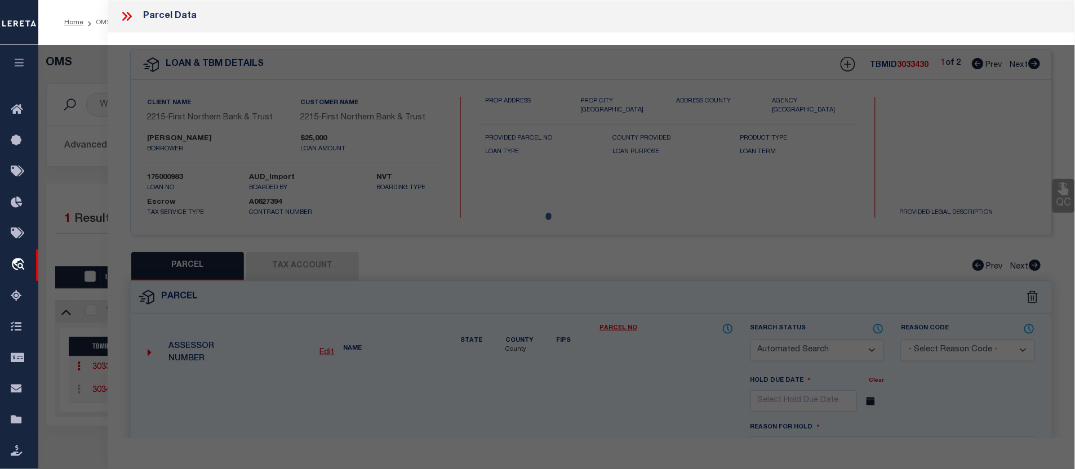
select select "ADD"
type input "[STREET_ADDRESS][PERSON_NAME]"
checkbox input "false"
type input "PA"
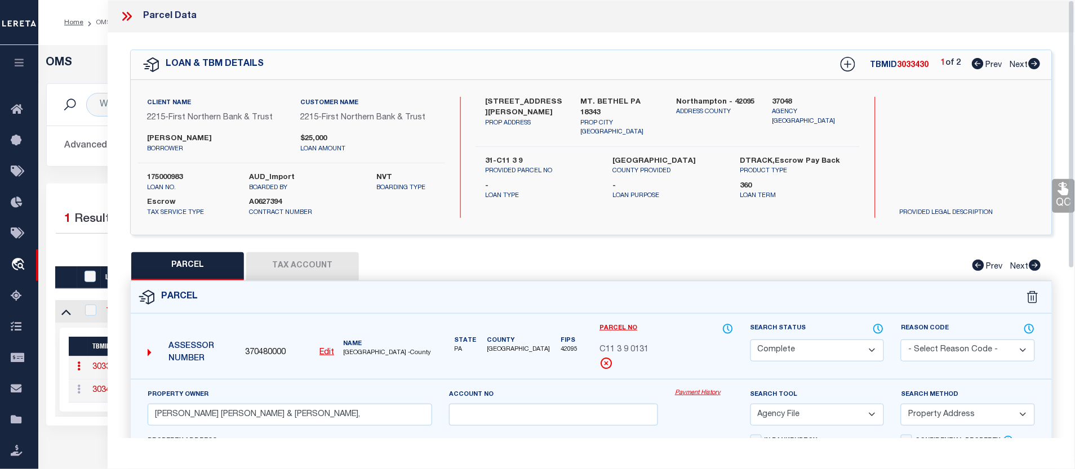
click at [693, 390] on link "Payment History" at bounding box center [704, 394] width 59 height 10
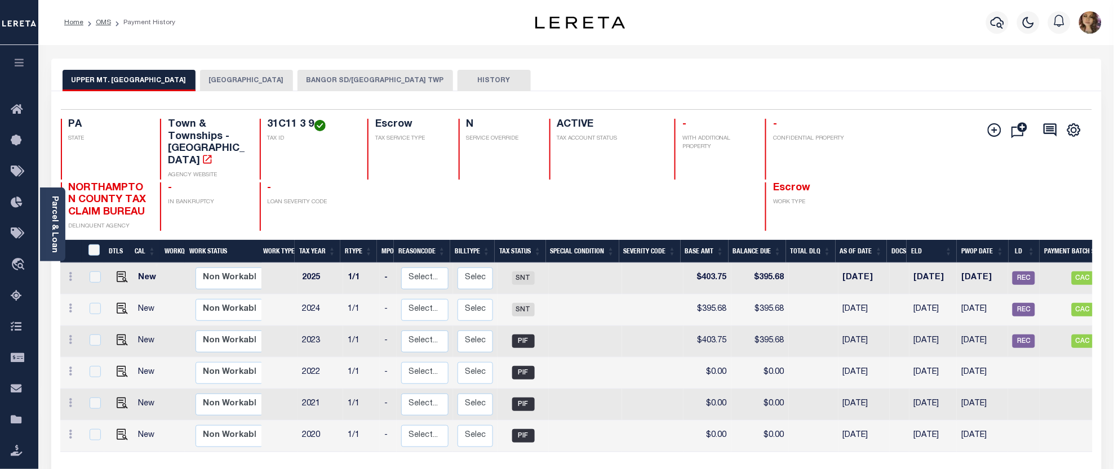
click at [247, 78] on button "[GEOGRAPHIC_DATA]" at bounding box center [246, 80] width 93 height 21
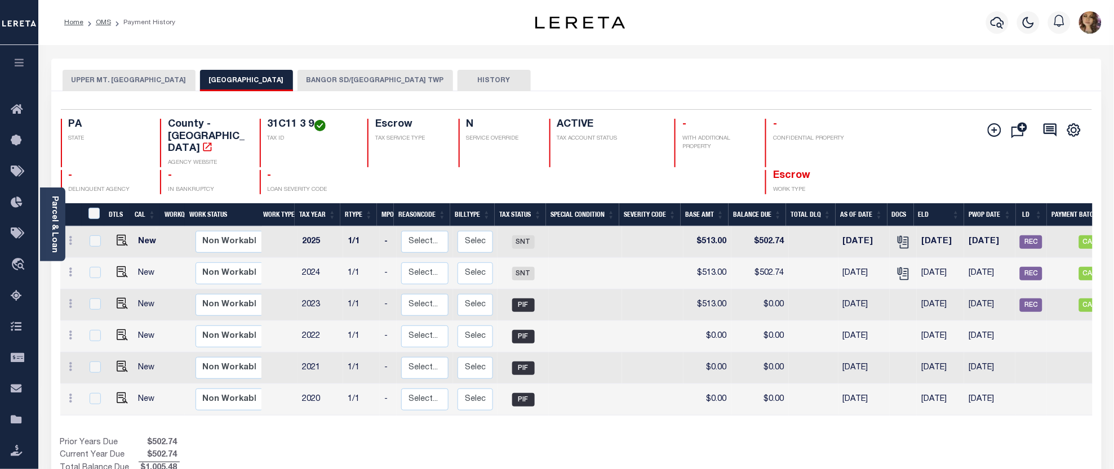
click at [355, 78] on button "BANGOR SD/[GEOGRAPHIC_DATA] TWP" at bounding box center [374, 80] width 155 height 21
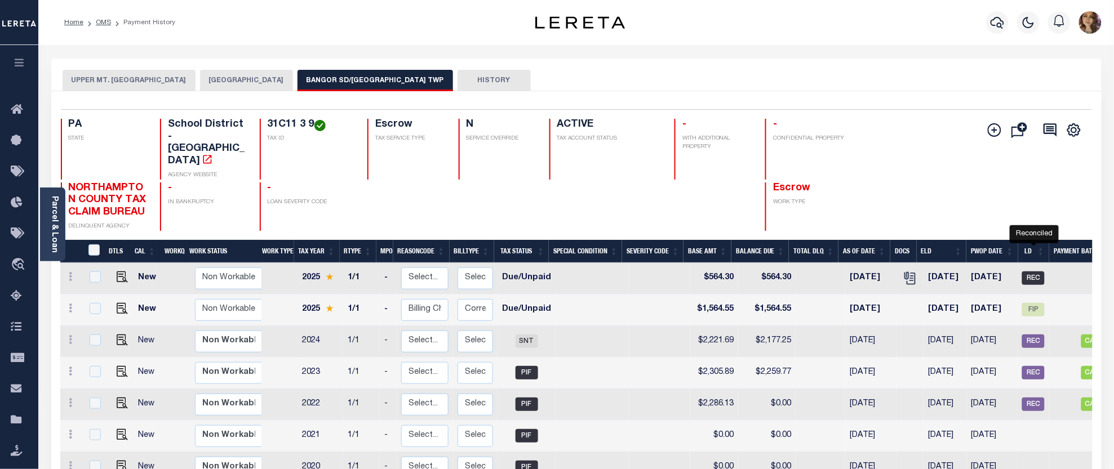
click at [1035, 272] on span "REC" at bounding box center [1033, 279] width 23 height 14
checkbox input "true"
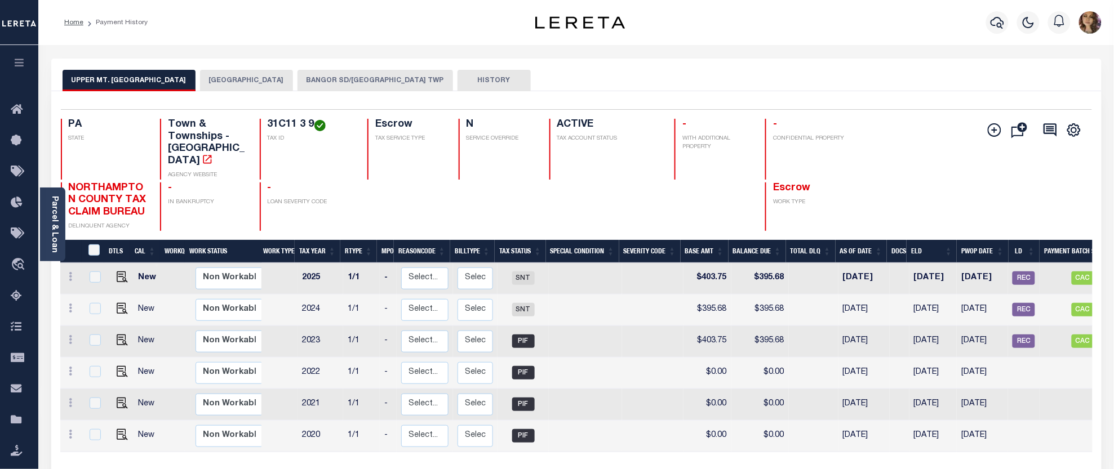
click at [343, 85] on button "BANGOR SD/[GEOGRAPHIC_DATA] TWP" at bounding box center [374, 80] width 155 height 21
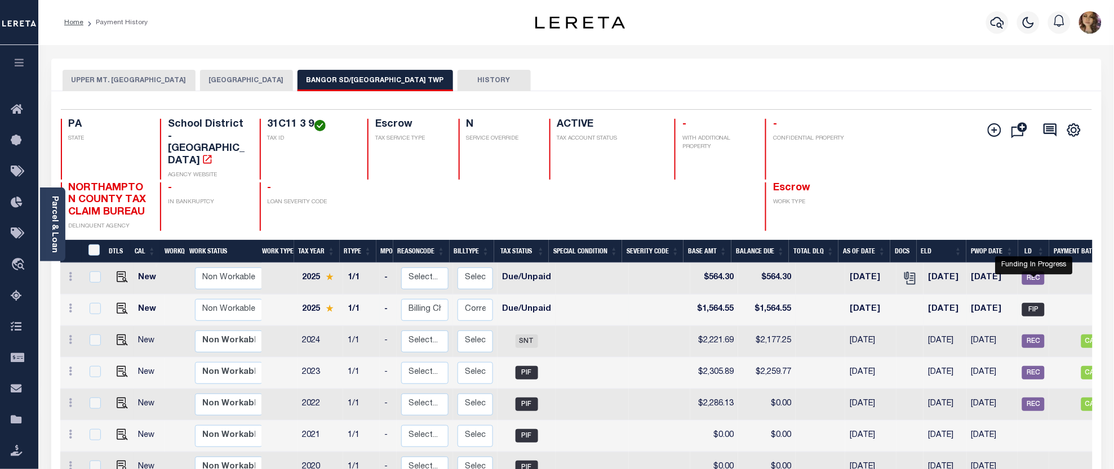
click at [1040, 303] on span "FIP" at bounding box center [1033, 310] width 23 height 14
checkbox input "true"
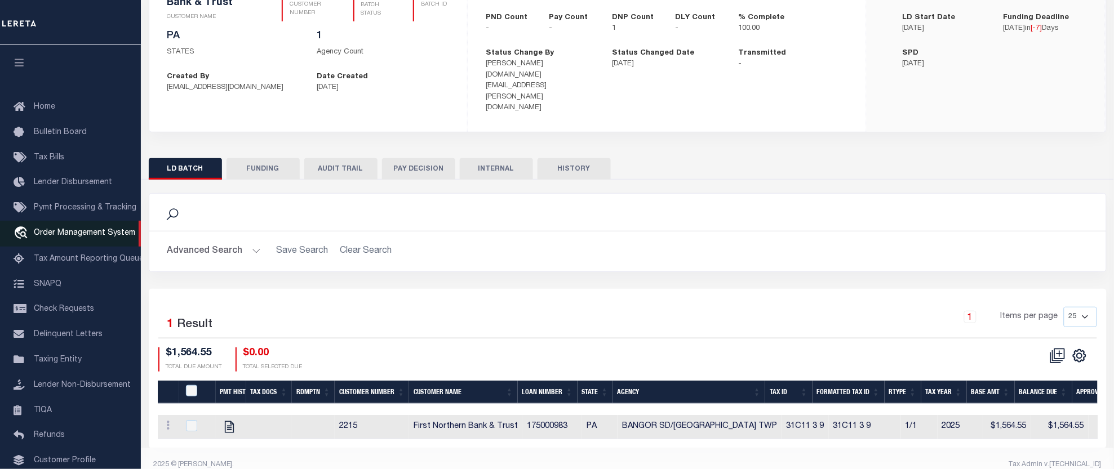
click at [69, 234] on span "Order Management System" at bounding box center [84, 233] width 101 height 8
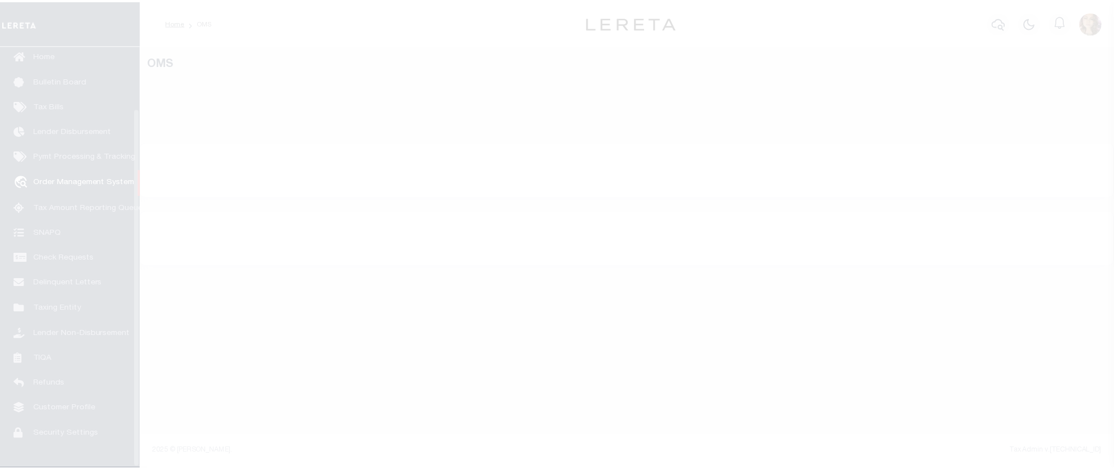
scroll to position [74, 0]
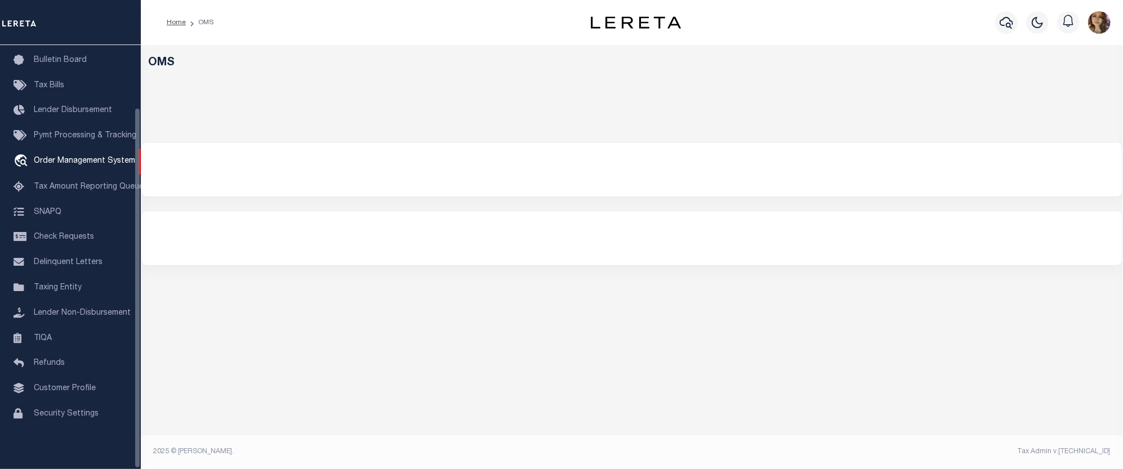
select select "200"
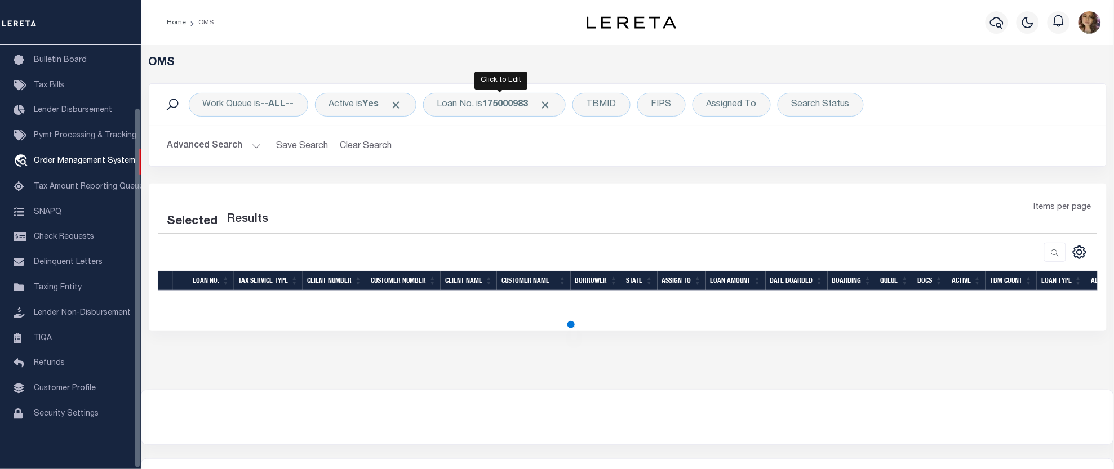
select select "200"
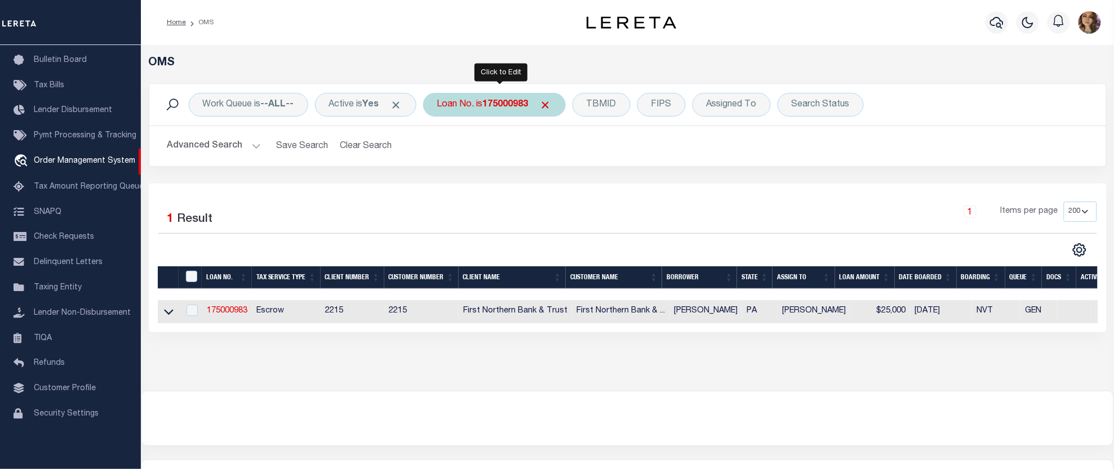
click at [480, 103] on div "Loan No. is 175000983" at bounding box center [494, 105] width 143 height 24
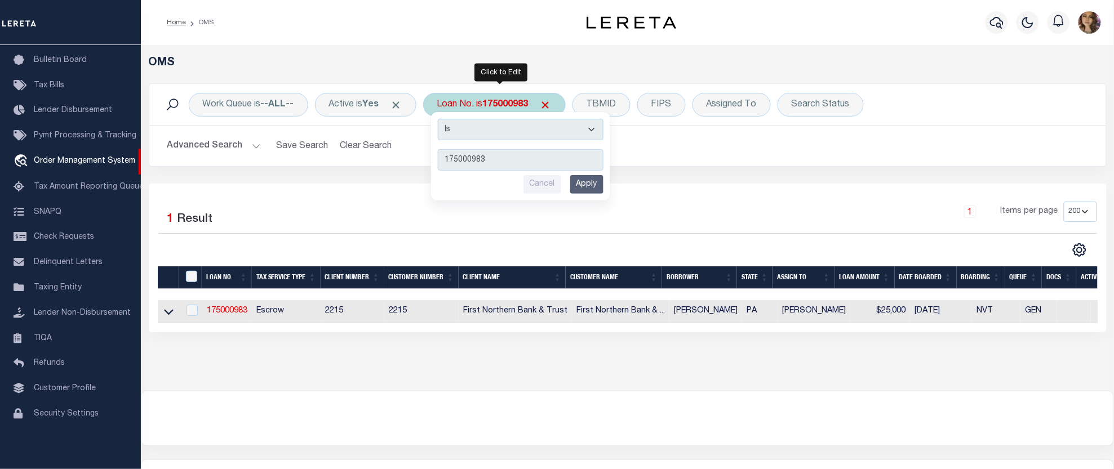
type input "110206"
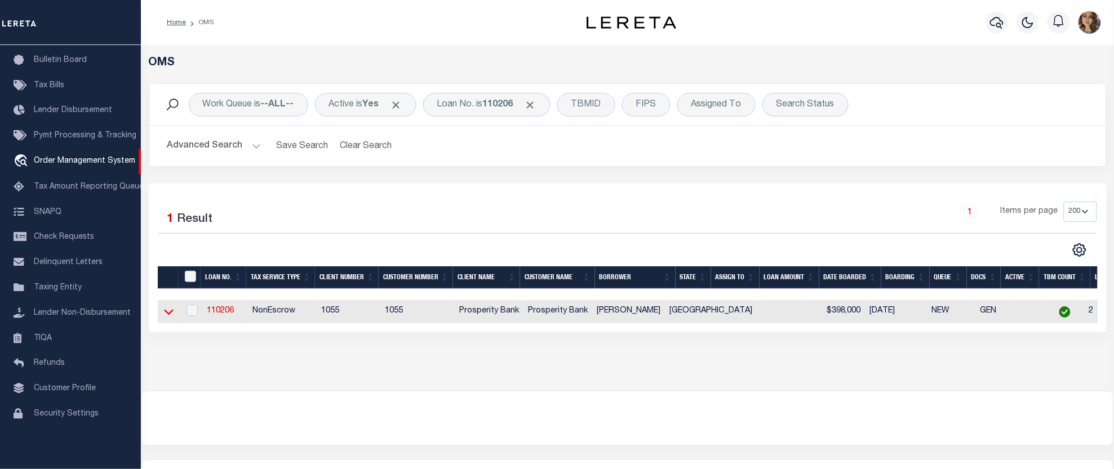
click at [171, 312] on icon at bounding box center [169, 312] width 10 height 12
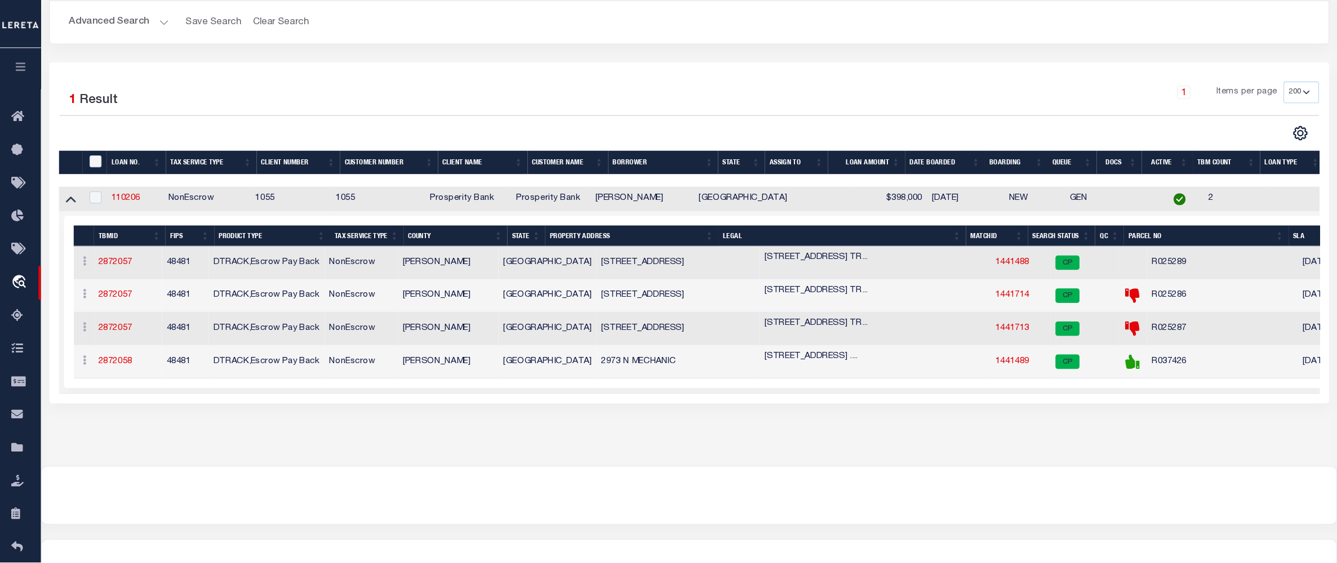
scroll to position [125, 0]
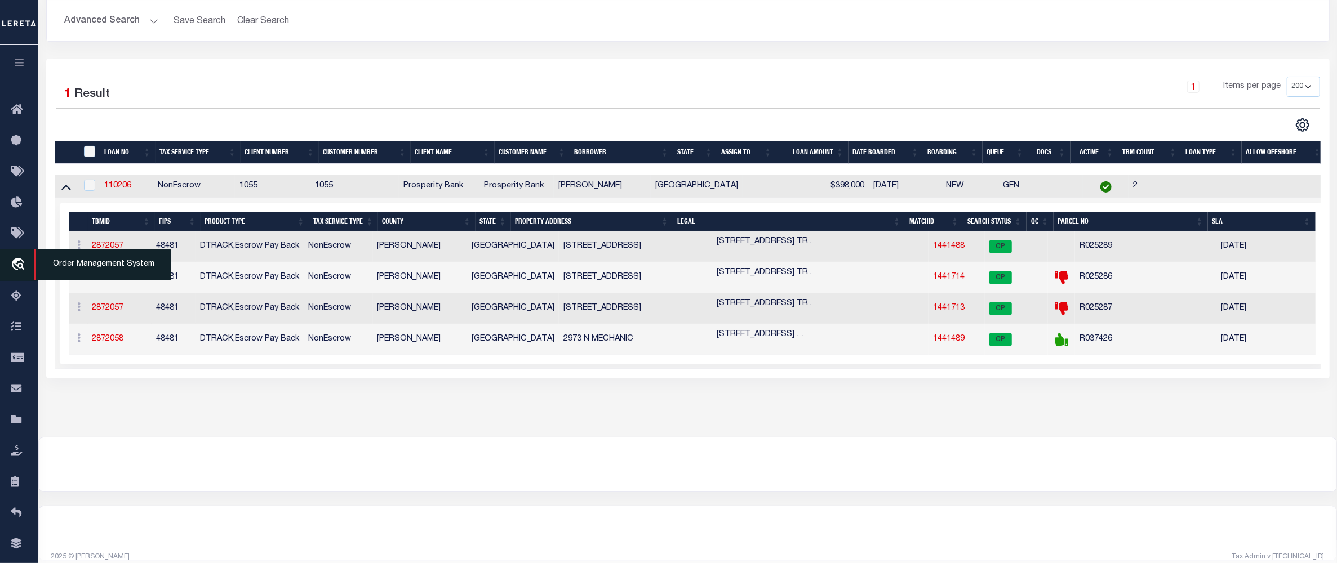
click at [71, 270] on span "Order Management System" at bounding box center [102, 265] width 137 height 31
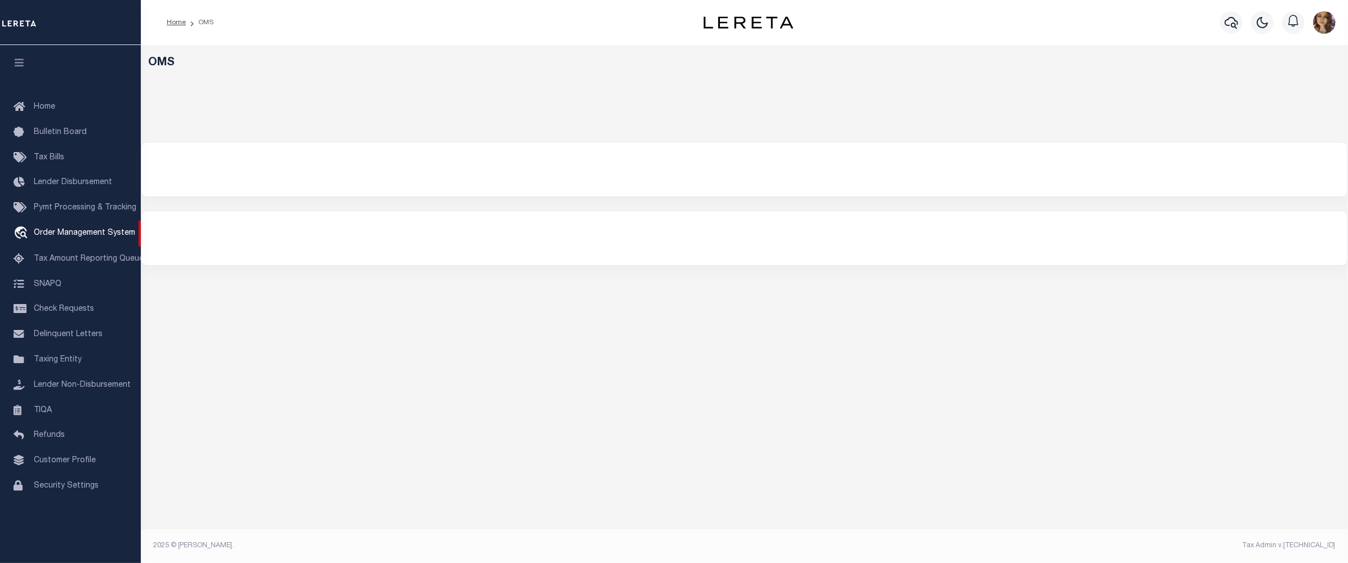
select select "200"
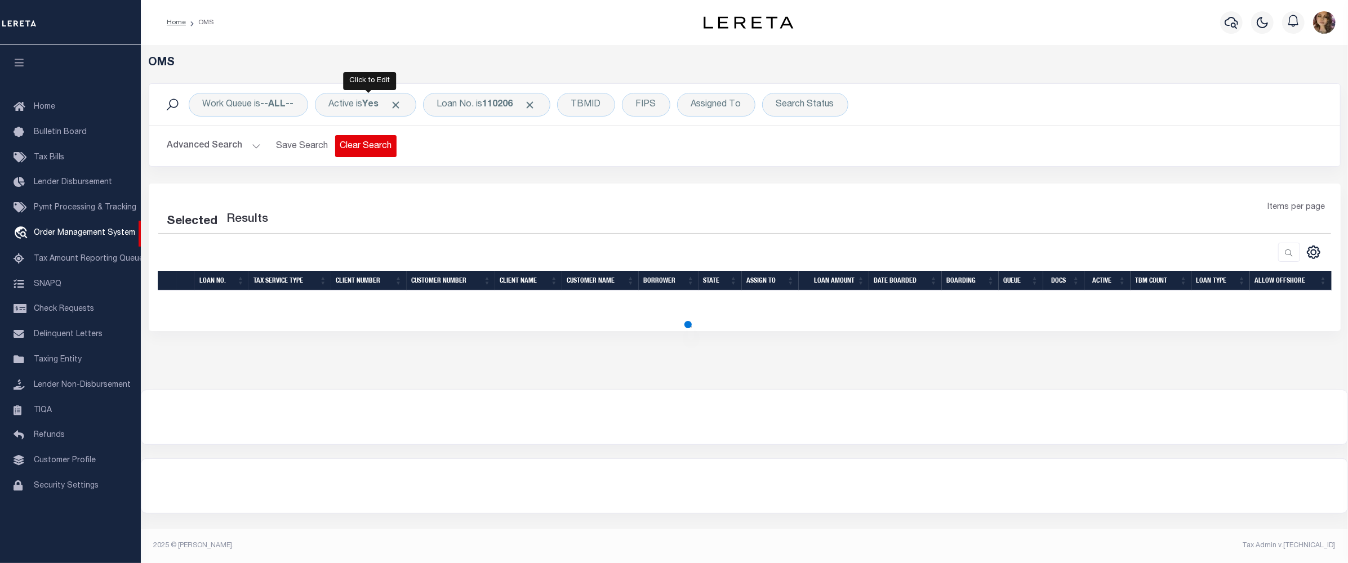
select select "200"
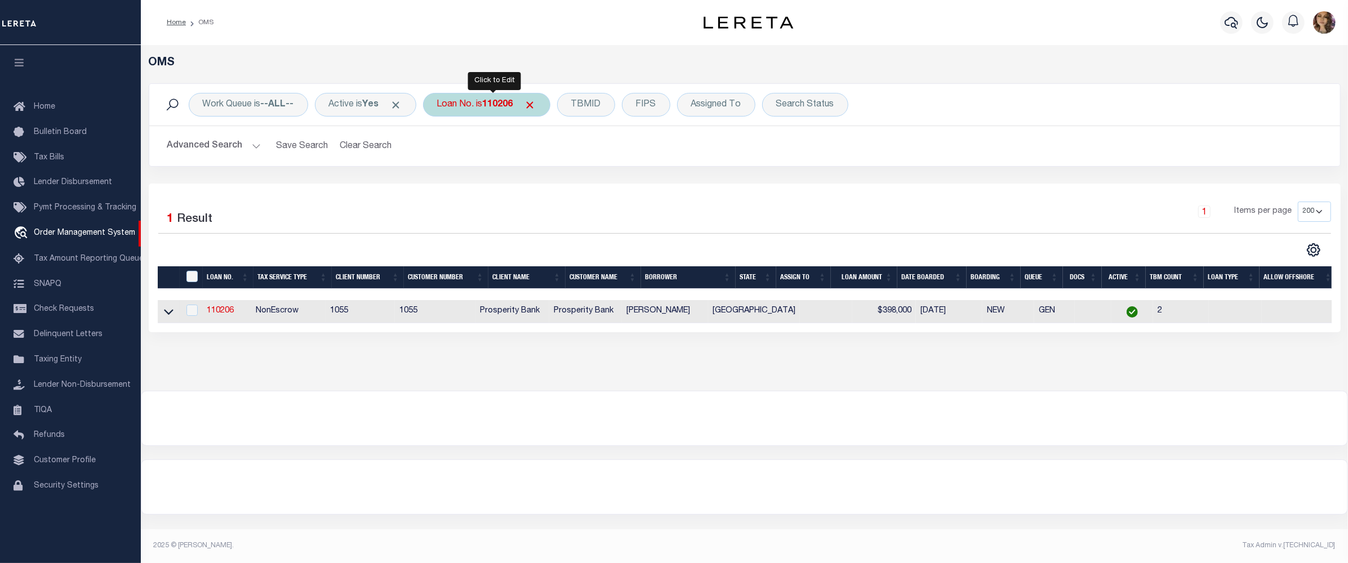
click at [492, 105] on b "110206" at bounding box center [498, 104] width 30 height 9
type input "202599113"
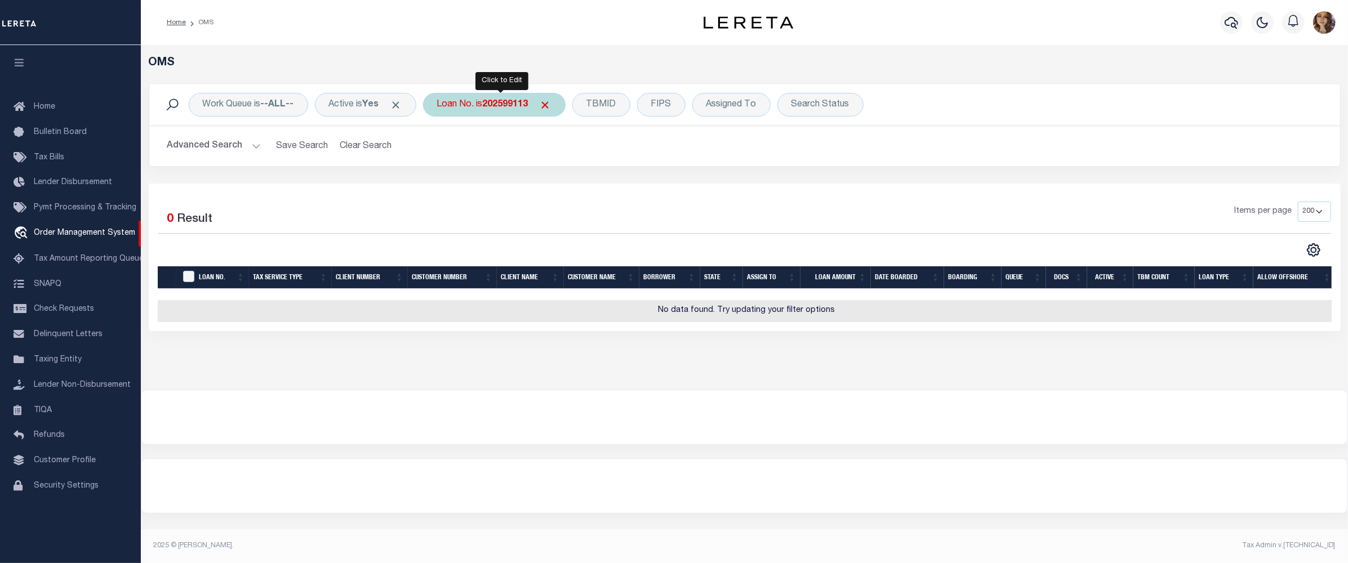
click at [510, 107] on b "202599113" at bounding box center [506, 104] width 46 height 9
type input "7200268292"
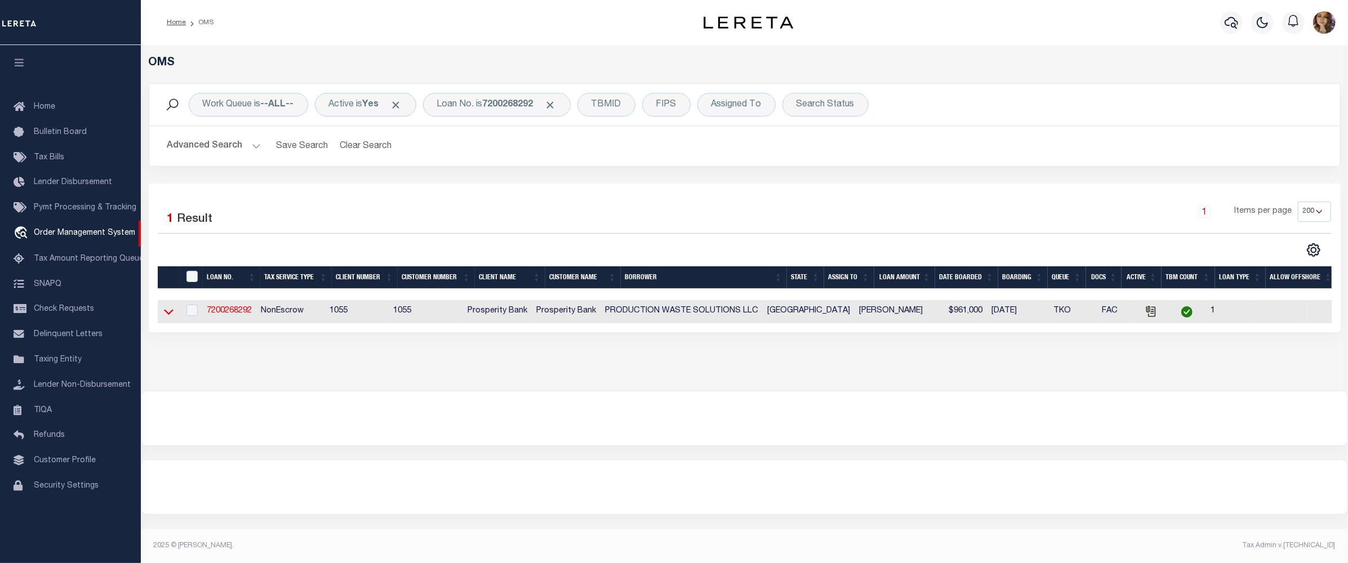
click at [166, 315] on icon at bounding box center [169, 313] width 10 height 6
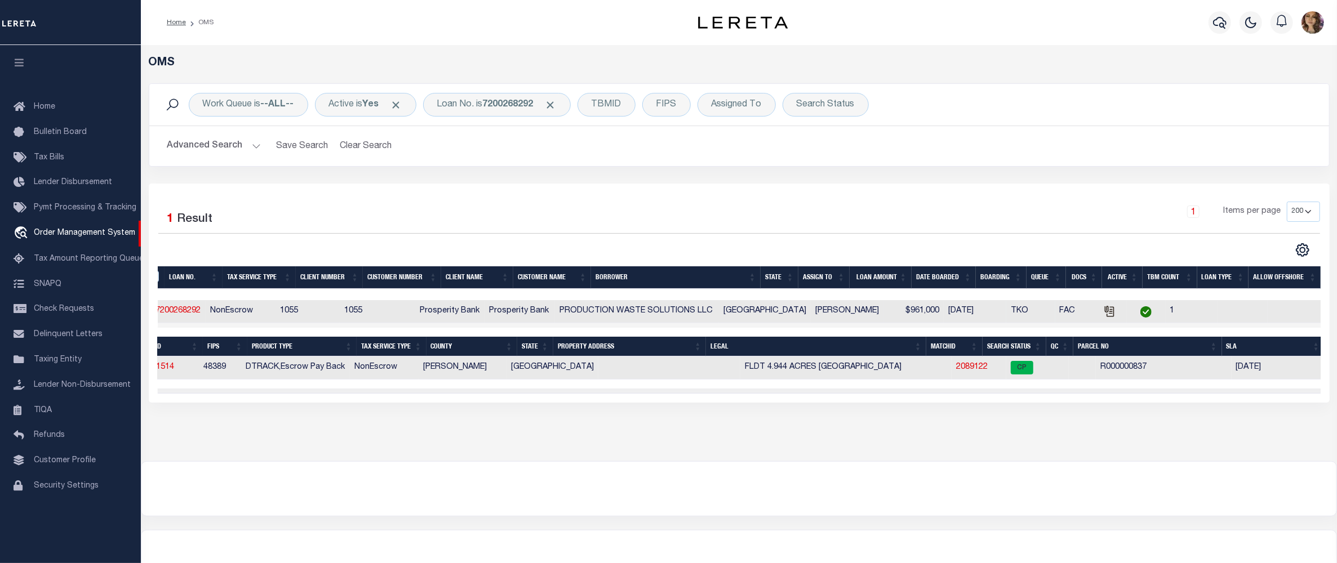
scroll to position [0, 69]
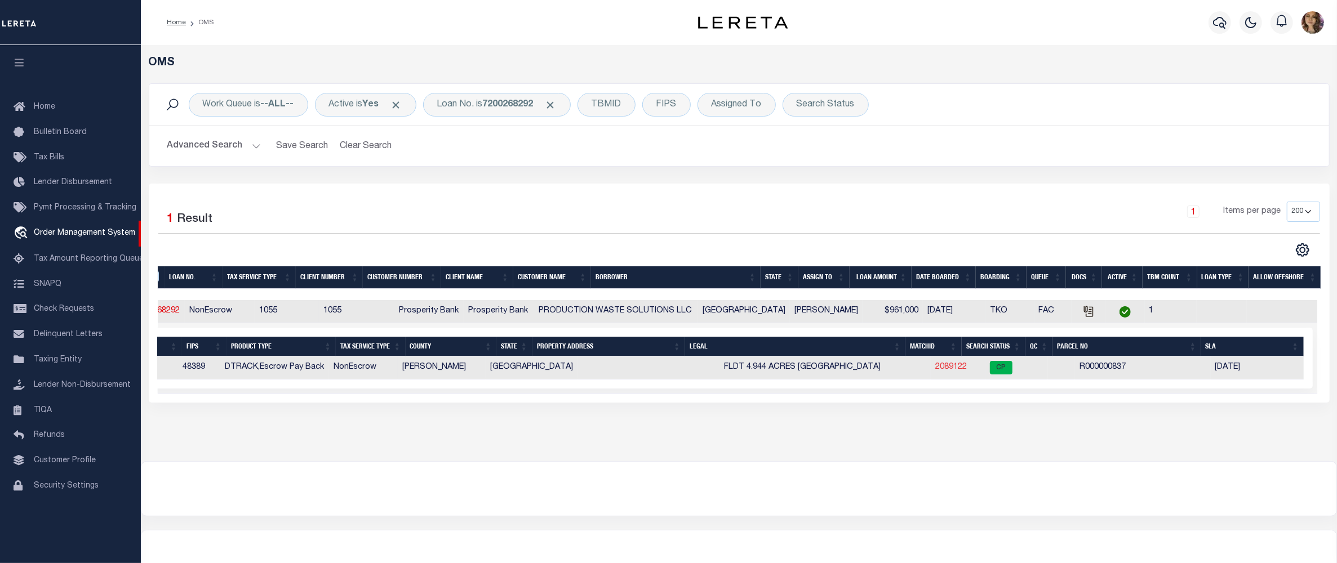
click at [935, 368] on link "2089122" at bounding box center [951, 367] width 32 height 8
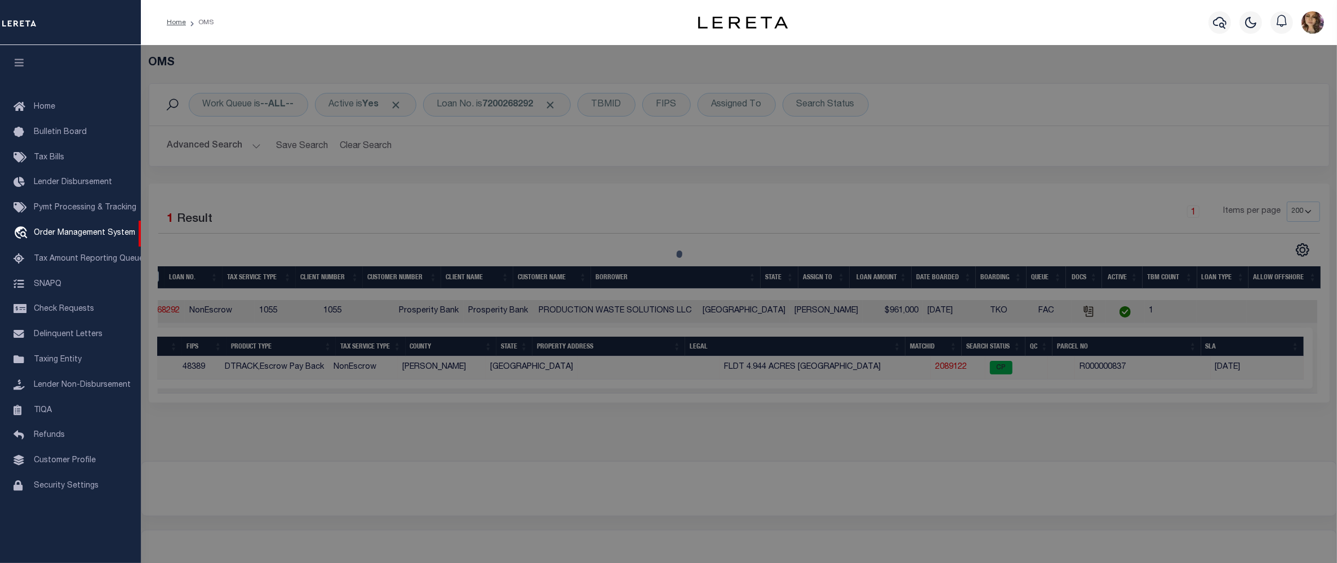
checkbox input "false"
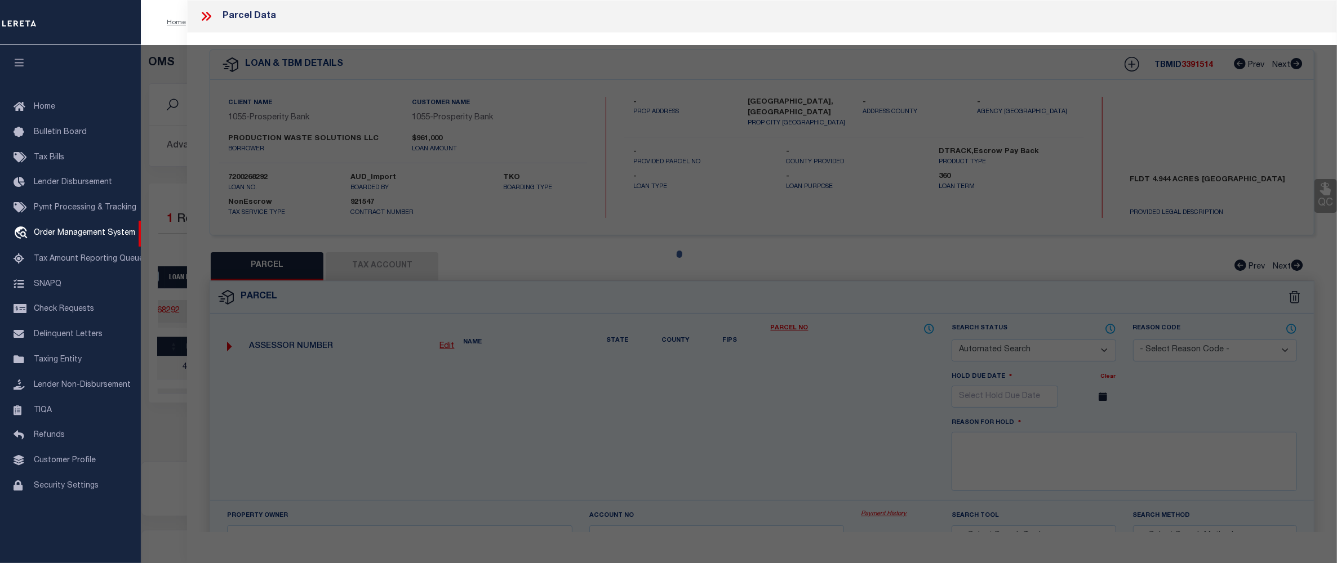
select select "CP"
type input "DND PROPERTIES, LLC"
select select "AGW"
select select
type input "142 HWY 302"
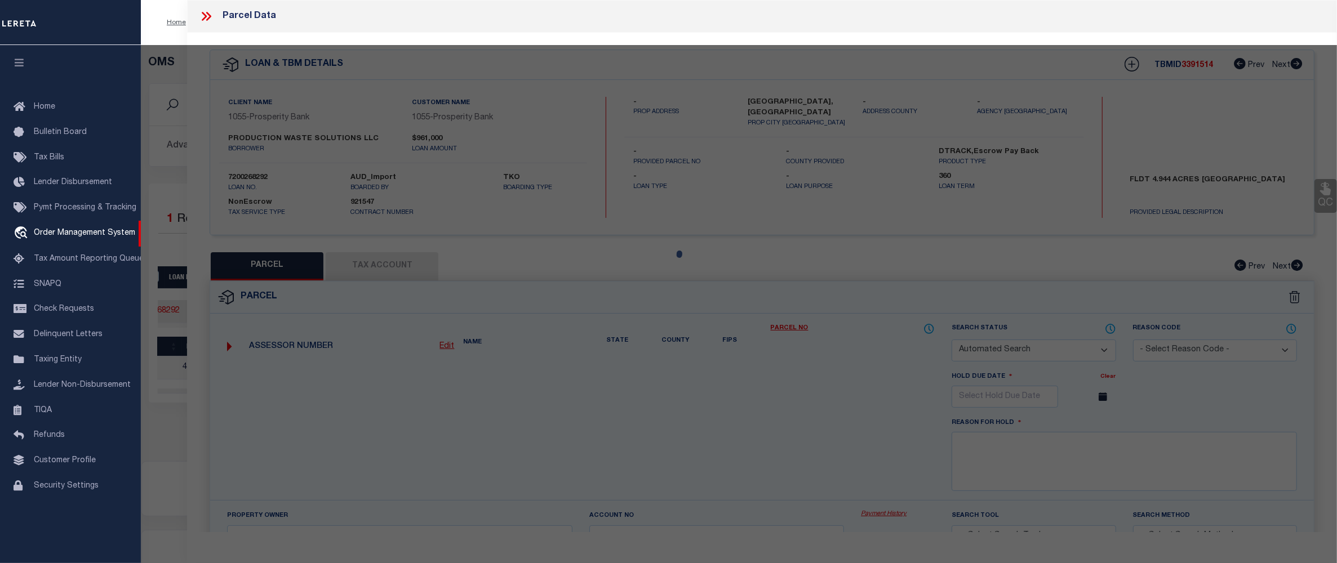
type input "PECOS TX 79772"
type textarea "AB 1848 BLK 2 SEC 38H&GN SUB 6"
type textarea "MC Reviewed on 4-11-25 and is a WOP. MC Reviewed on 2-19-25 and is a WOP. Updat…"
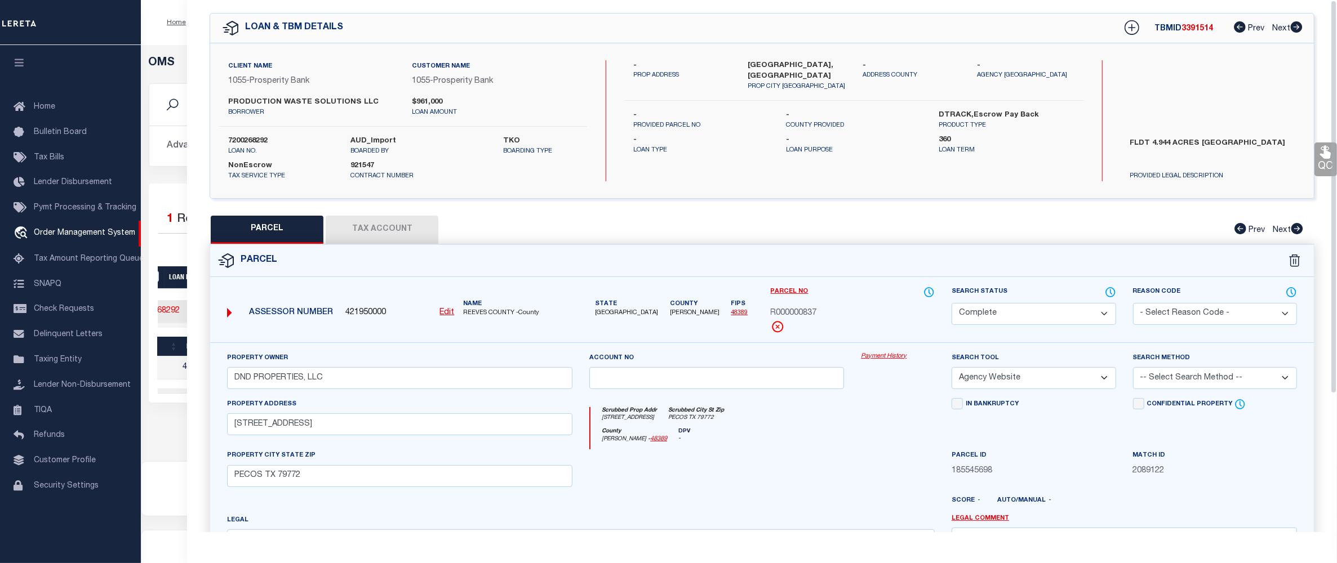
scroll to position [0, 0]
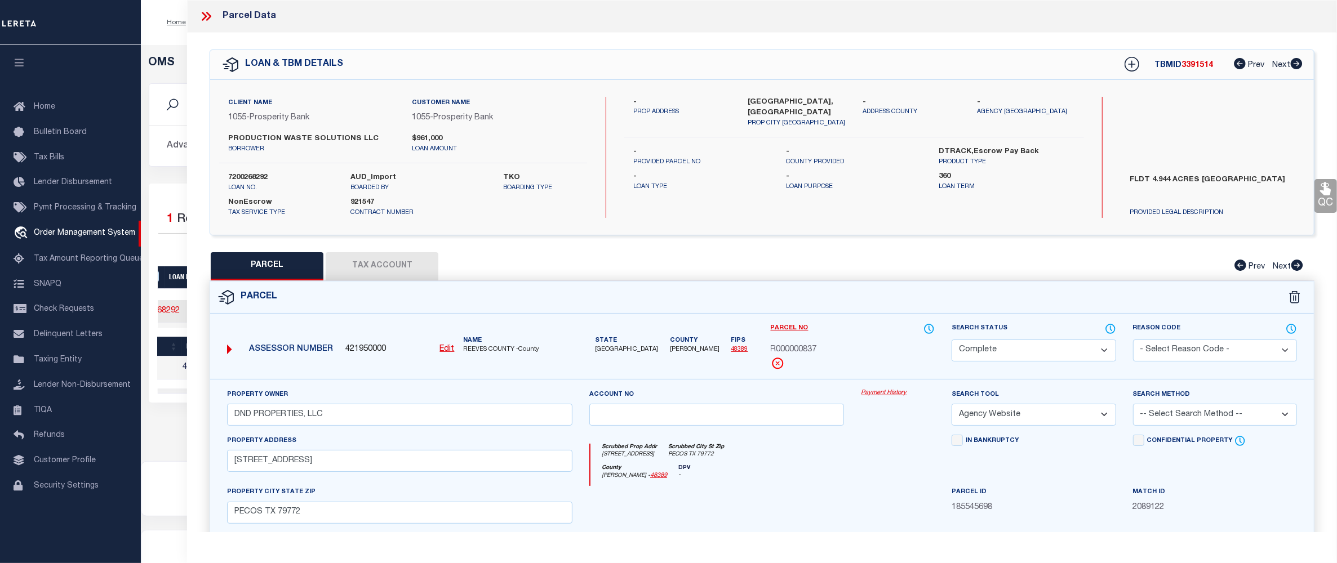
click at [886, 395] on link "Payment History" at bounding box center [898, 394] width 74 height 10
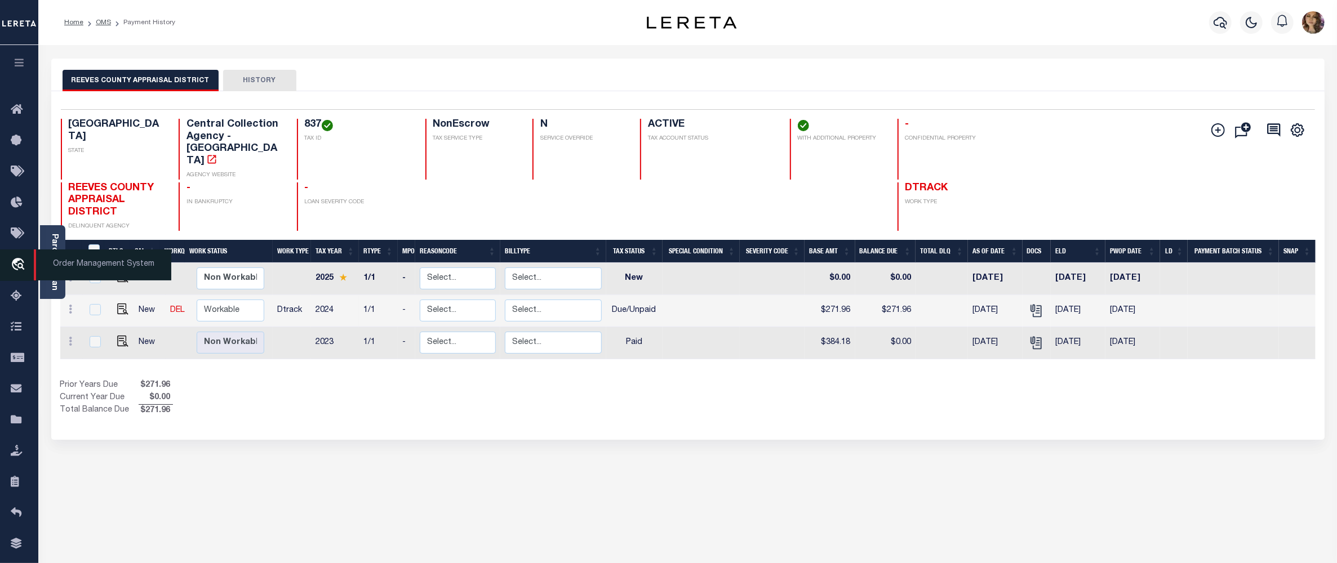
click at [70, 262] on span "Order Management System" at bounding box center [102, 265] width 137 height 31
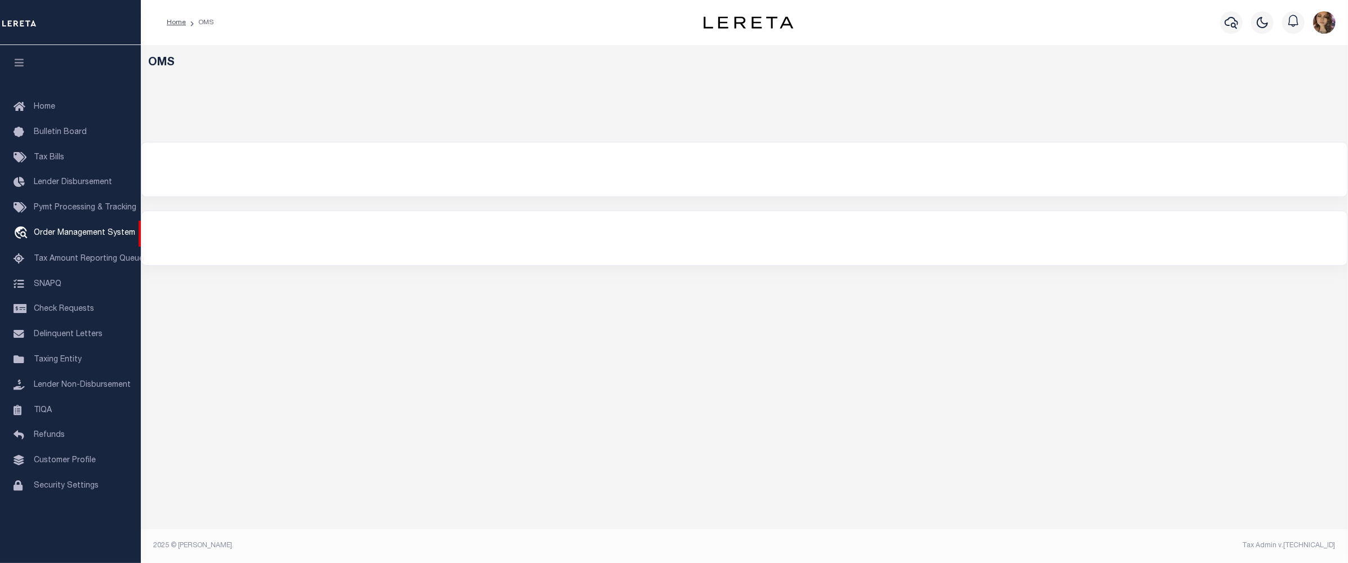
select select "200"
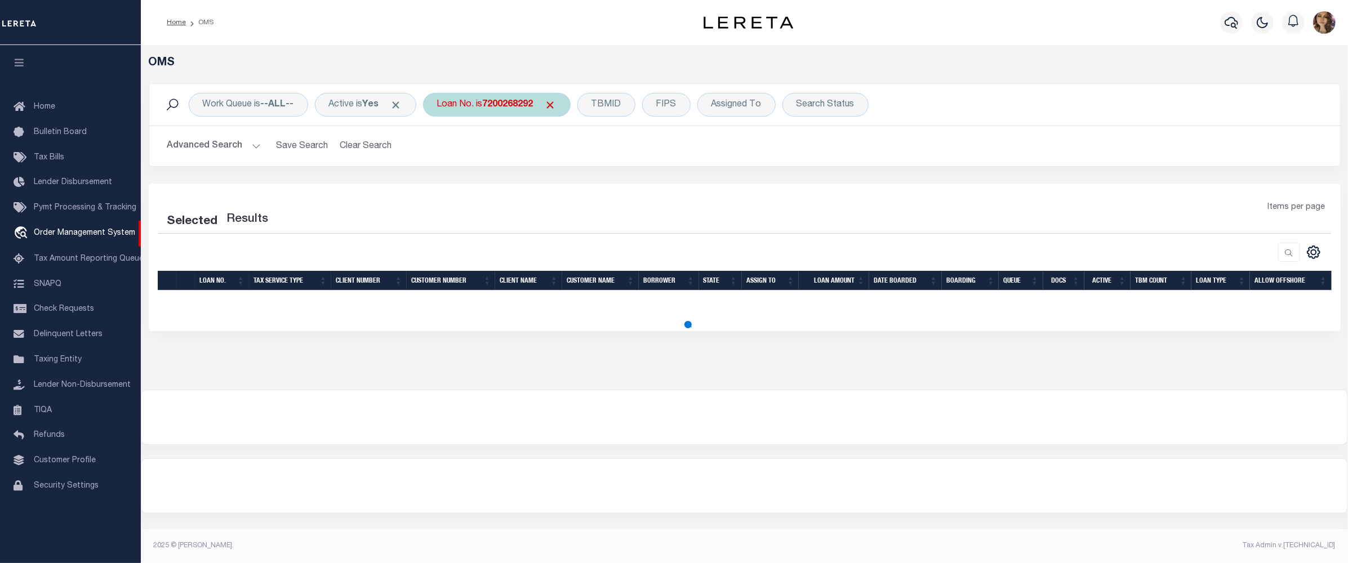
select select "200"
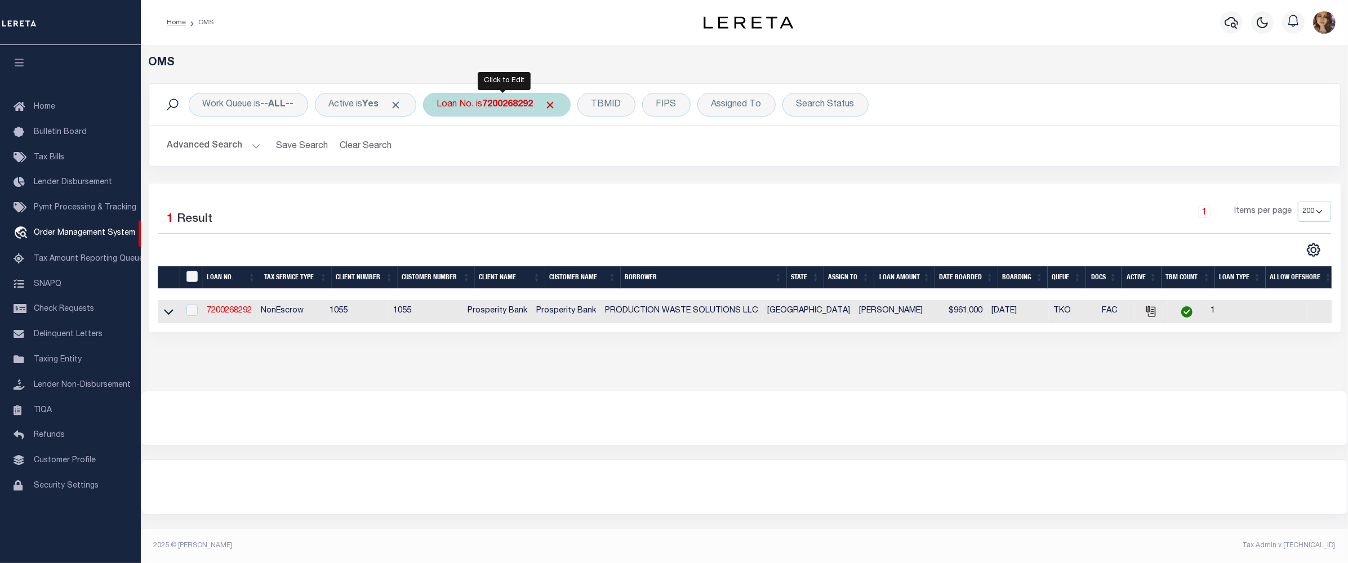
click at [478, 106] on div "Loan No. is 7200268292" at bounding box center [497, 105] width 148 height 24
type input "117442"
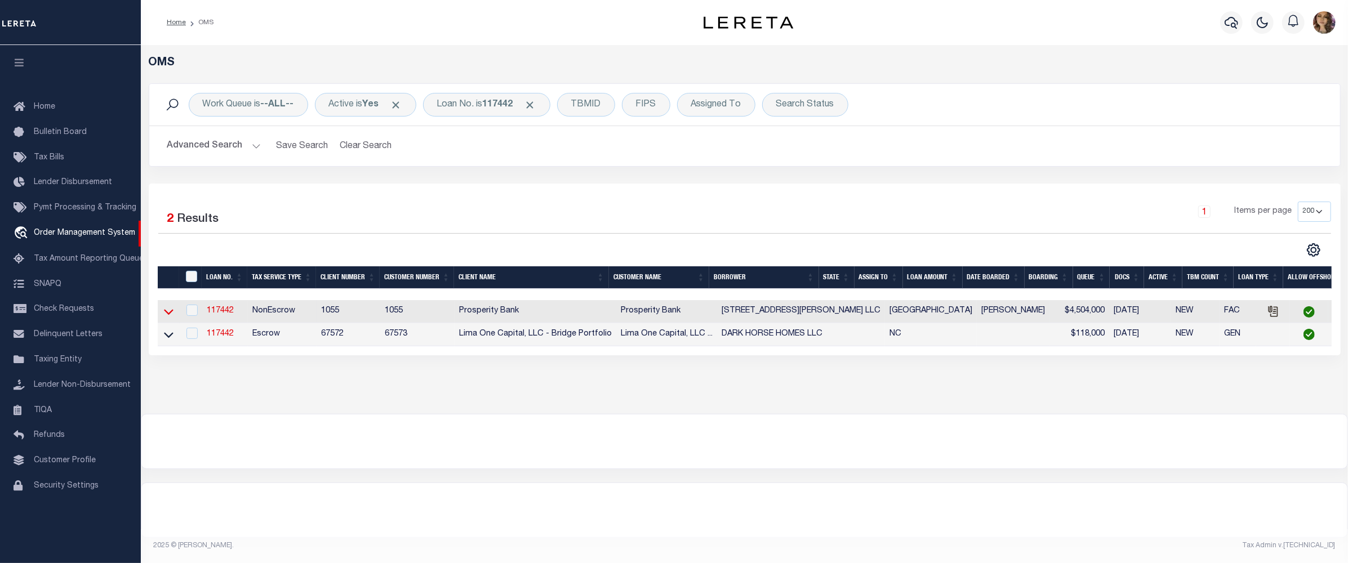
click at [167, 313] on icon at bounding box center [169, 312] width 10 height 12
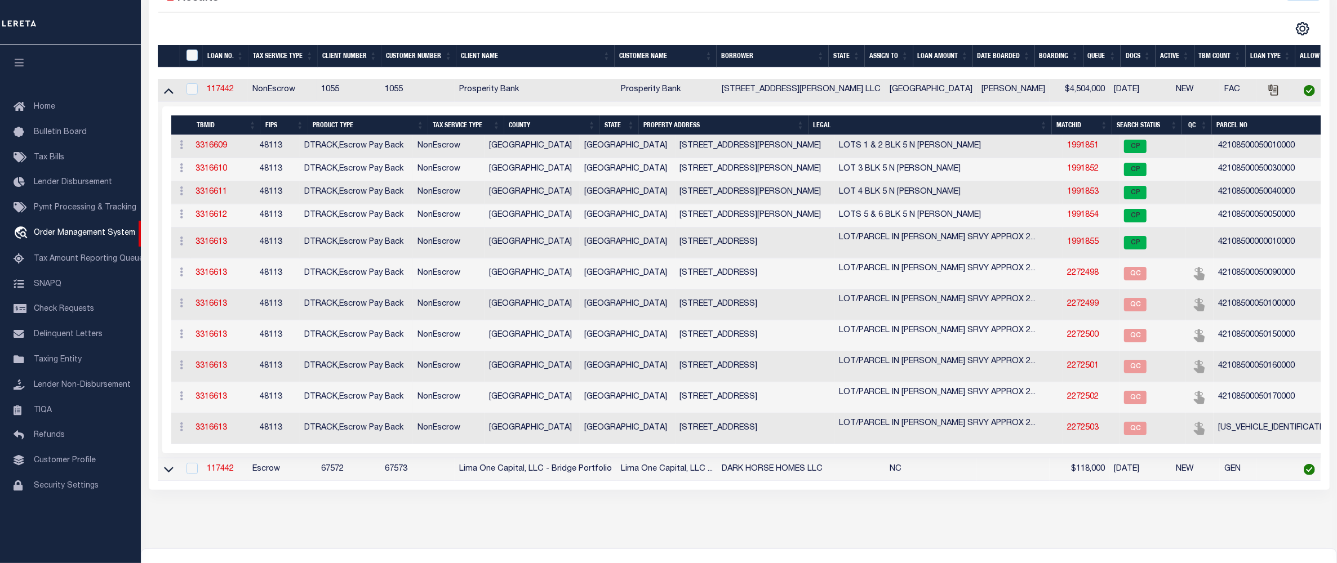
scroll to position [225, 0]
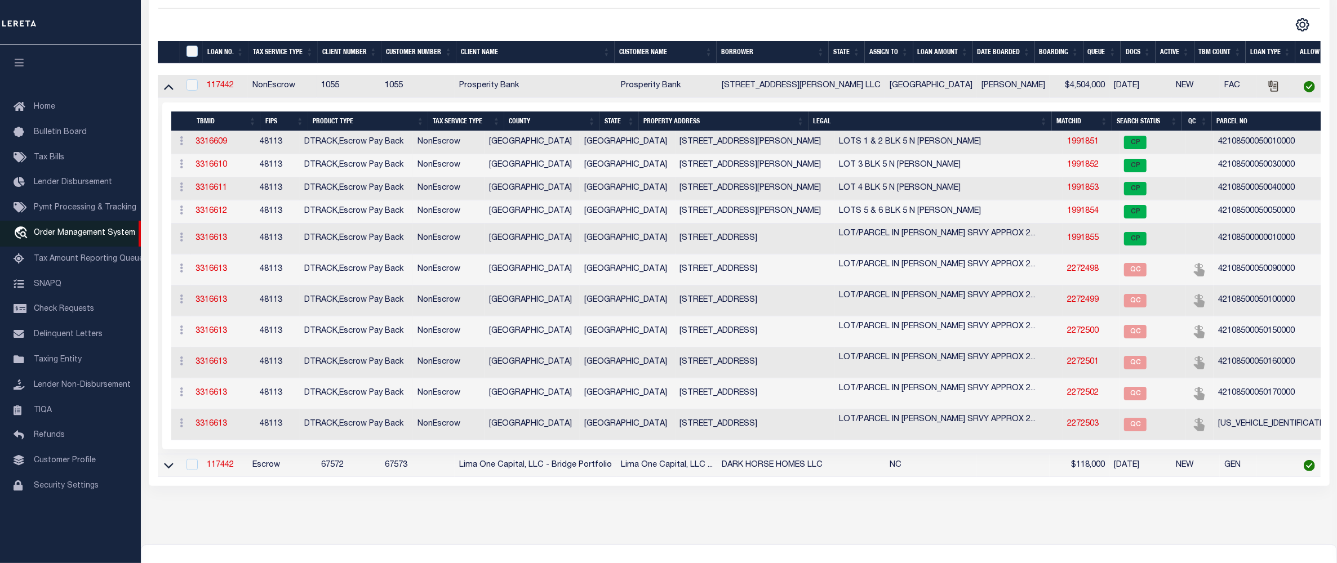
click at [78, 237] on span "Order Management System" at bounding box center [84, 233] width 101 height 8
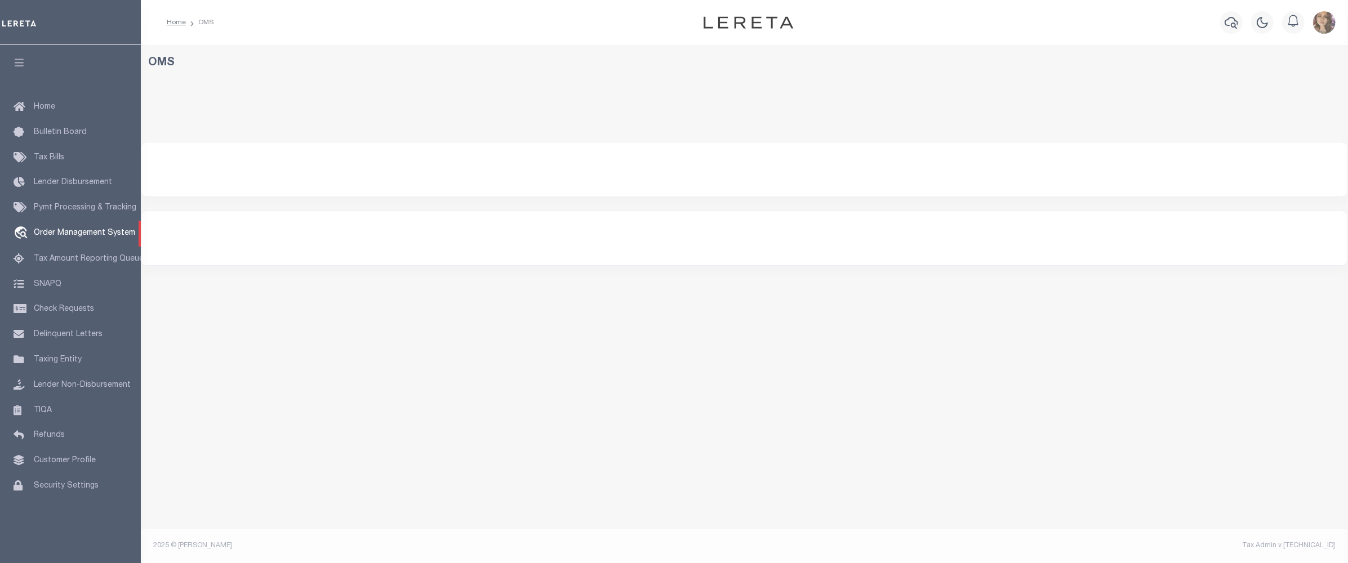
select select "200"
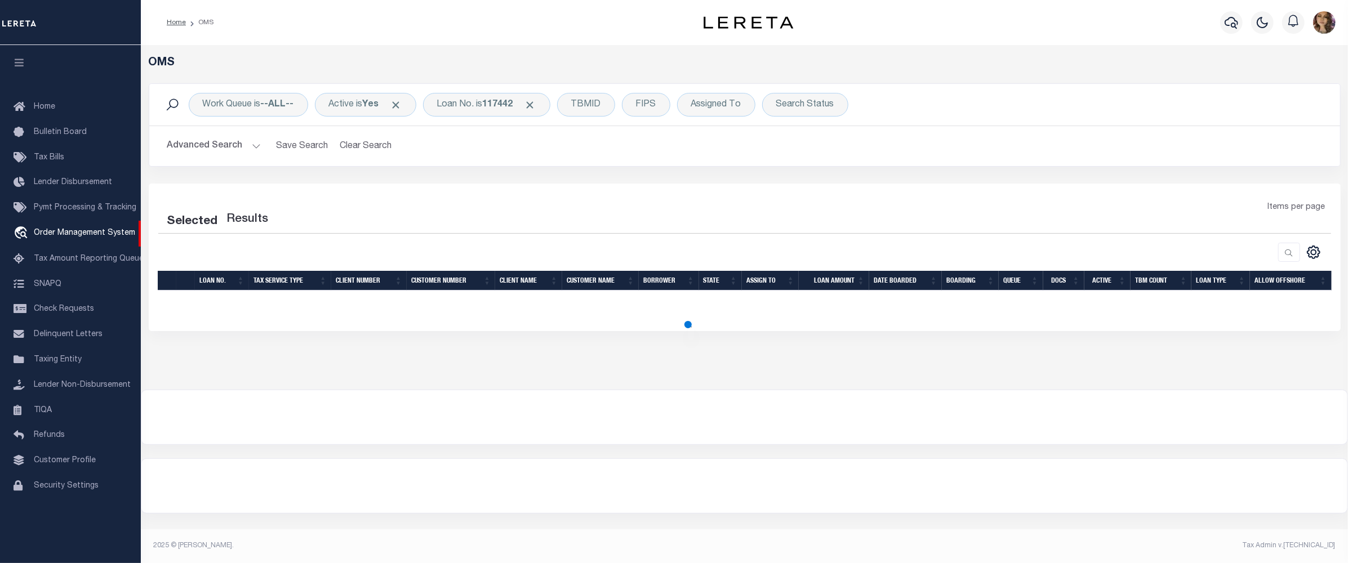
select select "200"
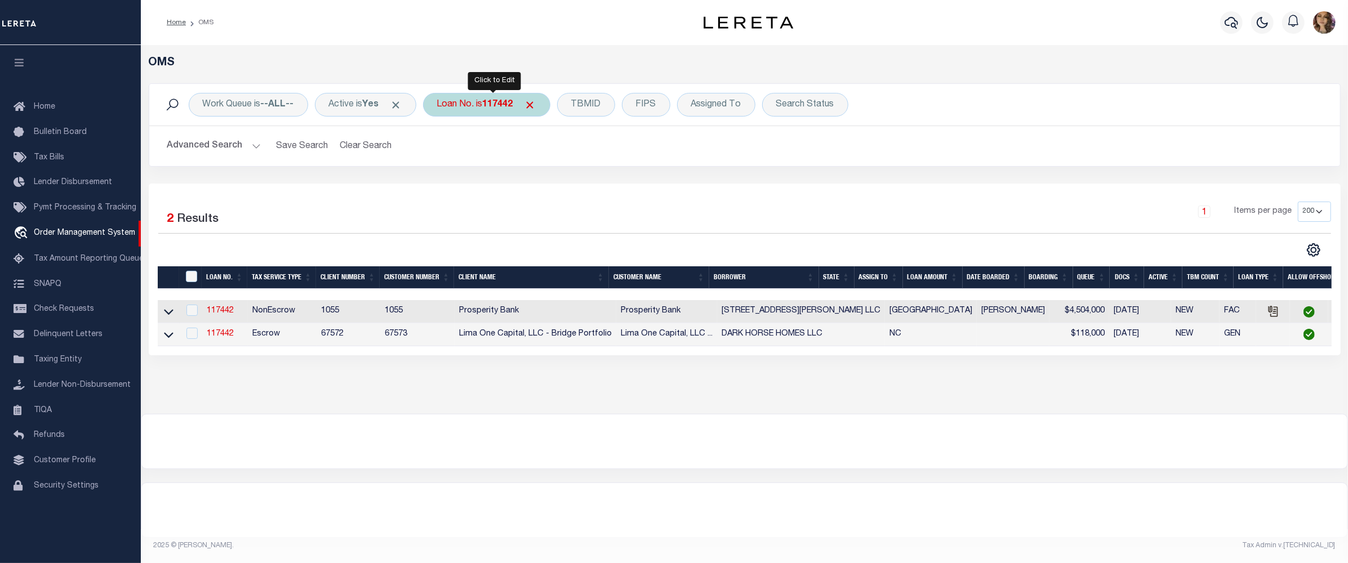
click at [488, 104] on div "Loan No. is 117442" at bounding box center [486, 105] width 127 height 24
type input "115820"
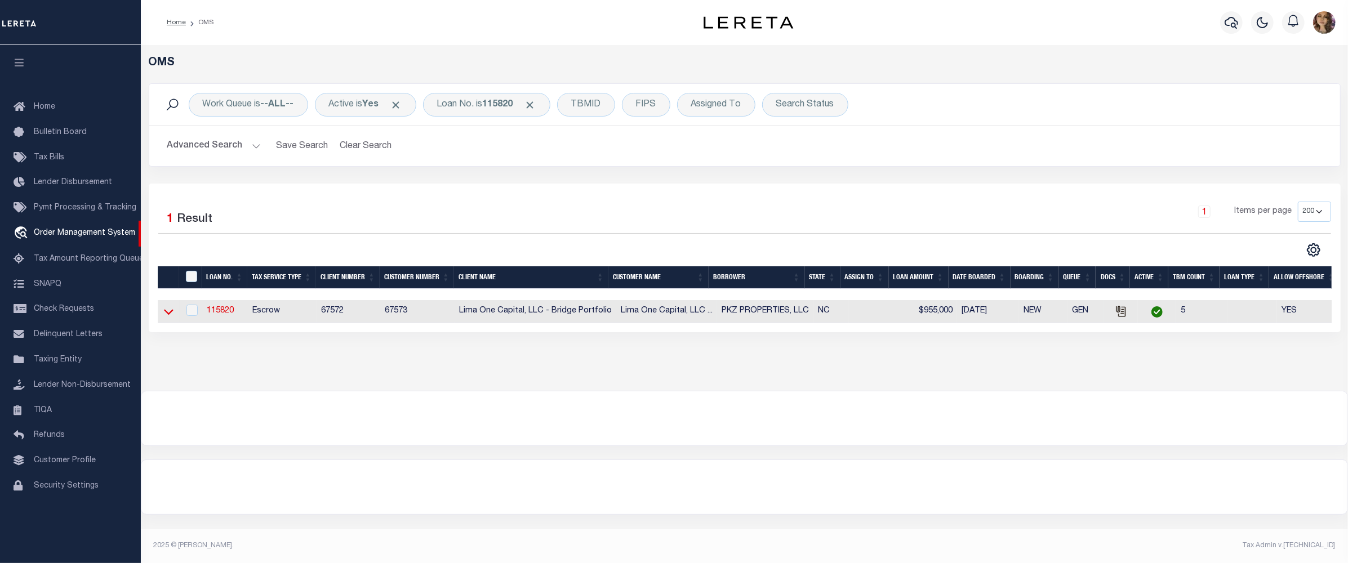
click at [167, 312] on icon at bounding box center [169, 312] width 10 height 12
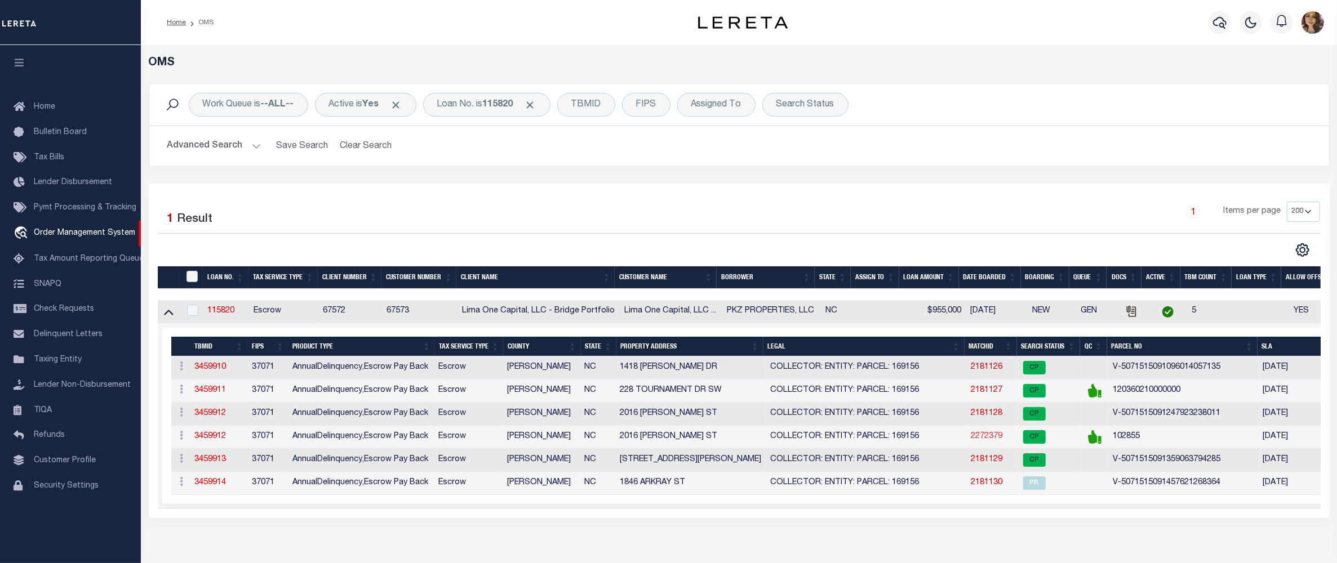
click at [987, 439] on link "2272379" at bounding box center [987, 437] width 32 height 8
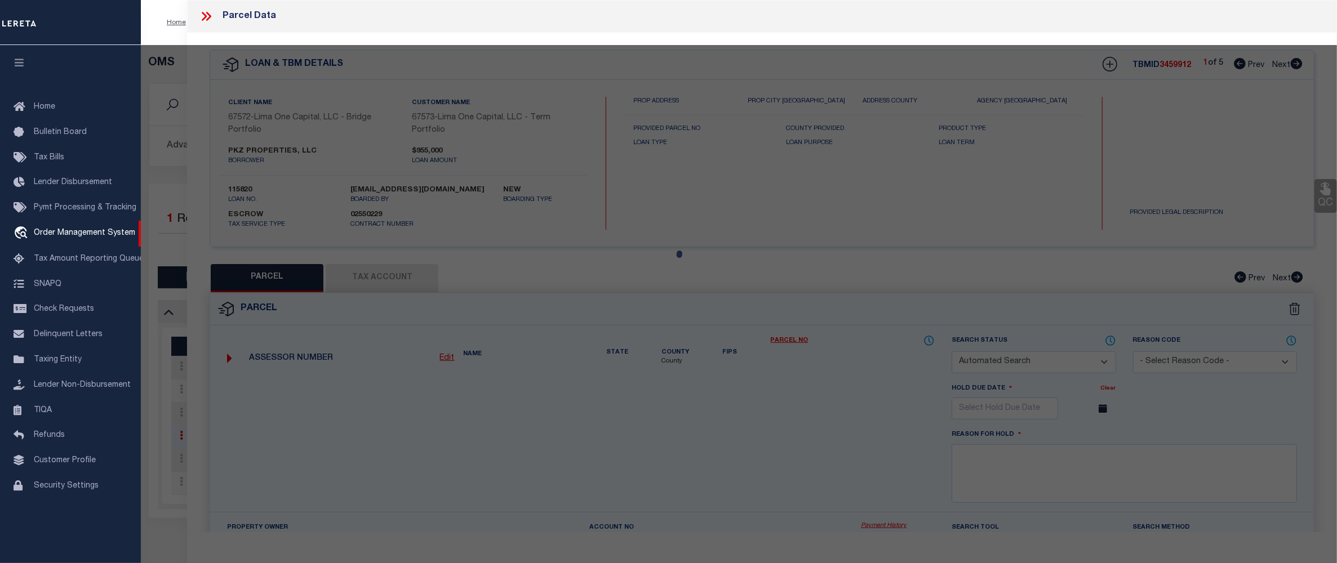
checkbox input "false"
select select "CP"
select select "ADD"
type input "PKZ PROPERTIES LLC,"
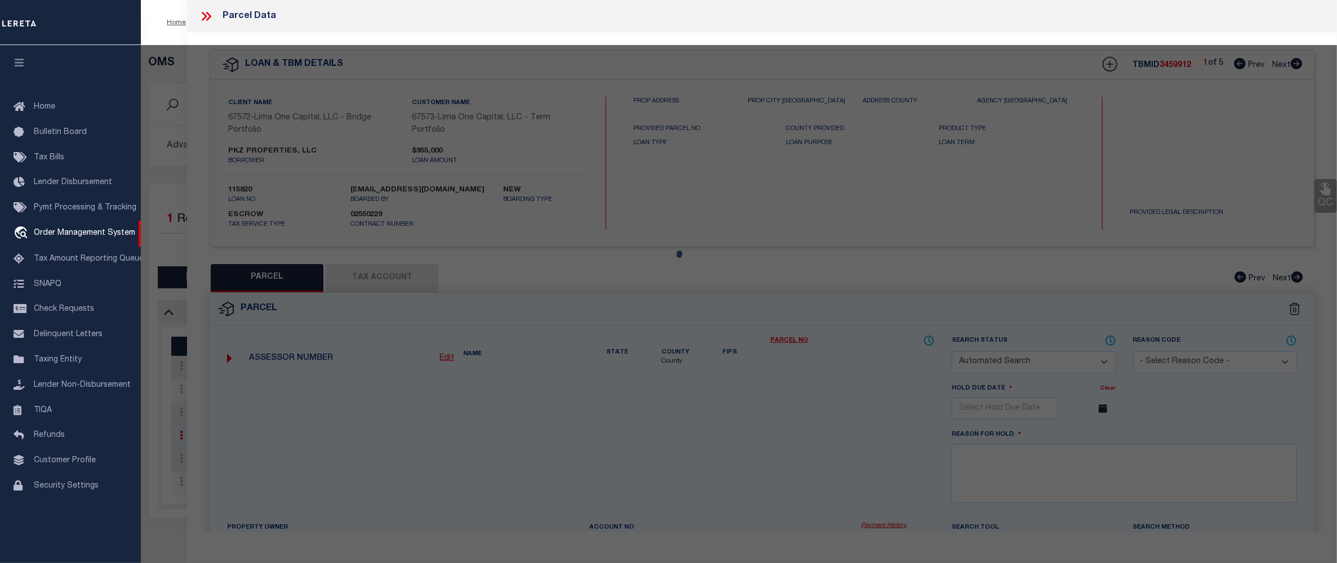
select select "AGW"
select select "LEG"
type input "1846 ARKRAY ST"
type input "GASTONIA NC 28052"
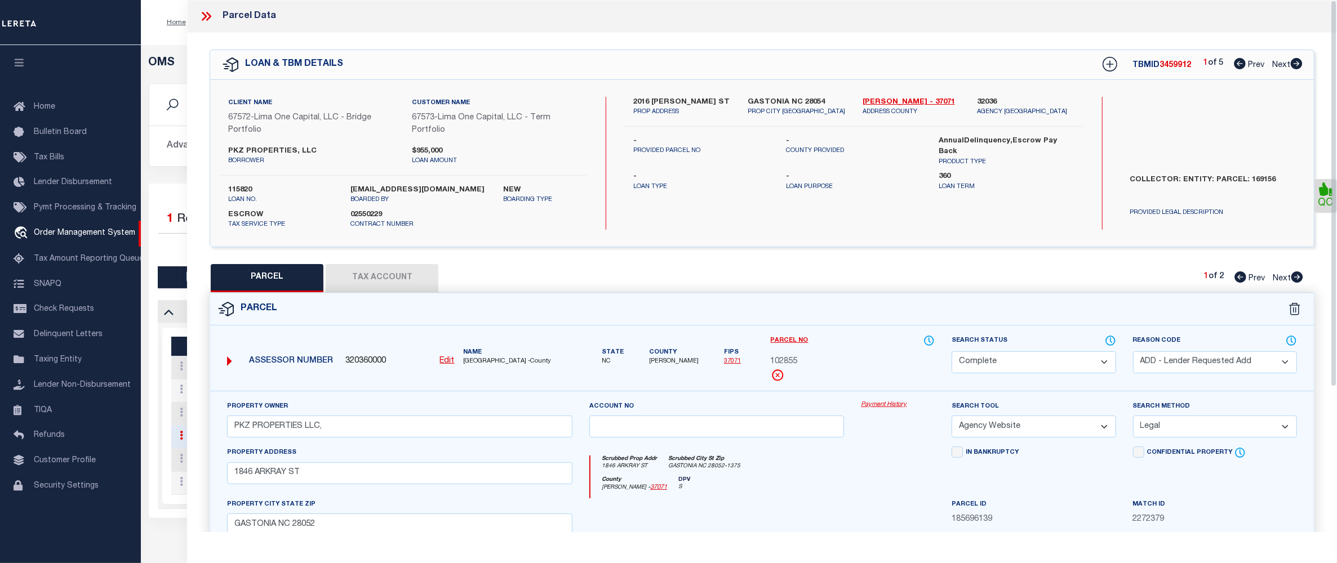
click at [895, 408] on link "Payment History" at bounding box center [898, 406] width 74 height 10
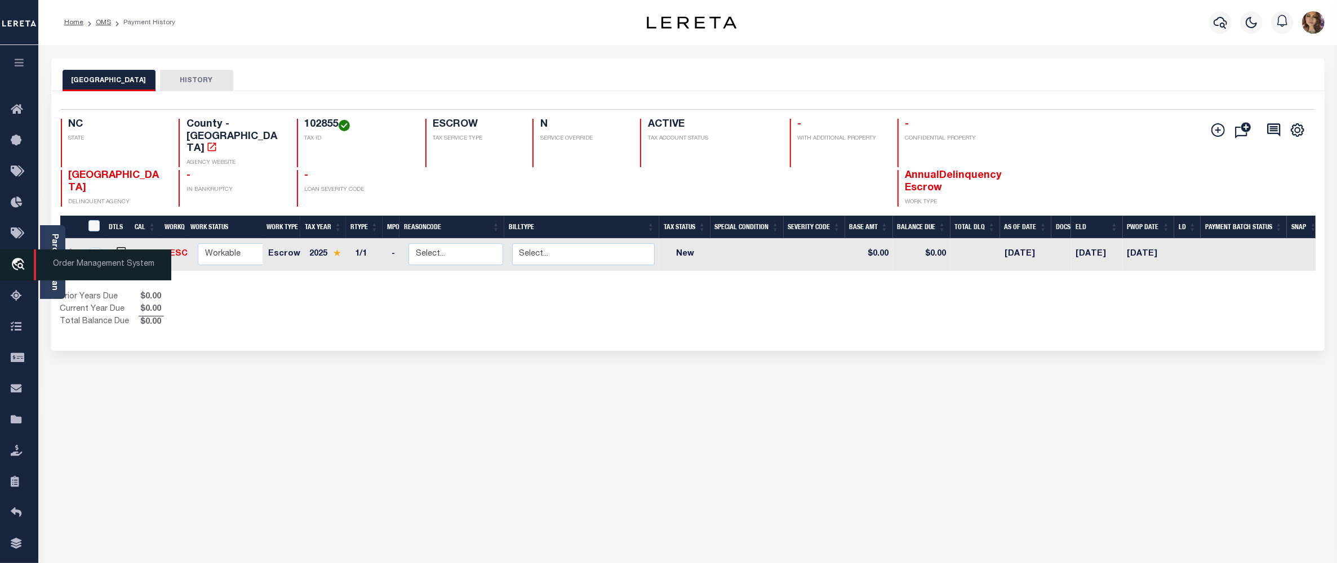
click at [97, 266] on span "Order Management System" at bounding box center [102, 265] width 137 height 31
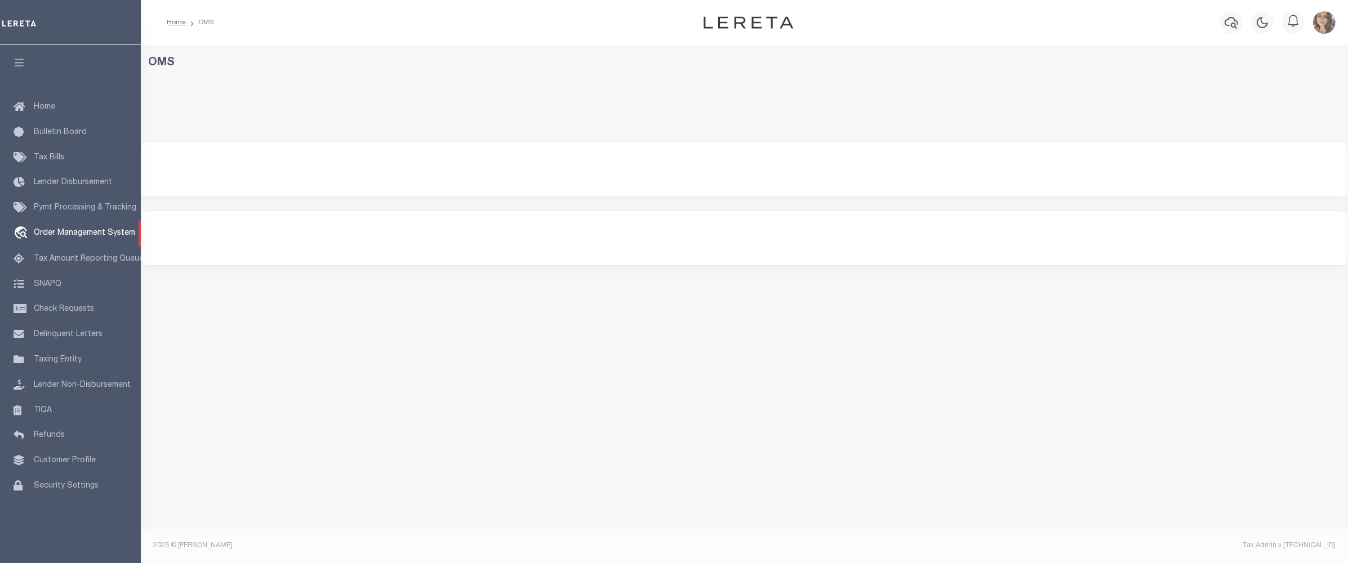
select select "200"
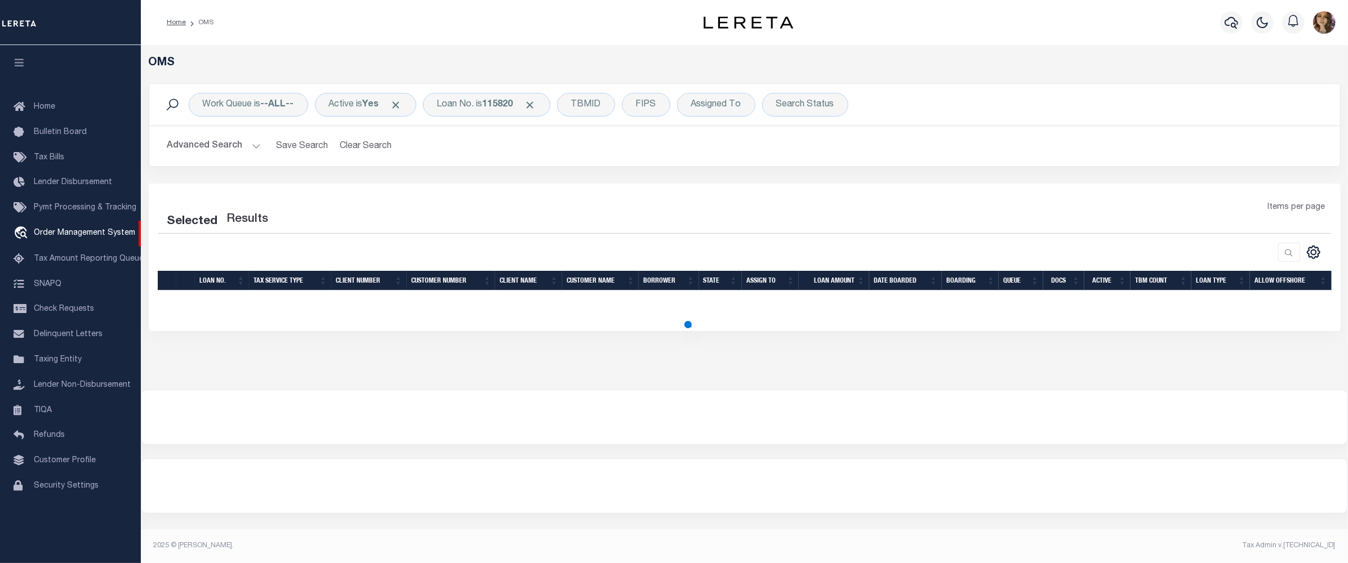
select select "200"
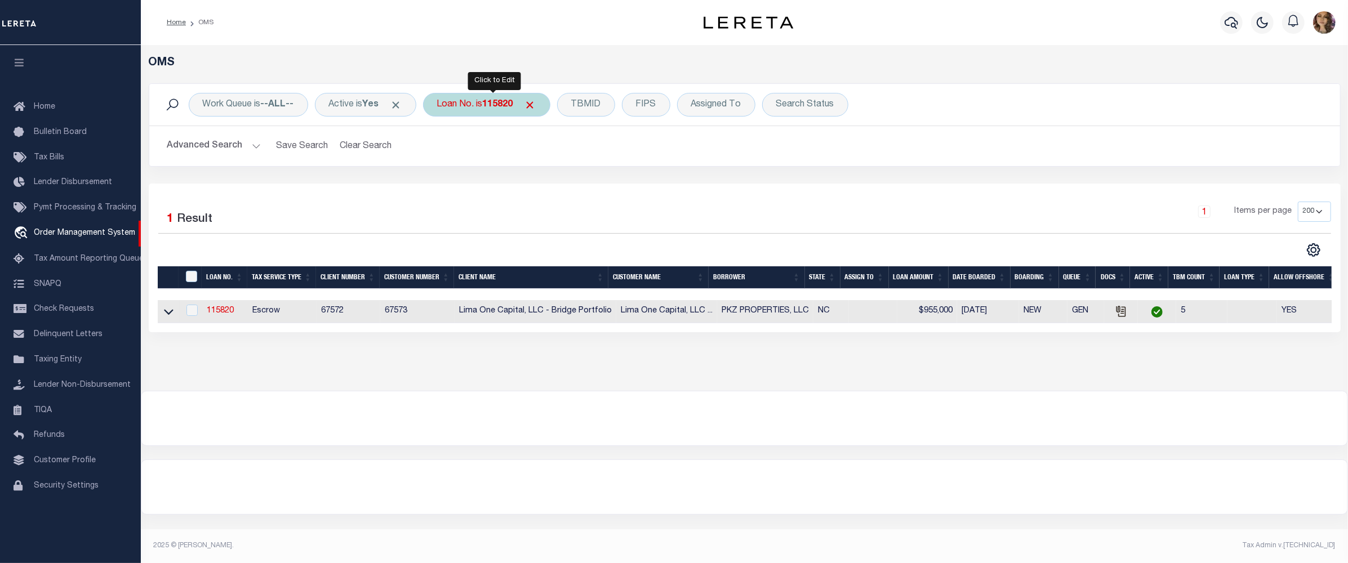
click at [498, 100] on b "115820" at bounding box center [498, 104] width 30 height 9
type input "175001369"
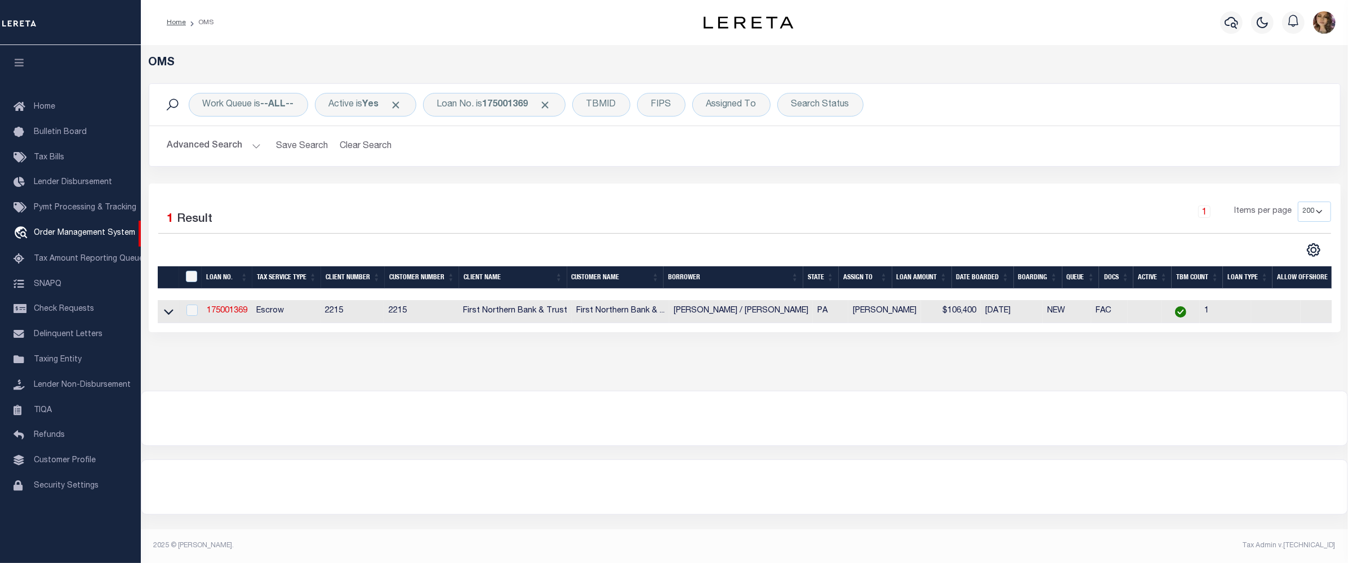
click at [913, 224] on div "1 Items per page 10 25 50 100 200" at bounding box center [893, 216] width 875 height 29
click at [168, 316] on icon at bounding box center [169, 312] width 10 height 12
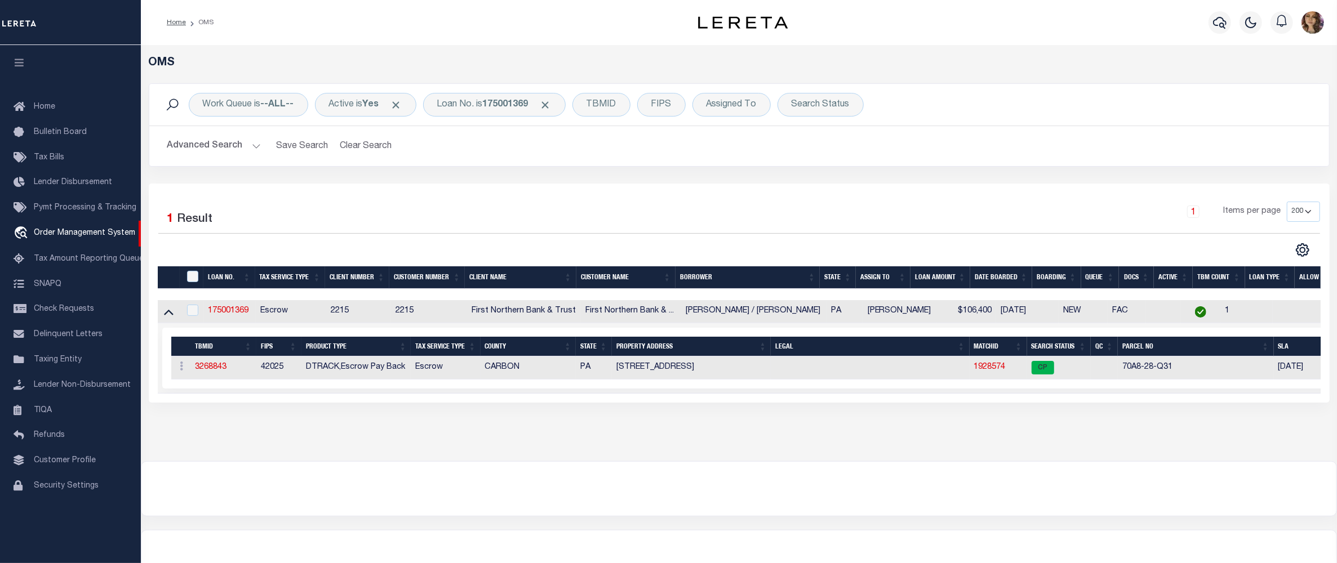
click at [981, 375] on td "1928574" at bounding box center [998, 368] width 57 height 23
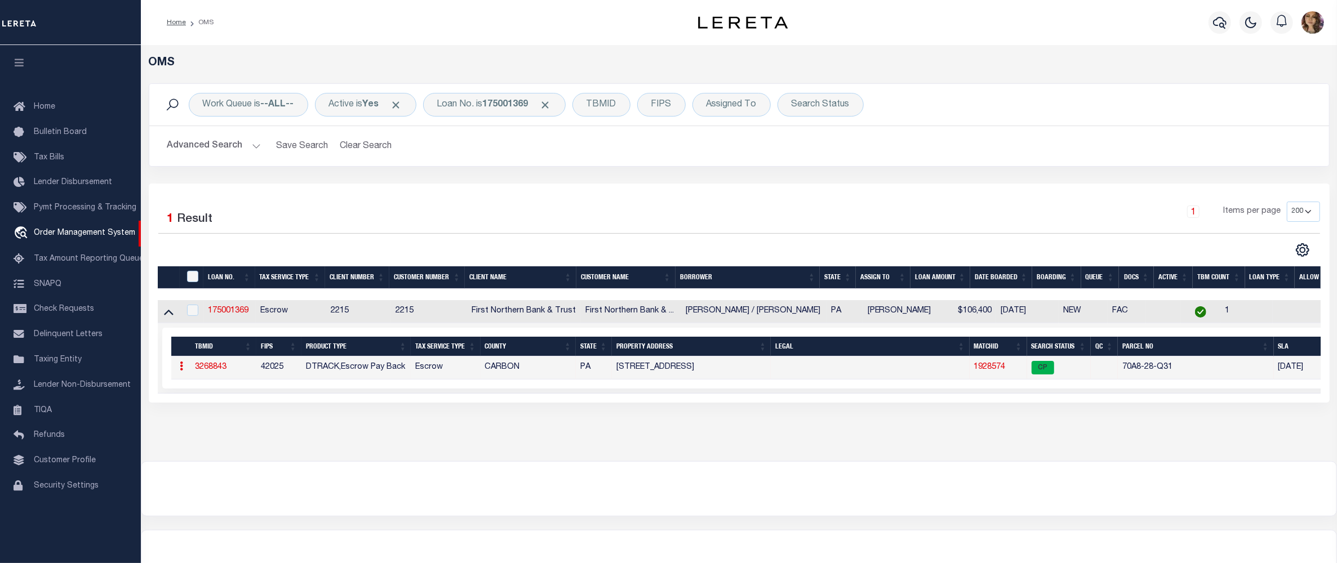
click at [981, 371] on link "1928574" at bounding box center [990, 367] width 32 height 8
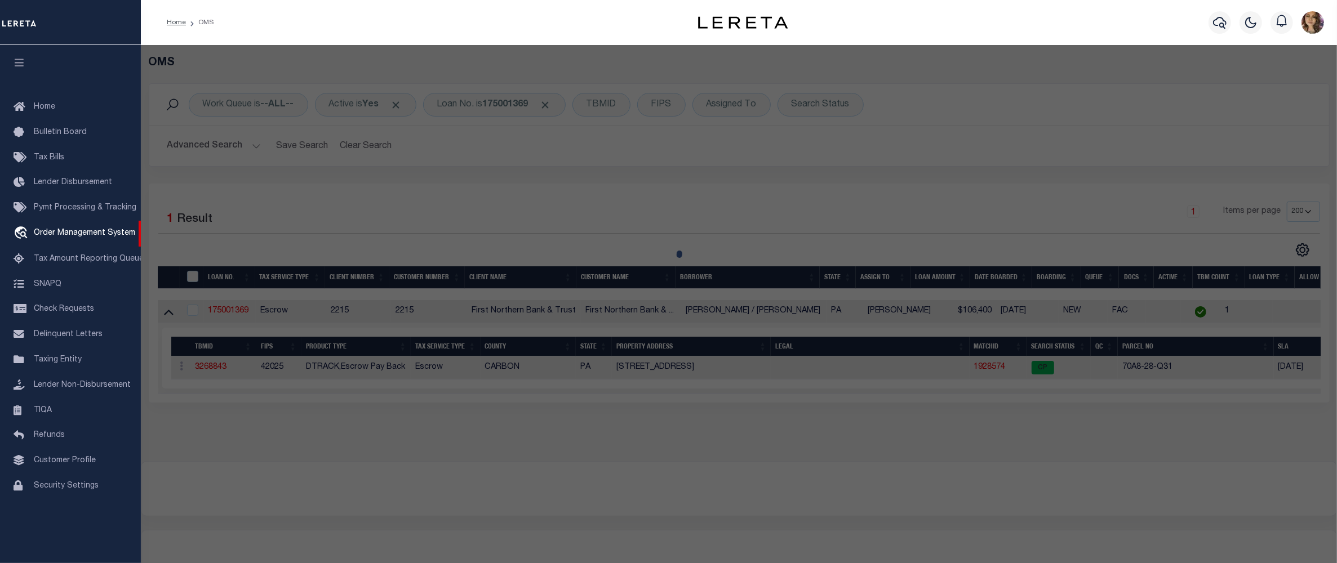
checkbox input "false"
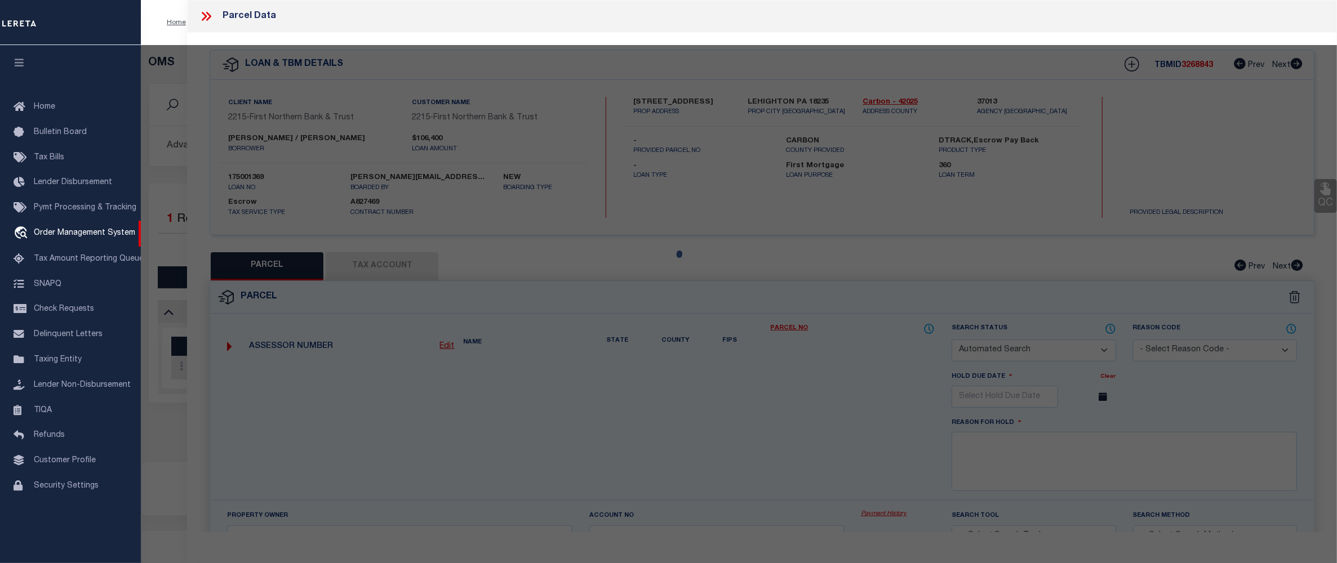
select select "CP"
type input "Hamm, Patricia"
select select
type input "68 Second Avenue"
checkbox input "false"
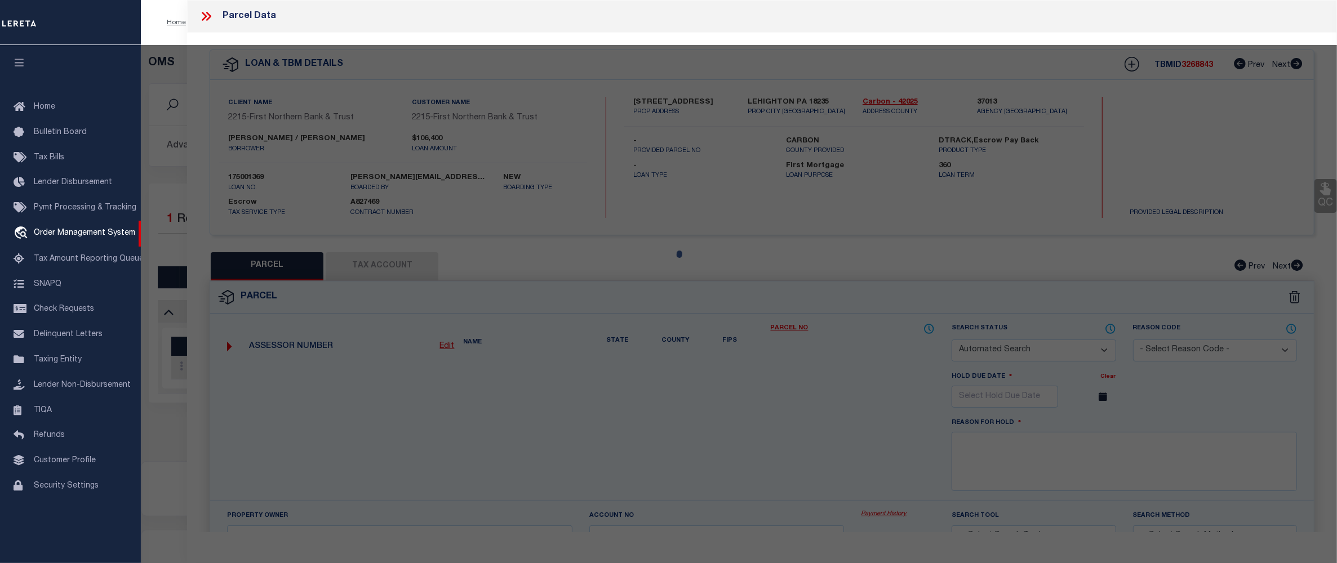
type input "Lehighton PA 18235"
type textarea "Total Acres 0.08"
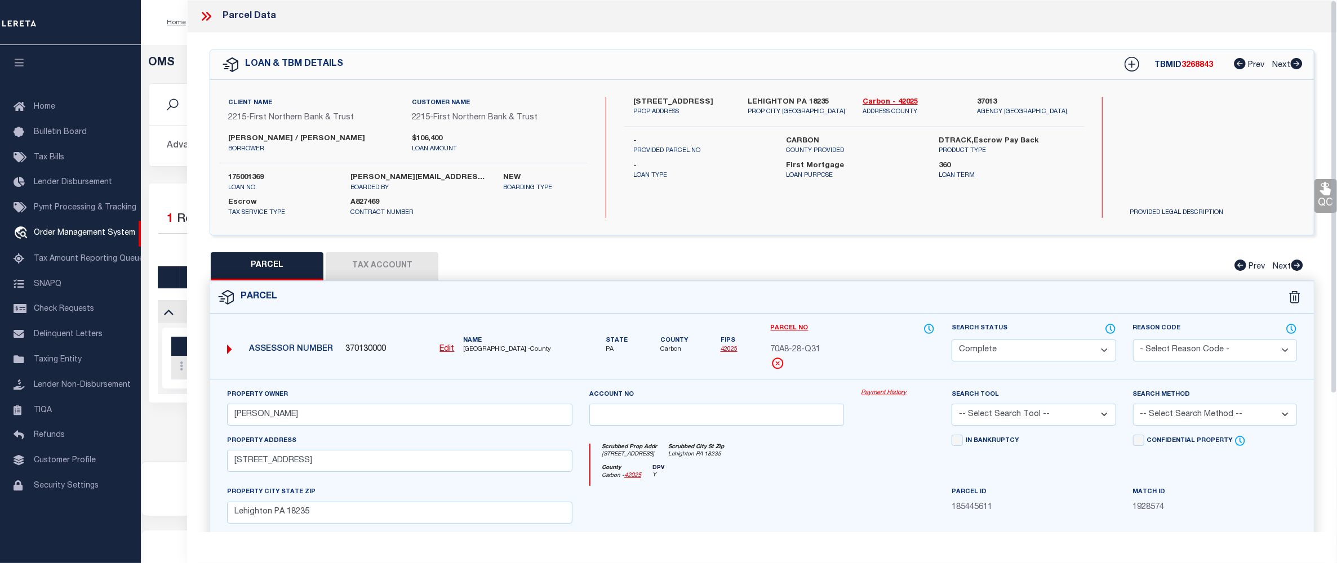
click at [881, 388] on div "Property Owner Hamm, Patricia Account no Payment History Search Tool -- Select …" at bounding box center [762, 526] width 1104 height 295
click at [881, 394] on link "Payment History" at bounding box center [898, 394] width 74 height 10
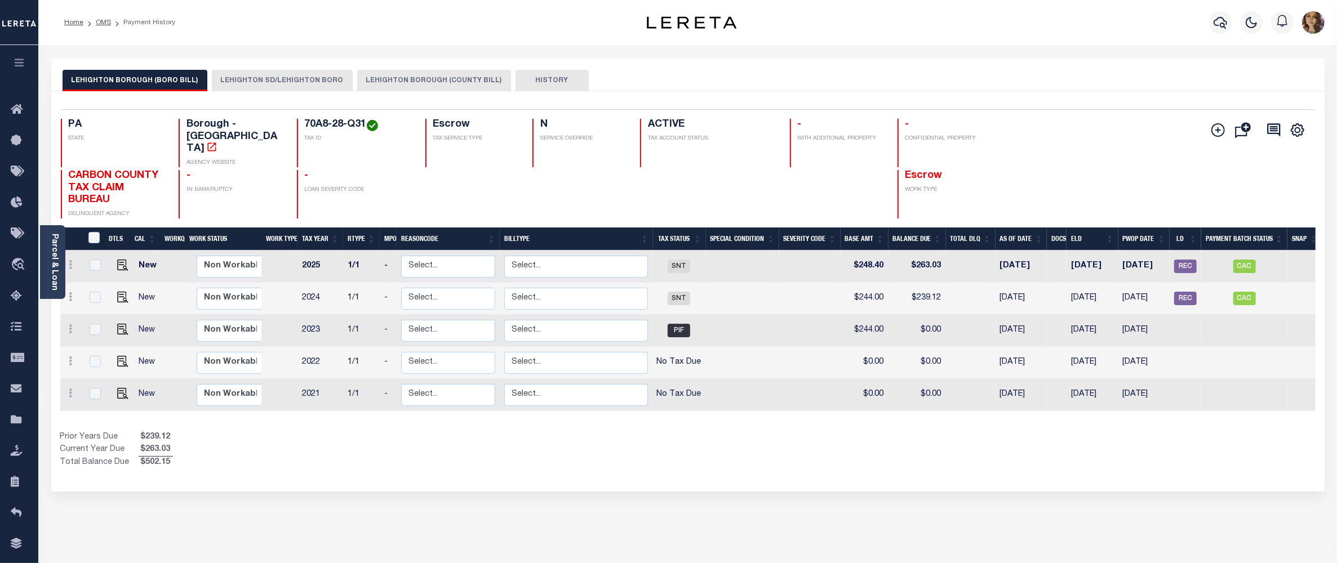
click at [274, 81] on button "LEHIGHTON SD/LEHIGHTON BORO" at bounding box center [282, 80] width 141 height 21
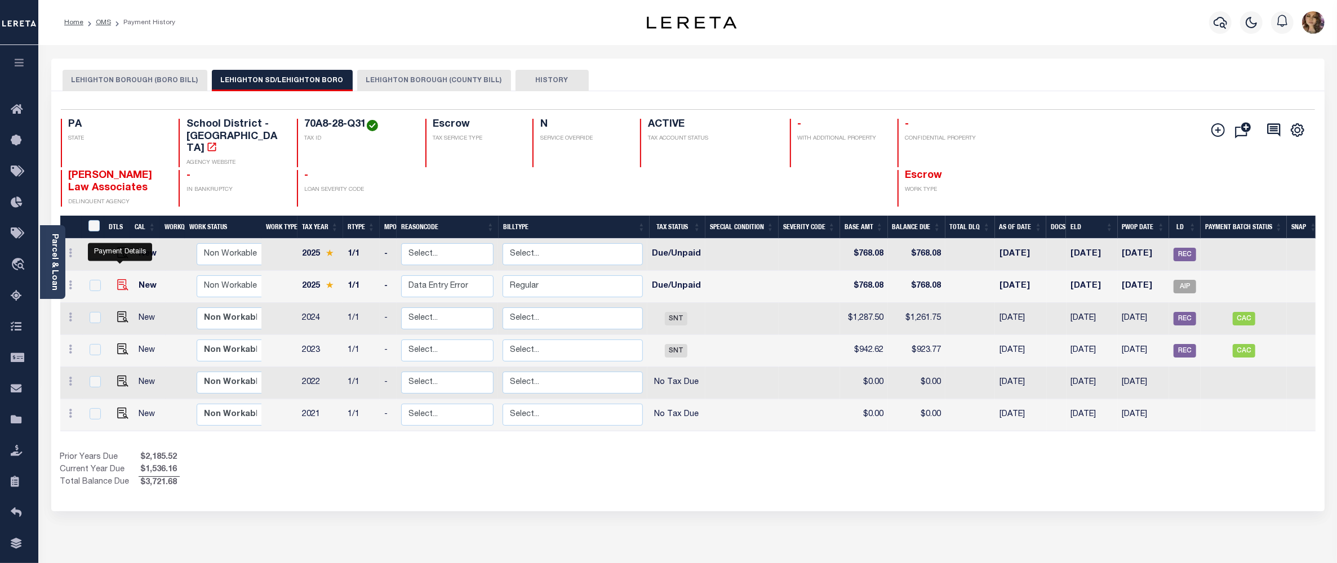
click at [123, 279] on img "" at bounding box center [122, 284] width 11 height 11
checkbox input "true"
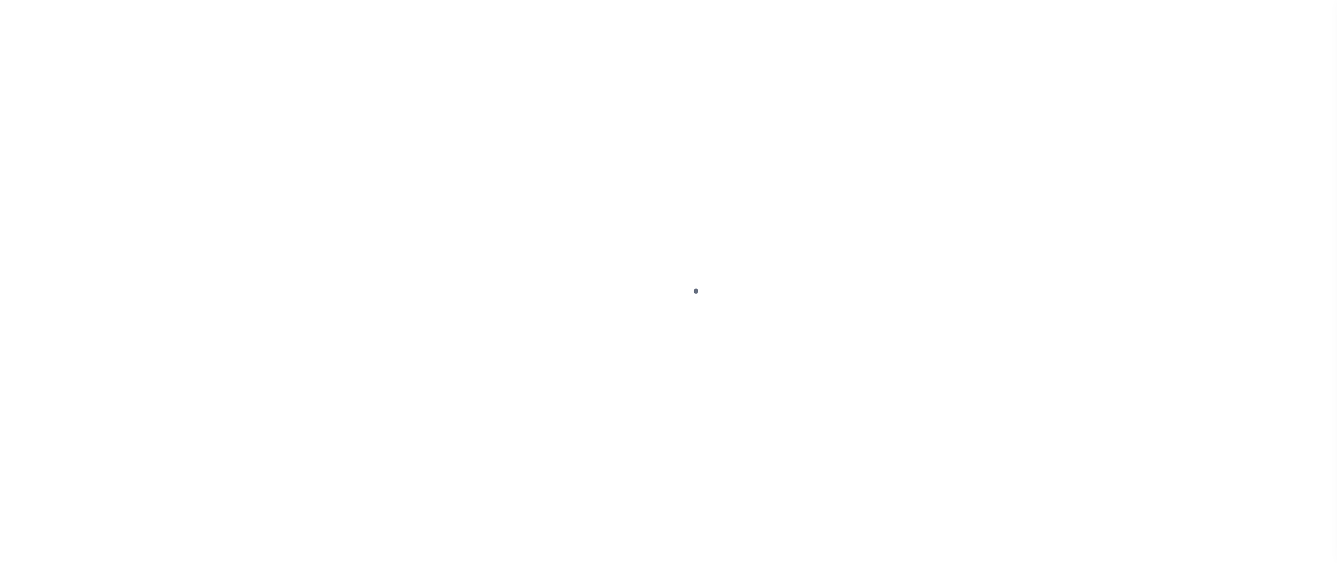
select select "DUE"
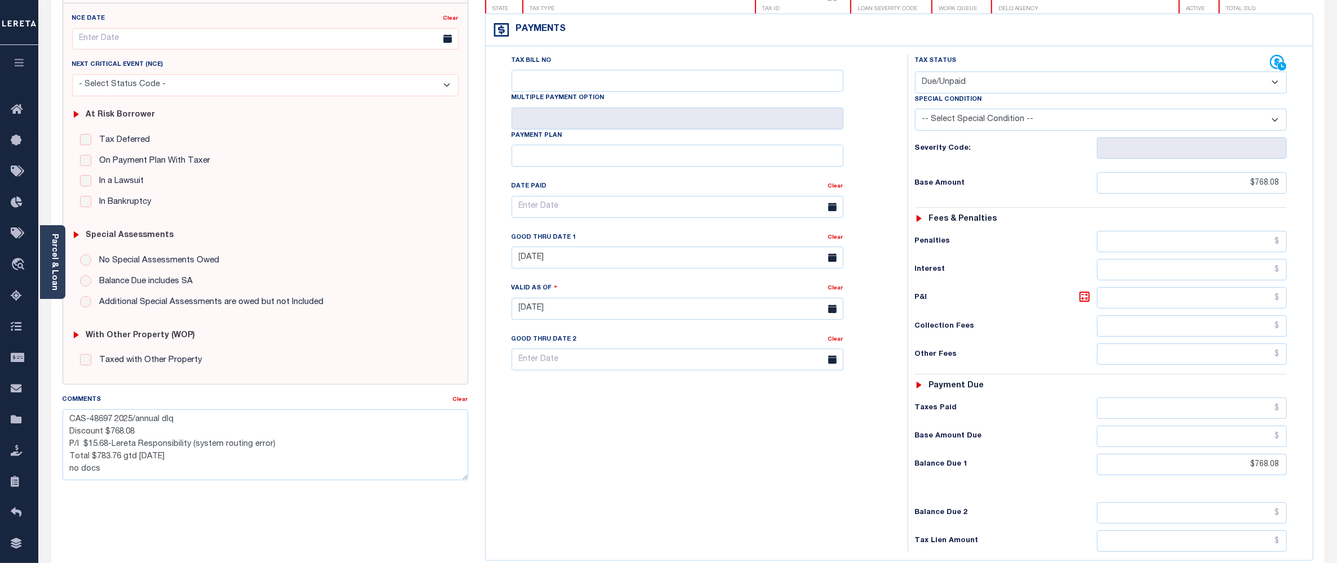
scroll to position [225, 0]
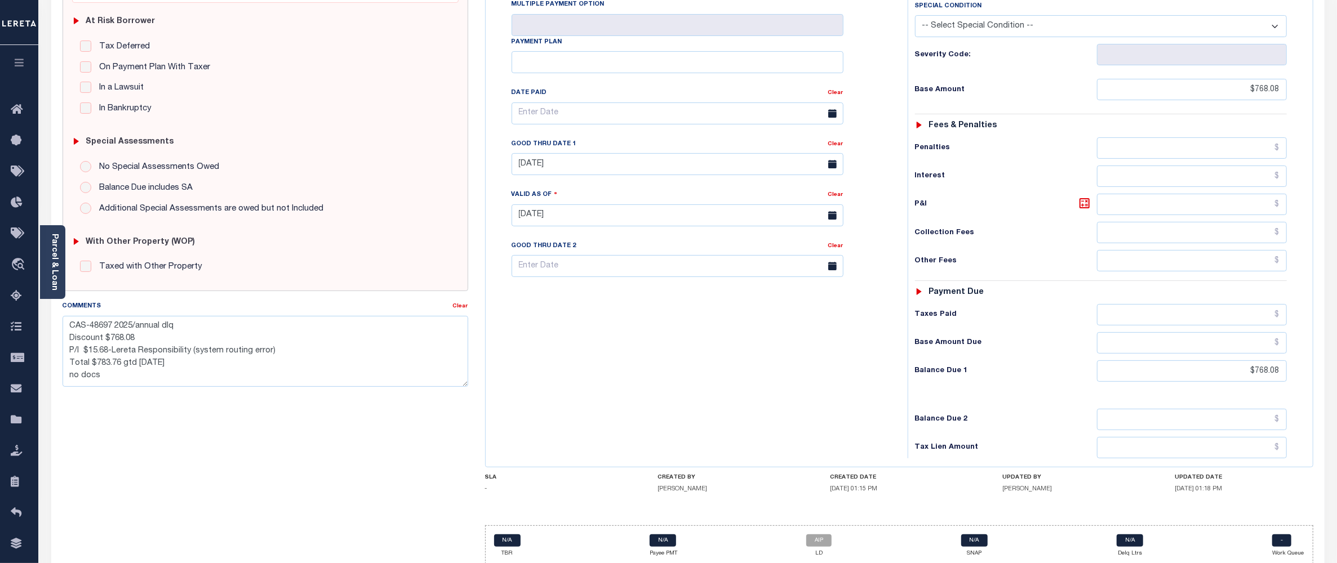
drag, startPoint x: 623, startPoint y: 389, endPoint x: 616, endPoint y: 384, distance: 8.1
click at [623, 389] on div "Tax Bill No Multiple Payment Option Payment Plan Clear" at bounding box center [693, 209] width 411 height 497
click at [64, 258] on span "Order Management System" at bounding box center [102, 265] width 137 height 31
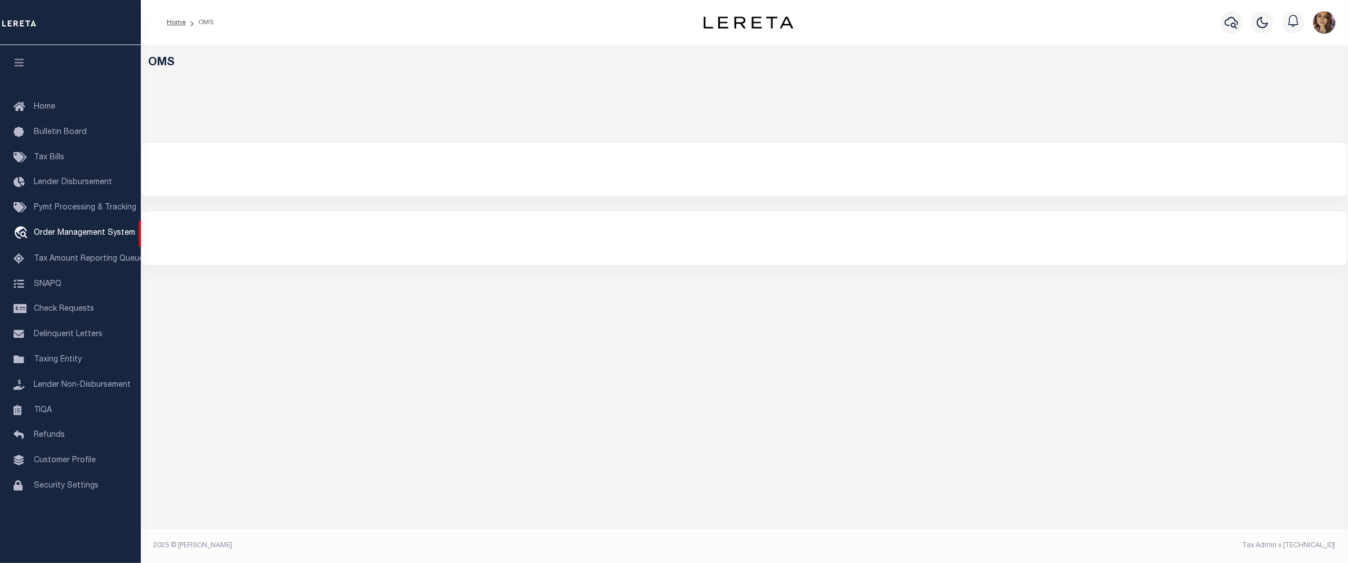
select select "200"
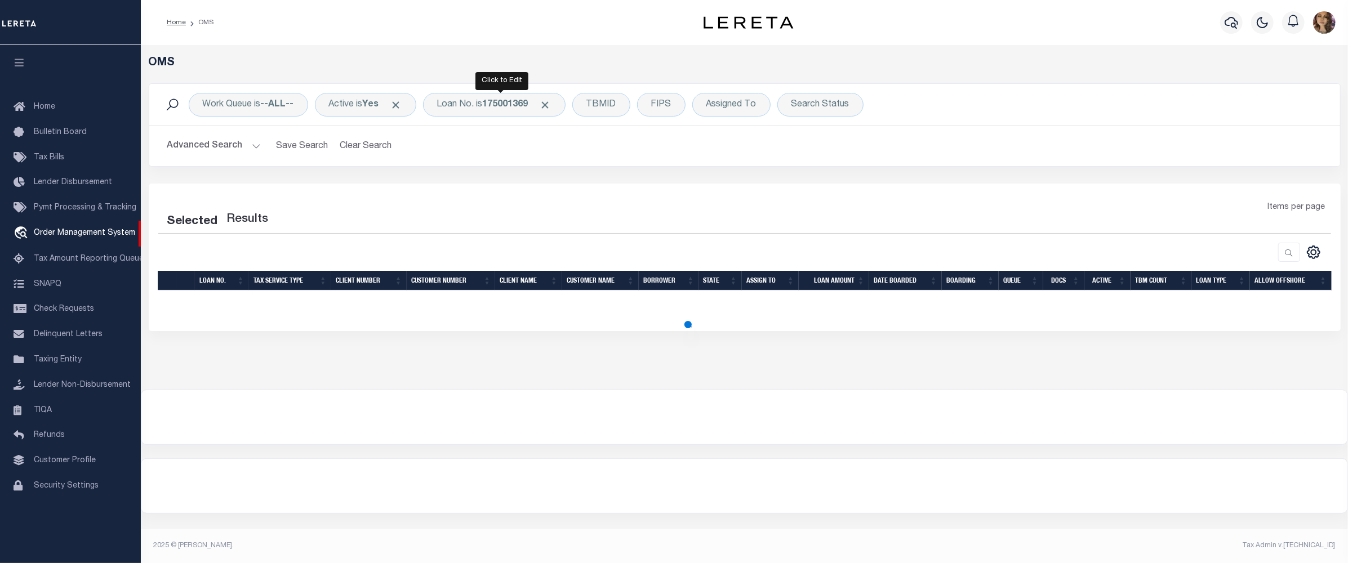
select select "200"
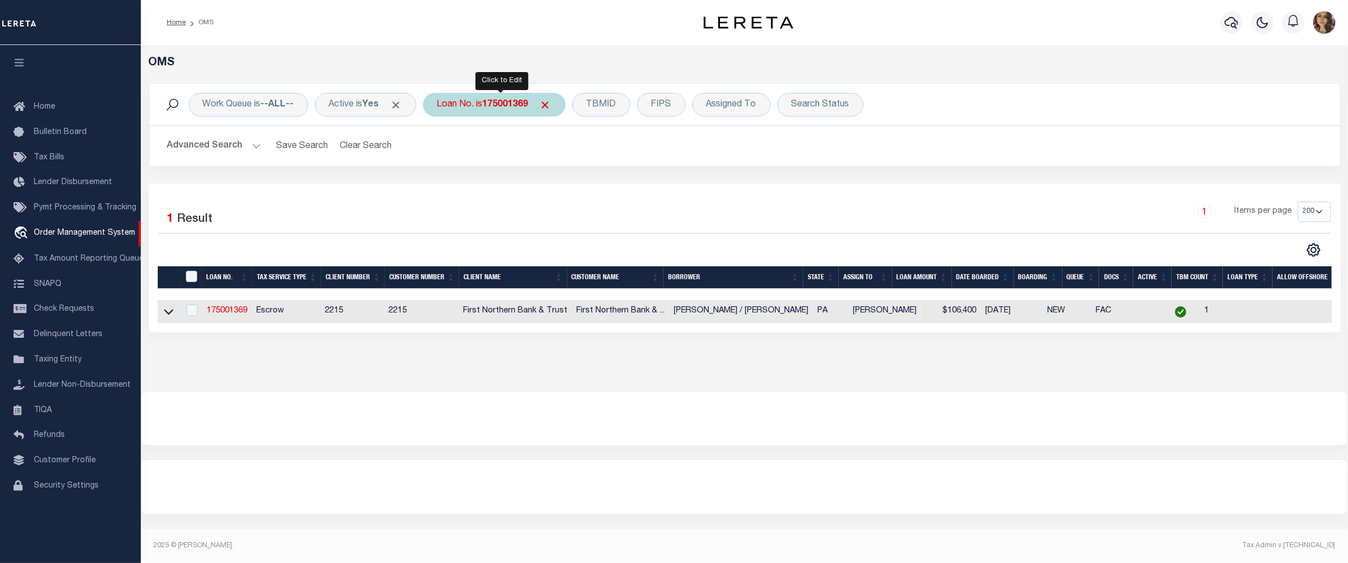
click at [485, 104] on div "Loan No. is 175001369" at bounding box center [494, 105] width 143 height 24
type input "40000102"
click at [593, 179] on input "Apply" at bounding box center [586, 184] width 33 height 19
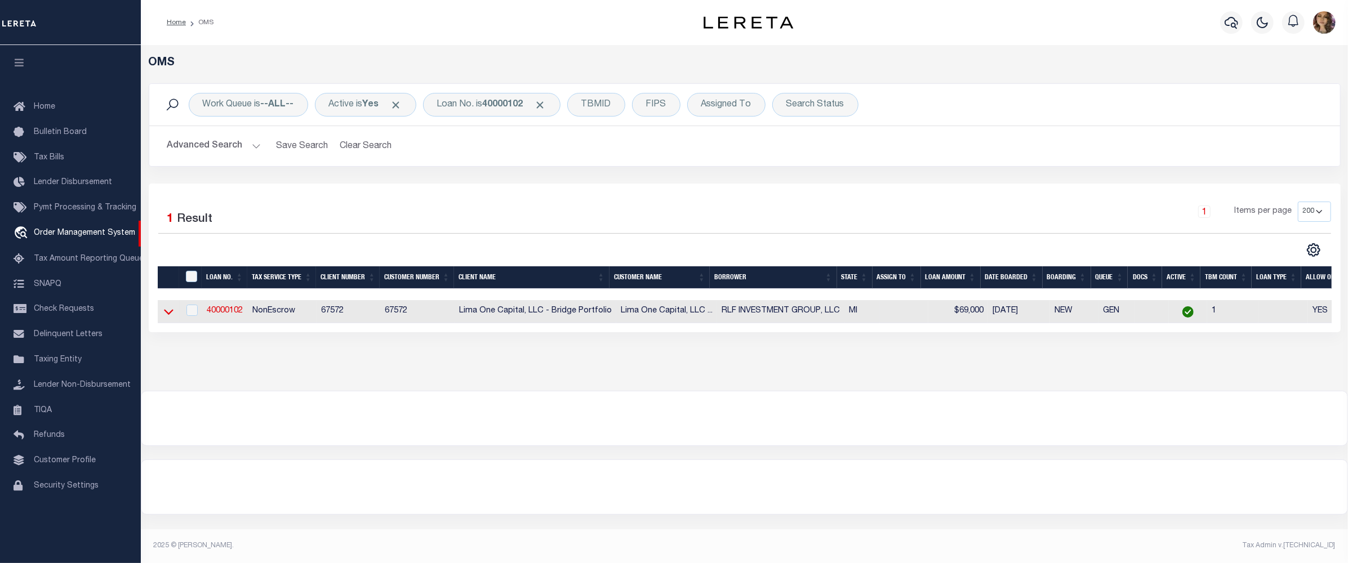
click at [167, 315] on icon at bounding box center [169, 313] width 10 height 6
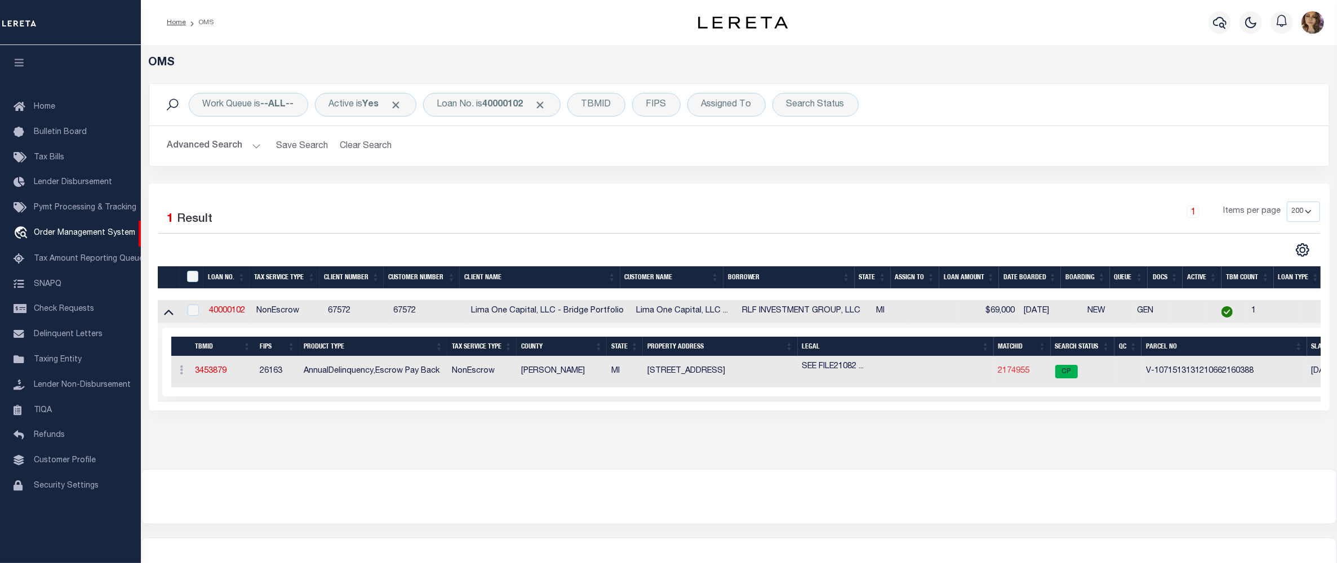
click at [1008, 374] on link "2174955" at bounding box center [1014, 371] width 32 height 8
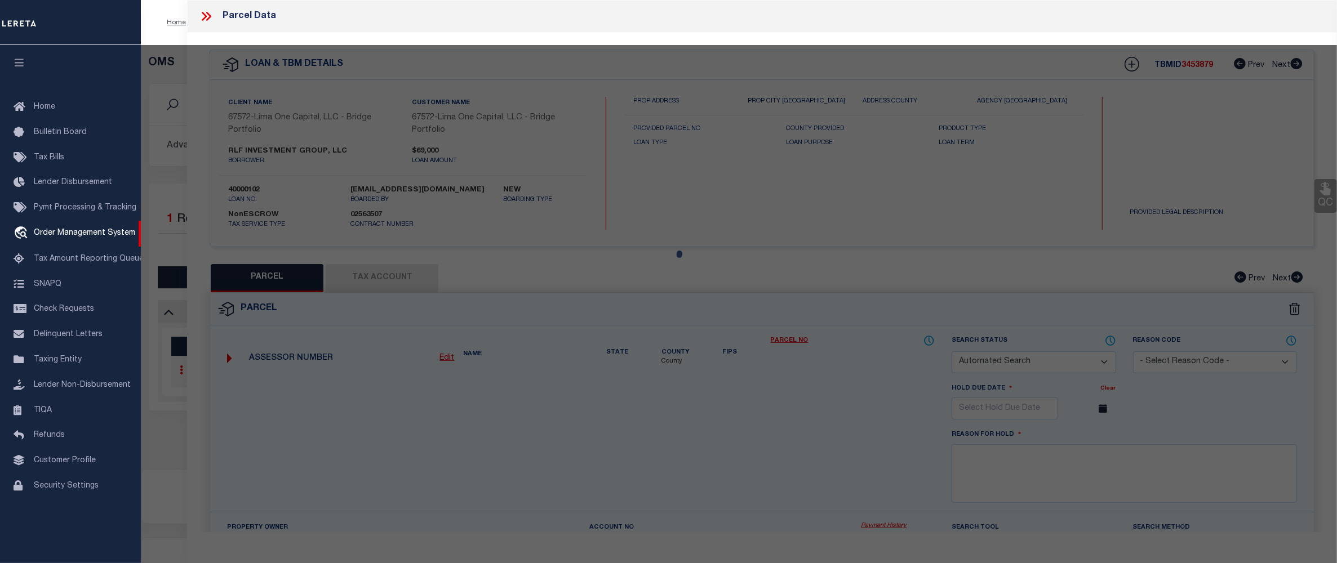
checkbox input "false"
select select "CP"
select select "AGW"
select select
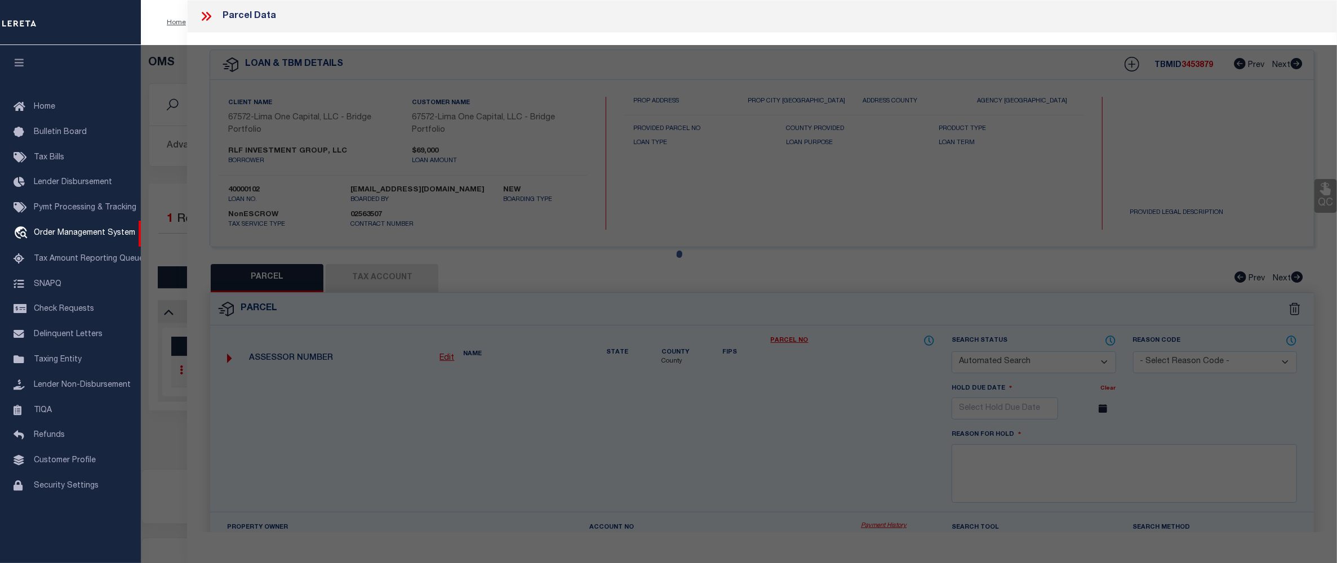
type input "[STREET_ADDRESS]"
checkbox input "false"
type input "DETROIT MI 48202"
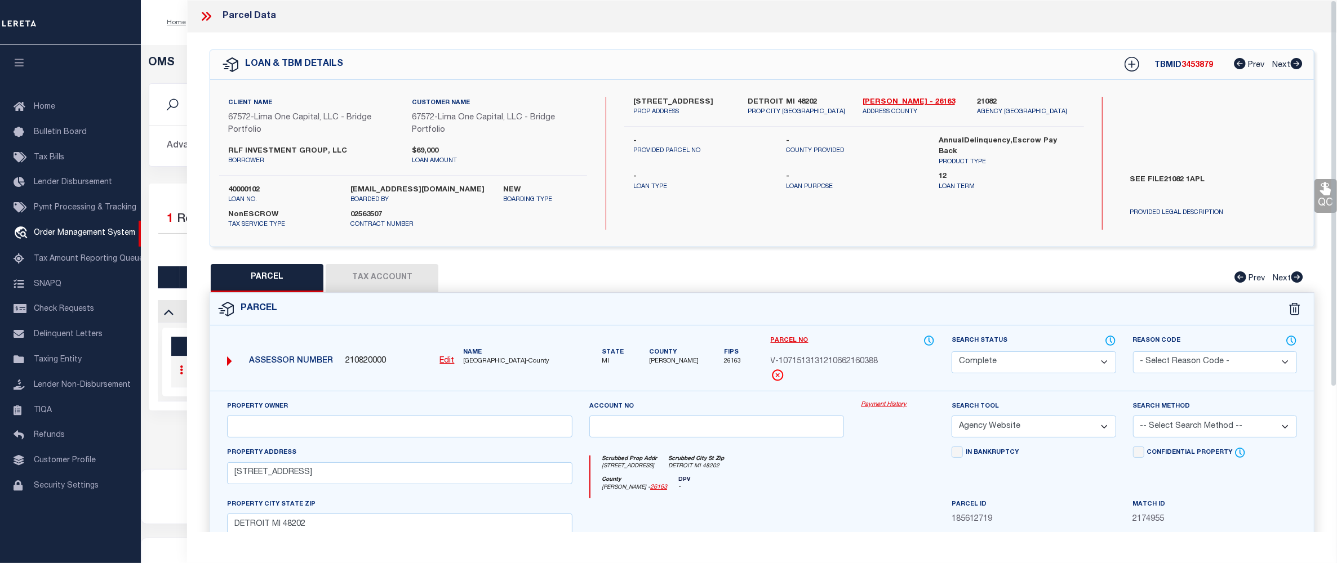
click at [875, 404] on link "Payment History" at bounding box center [898, 406] width 74 height 10
